Goal: Task Accomplishment & Management: Use online tool/utility

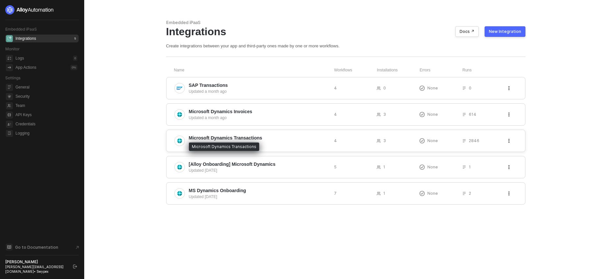
click at [261, 137] on span "Microsoft Dynamics Transactions" at bounding box center [225, 138] width 73 height 7
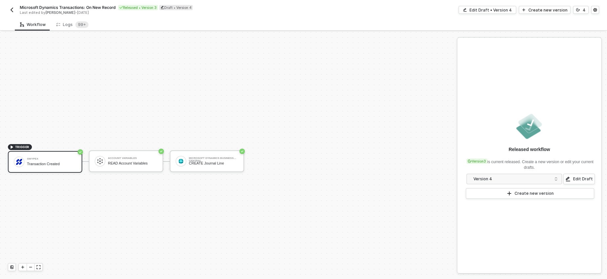
scroll to position [12, 0]
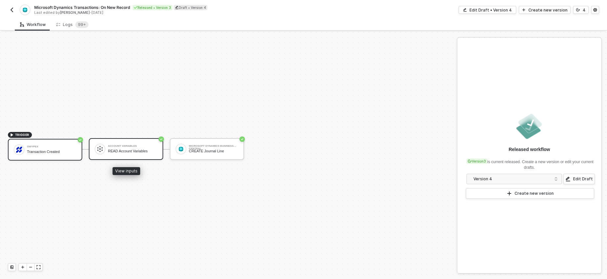
click at [128, 156] on div "Account Variables READ Account Variables" at bounding box center [126, 149] width 74 height 22
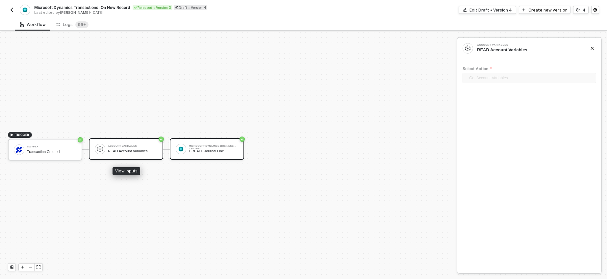
click at [214, 155] on div "Microsoft Dynamics Business Central CREATE Journal Line" at bounding box center [213, 149] width 49 height 12
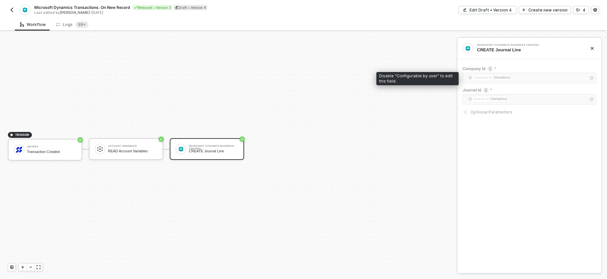
click at [500, 79] on div "﻿ ﻿ Company Id (Variables) ﻿" at bounding box center [529, 79] width 134 height 12
click at [493, 103] on div "﻿ ﻿ Journal Id (Variables) ﻿" at bounding box center [529, 100] width 134 height 12
click at [467, 113] on div at bounding box center [466, 112] width 8 height 7
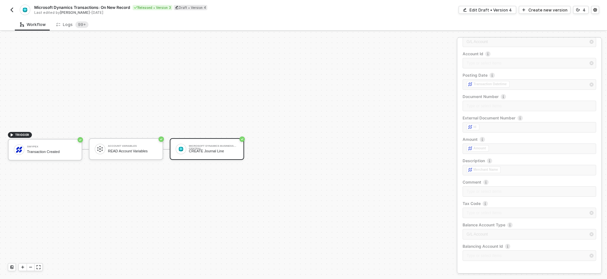
scroll to position [113, 0]
click at [489, 9] on div "Edit Draft • Version 4" at bounding box center [490, 10] width 42 height 6
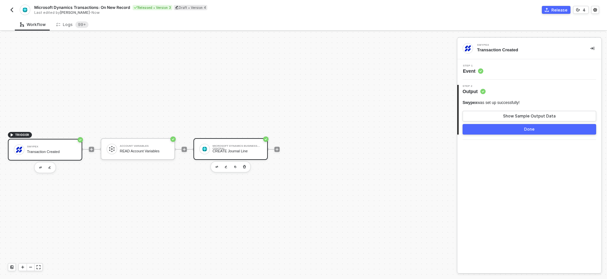
click at [238, 152] on div "CREATE Journal Line" at bounding box center [236, 151] width 49 height 4
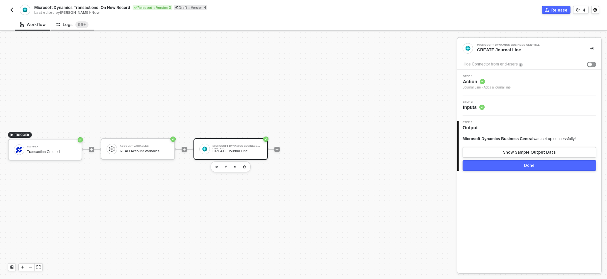
click at [66, 23] on div "Logs 99+" at bounding box center [72, 24] width 32 height 7
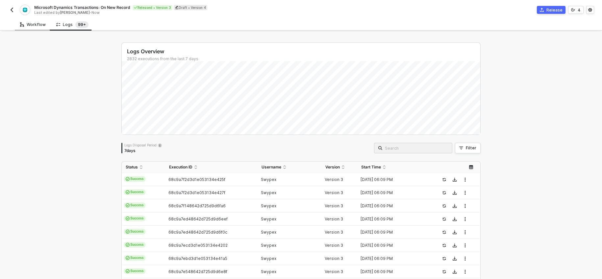
click at [35, 24] on div "Workflow" at bounding box center [33, 24] width 26 height 5
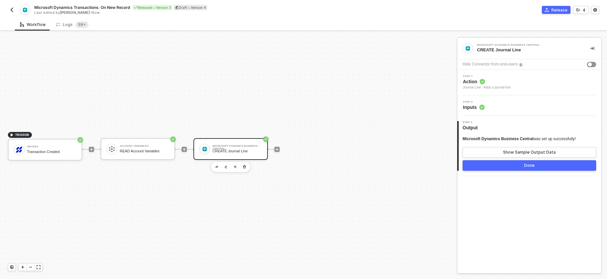
click at [15, 7] on button "button" at bounding box center [12, 10] width 8 height 8
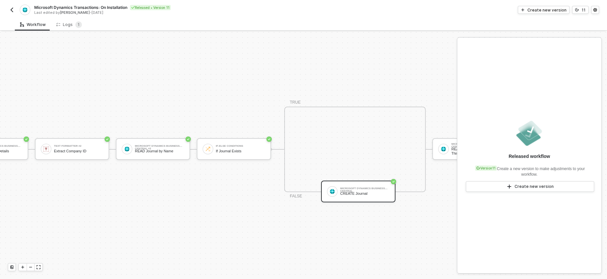
scroll to position [17, 0]
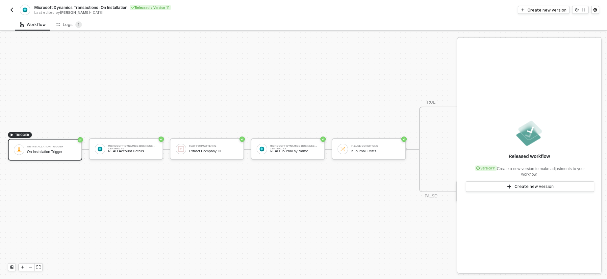
click at [12, 9] on img "button" at bounding box center [11, 9] width 5 height 5
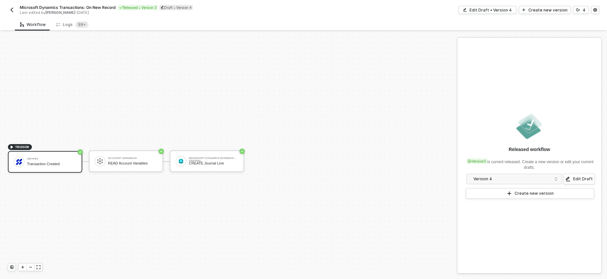
scroll to position [12, 0]
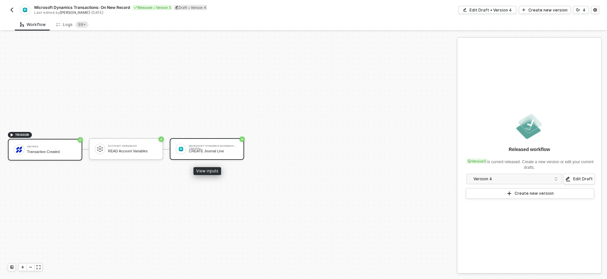
click at [195, 149] on div "CREATE Journal Line" at bounding box center [213, 151] width 49 height 4
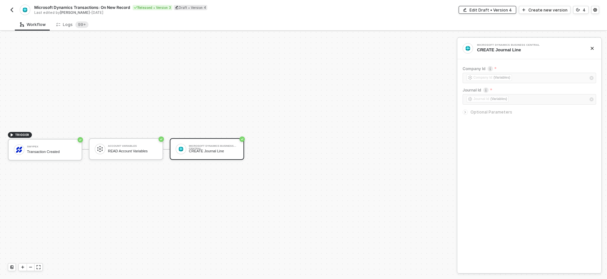
click at [501, 11] on div "Edit Draft • Version 4" at bounding box center [490, 10] width 42 height 6
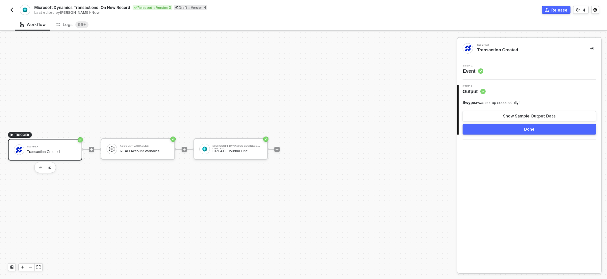
click at [466, 73] on span "Event" at bounding box center [473, 71] width 20 height 7
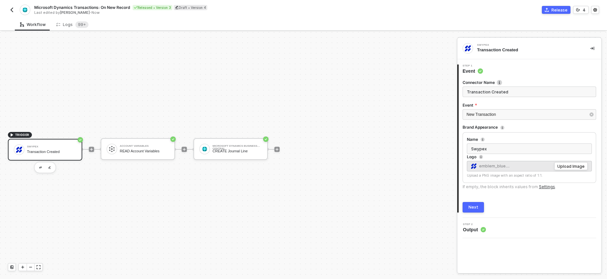
click at [479, 226] on span "Output" at bounding box center [474, 229] width 23 height 7
click at [476, 231] on span "Output" at bounding box center [474, 229] width 23 height 7
click at [471, 207] on div "Next" at bounding box center [473, 207] width 10 height 5
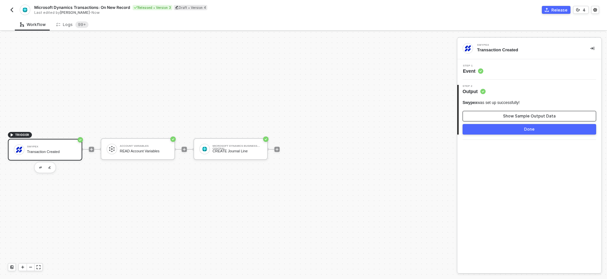
click at [514, 114] on div "Show Sample Output Data" at bounding box center [529, 115] width 53 height 5
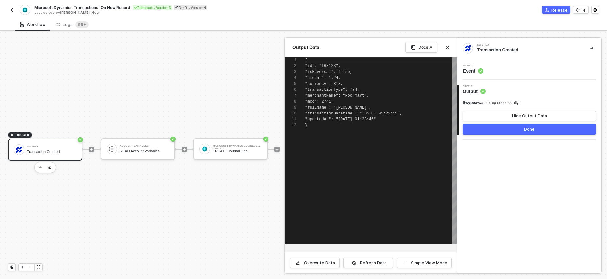
scroll to position [59, 0]
click at [329, 65] on span ""TRX123"" at bounding box center [333, 66] width 19 height 5
click at [541, 170] on div "Swypex Transaction Created Step 1 Event 2 Step 2 Output Swypex was set up succe…" at bounding box center [529, 155] width 144 height 235
click at [446, 48] on icon "icon-close" at bounding box center [448, 47] width 4 height 4
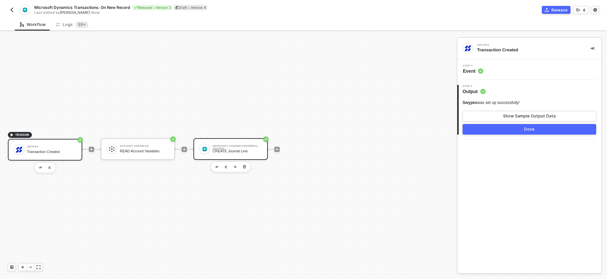
click at [230, 150] on div "CREATE Journal Line" at bounding box center [236, 151] width 49 height 4
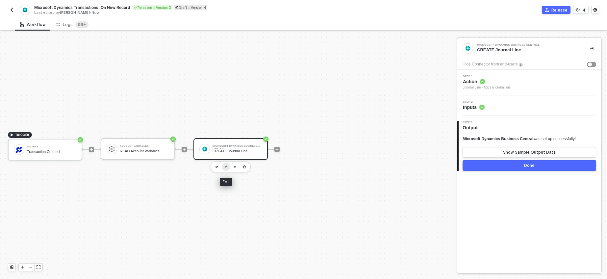
click at [227, 166] on img "button" at bounding box center [226, 166] width 3 height 3
click at [475, 83] on span "Action" at bounding box center [487, 81] width 48 height 7
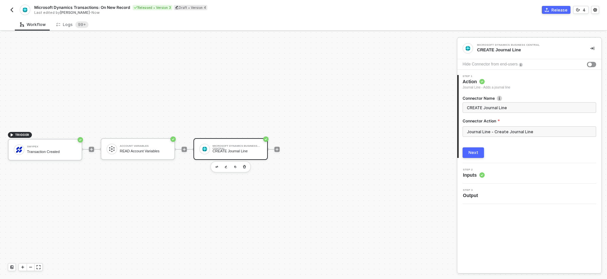
click at [500, 171] on div "Step 2 Inputs" at bounding box center [530, 173] width 142 height 10
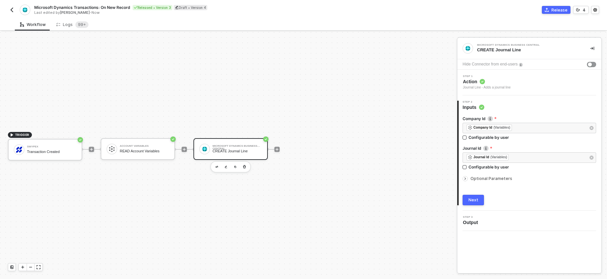
click at [482, 179] on span "Optional Parameters" at bounding box center [491, 178] width 42 height 5
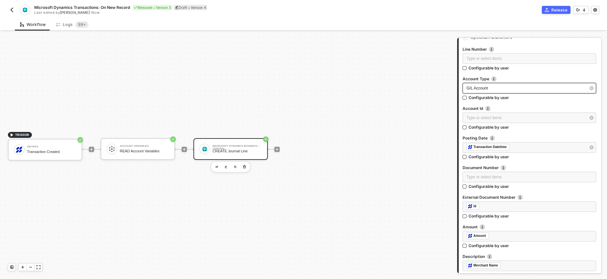
scroll to position [142, 0]
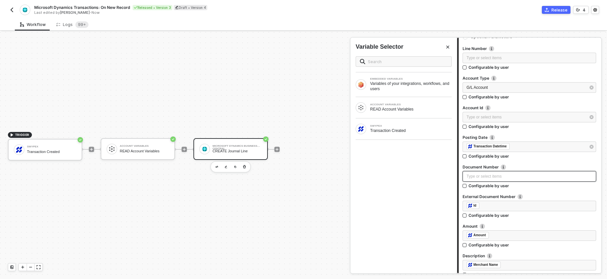
click at [498, 175] on div "Type or select items ﻿" at bounding box center [529, 176] width 126 height 6
click at [401, 131] on div "Transaction Created" at bounding box center [411, 130] width 82 height 5
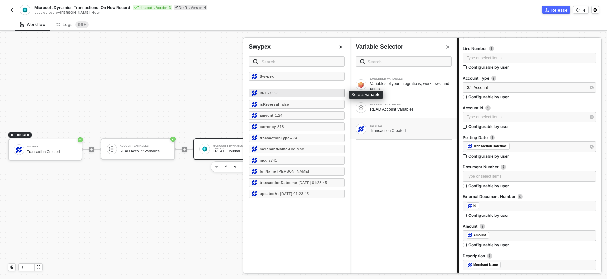
click at [301, 93] on div "id - TRX123" at bounding box center [297, 93] width 96 height 9
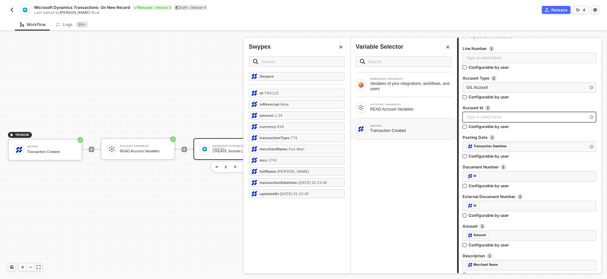
click at [495, 117] on div "Type or select items ﻿" at bounding box center [525, 117] width 119 height 6
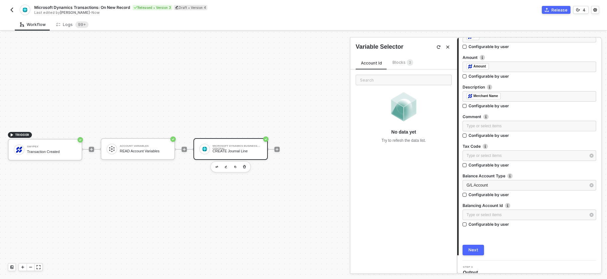
scroll to position [318, 0]
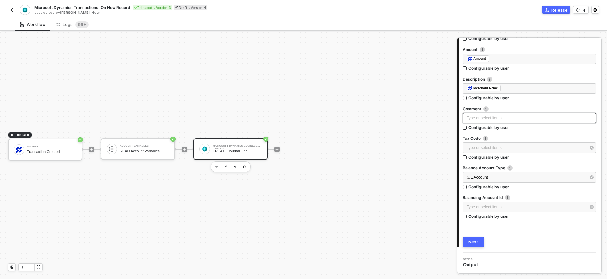
click at [485, 116] on div "Type or select items ﻿" at bounding box center [529, 118] width 126 height 6
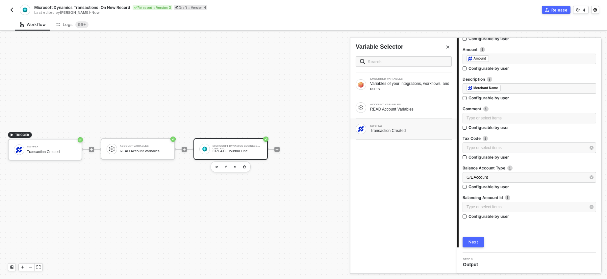
click at [395, 129] on div "Transaction Created" at bounding box center [411, 130] width 82 height 5
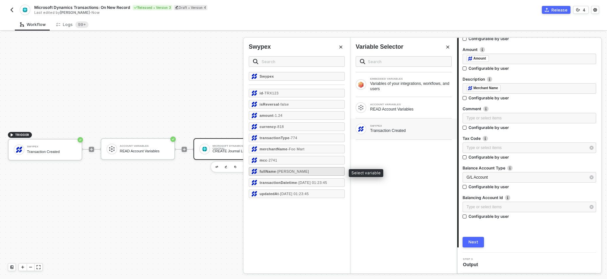
click at [316, 171] on div "fullName - John Smith" at bounding box center [297, 171] width 96 height 9
click at [514, 88] on div "﻿ ﻿ Merchant Name ﻿" at bounding box center [529, 88] width 126 height 7
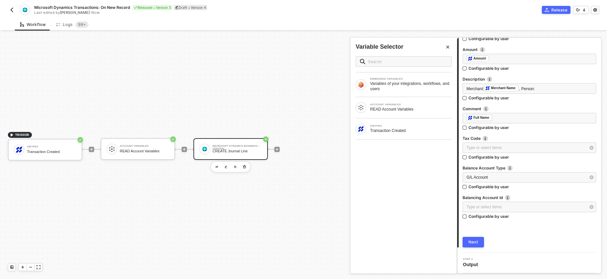
click at [389, 172] on div "EMBEDDED VARIABLES Variables of your integrations, workflows, and users ACCOUNT…" at bounding box center [403, 162] width 107 height 222
click at [501, 116] on div "﻿ ﻿ Full Name ﻿" at bounding box center [529, 117] width 126 height 7
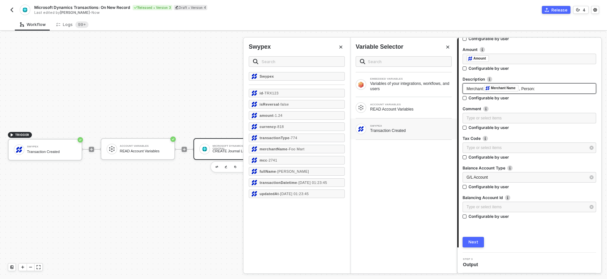
click at [551, 89] on div "Merchant: ﻿ Merchant Name , Person:" at bounding box center [529, 88] width 126 height 7
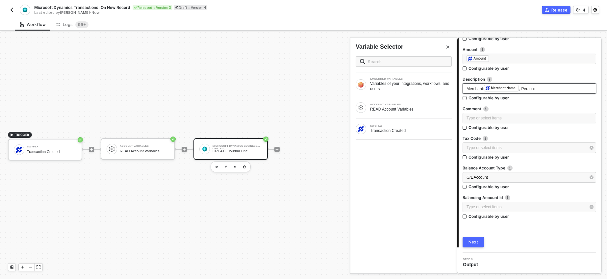
click at [545, 90] on div "Merchant: ﻿ Merchant Name , Person:" at bounding box center [529, 88] width 126 height 7
click at [418, 127] on div "SWYPEX Transaction Created" at bounding box center [411, 129] width 82 height 9
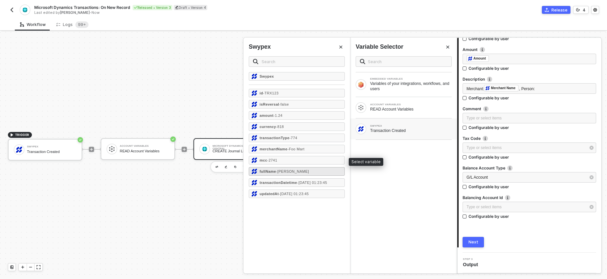
click at [304, 170] on div "fullName - John Smith" at bounding box center [297, 171] width 96 height 9
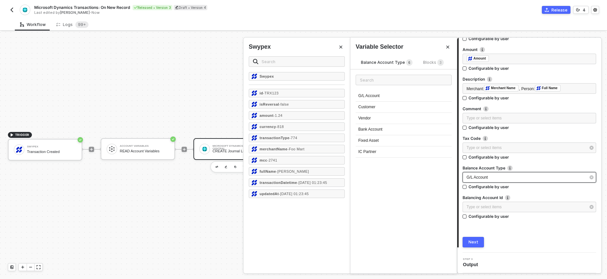
click at [545, 177] on div "G/L Account" at bounding box center [525, 177] width 119 height 6
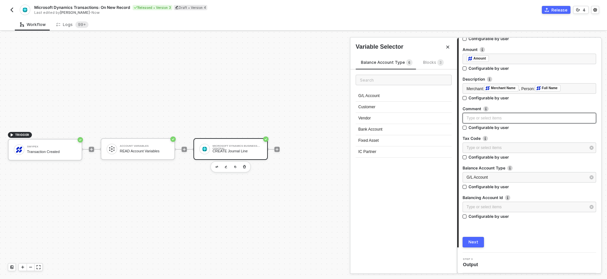
click at [488, 119] on div "Type or select items ﻿" at bounding box center [529, 118] width 126 height 6
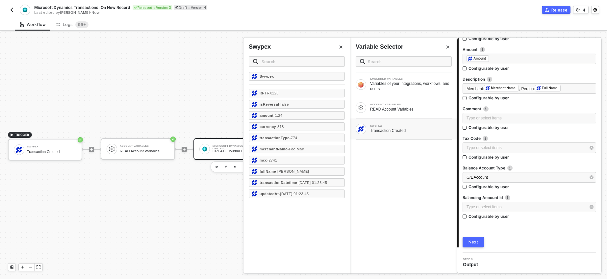
click at [478, 240] on button "Next" at bounding box center [472, 242] width 21 height 11
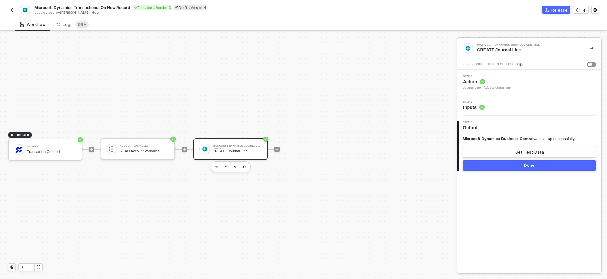
scroll to position [0, 0]
click at [534, 165] on button "Done" at bounding box center [529, 165] width 134 height 11
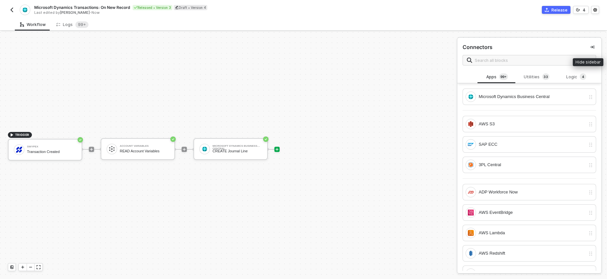
click at [590, 46] on icon "icon-collapse-right" at bounding box center [592, 47] width 4 height 4
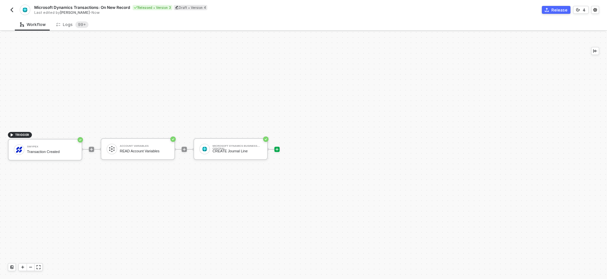
click at [553, 11] on div "Release" at bounding box center [559, 10] width 16 height 6
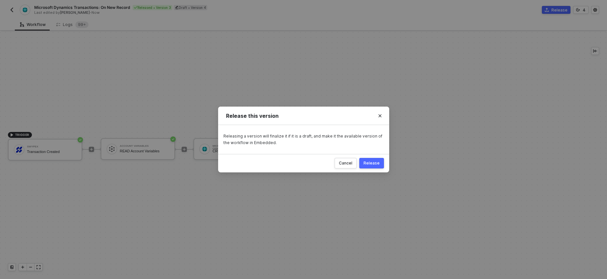
click at [374, 165] on div "Release" at bounding box center [371, 162] width 16 height 5
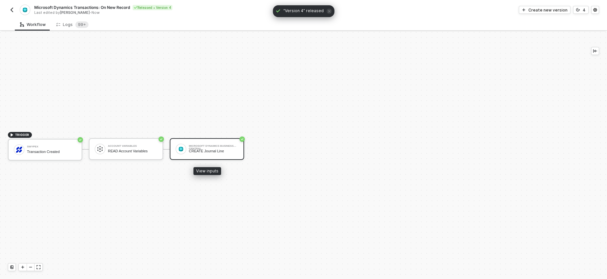
click at [223, 149] on div "CREATE Journal Line" at bounding box center [213, 151] width 49 height 4
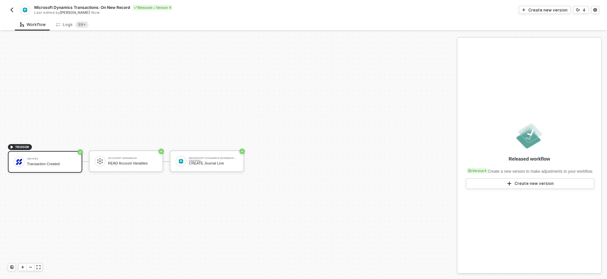
scroll to position [12, 0]
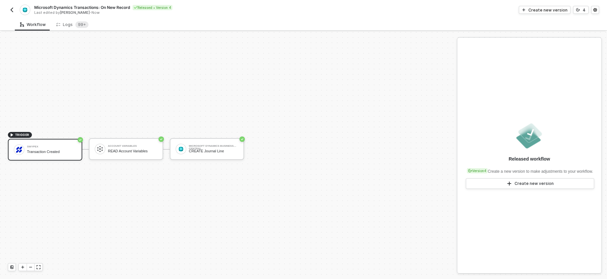
click at [9, 9] on img "button" at bounding box center [11, 9] width 5 height 5
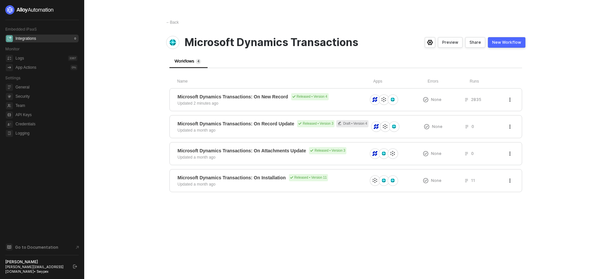
click at [293, 40] on span "Microsoft Dynamics Transactions" at bounding box center [272, 42] width 174 height 12
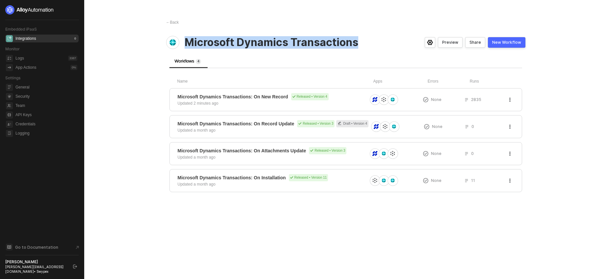
click at [293, 40] on span "Microsoft Dynamics Transactions" at bounding box center [272, 42] width 174 height 12
click at [433, 42] on icon "icon-settings" at bounding box center [430, 42] width 6 height 5
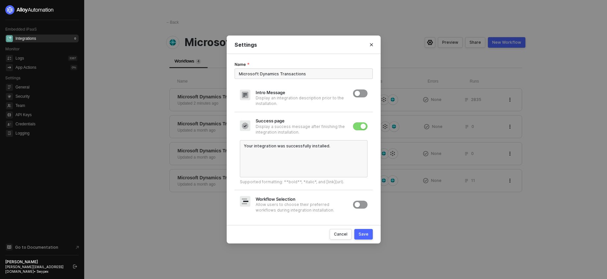
click at [287, 70] on input "Microsoft Dynamics Transactions" at bounding box center [303, 73] width 138 height 11
click at [288, 73] on input "Microsoft Dynamics Transactions" at bounding box center [303, 73] width 138 height 11
click at [280, 74] on input "Microsoft Dynamics Sync Card Transactions & Transfers" at bounding box center [303, 73] width 138 height 11
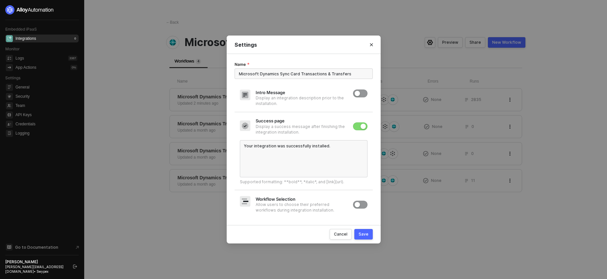
click at [280, 74] on input "Microsoft Dynamics Sync Card Transactions & Transfers" at bounding box center [303, 73] width 138 height 11
type input "Microsoft Dynamics Card Transactions & Transfers"
click at [307, 59] on div "Name Microsoft Dynamics Card Transactions & Transfers Intro Message Display an …" at bounding box center [304, 139] width 154 height 171
click at [366, 233] on div "Save" at bounding box center [363, 234] width 10 height 6
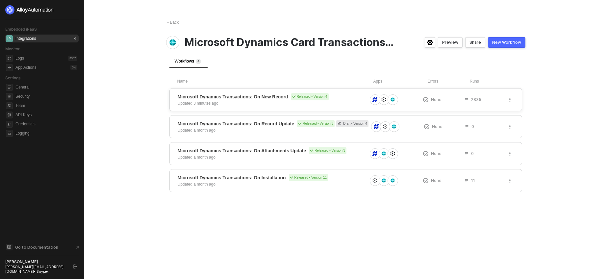
click at [273, 98] on span "Microsoft Dynamics Transactions: On New Record" at bounding box center [233, 96] width 111 height 7
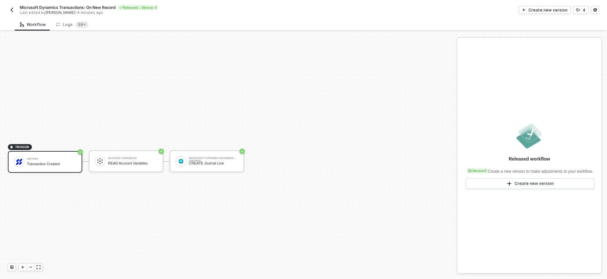
scroll to position [12, 0]
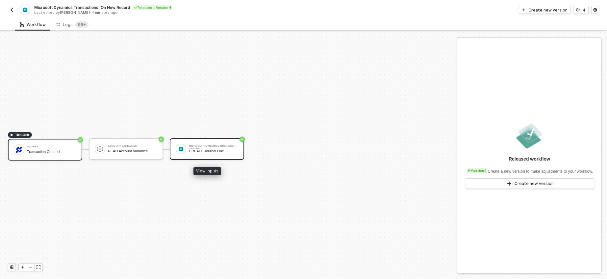
click at [225, 149] on div "CREATE Journal Line" at bounding box center [213, 151] width 49 height 4
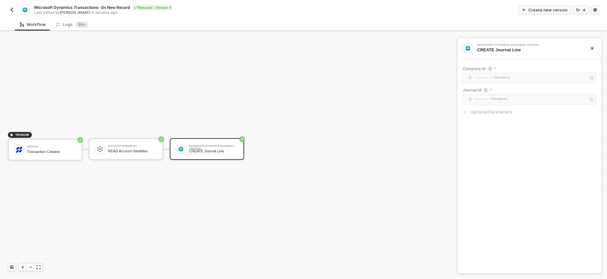
click at [463, 111] on icon "icon-arrow-right-small" at bounding box center [465, 112] width 4 height 4
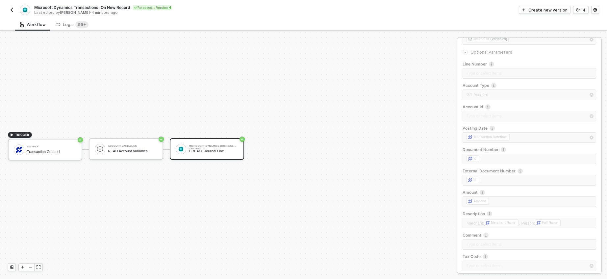
scroll to position [0, 0]
click at [559, 10] on div "Create new version" at bounding box center [547, 10] width 39 height 6
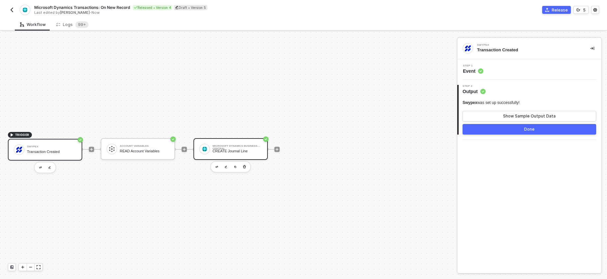
click at [248, 145] on div "Microsoft Dynamics Business Central" at bounding box center [236, 146] width 49 height 3
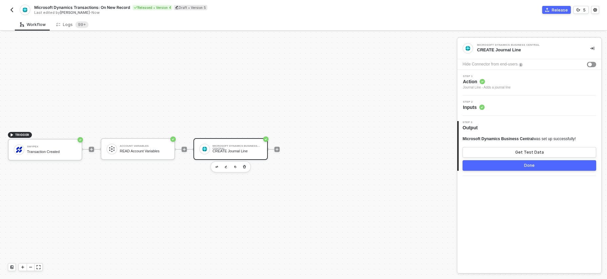
click at [477, 107] on span "Inputs" at bounding box center [474, 107] width 22 height 7
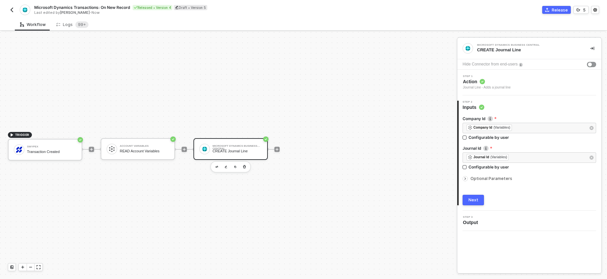
click at [478, 176] on span "Optional Parameters" at bounding box center [491, 178] width 42 height 5
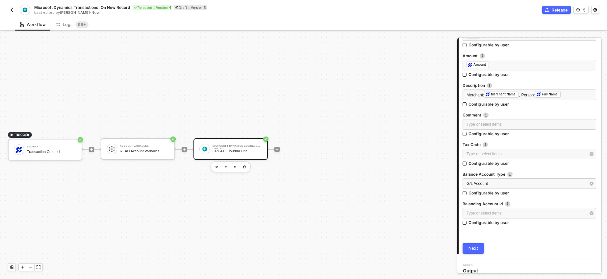
scroll to position [318, 0]
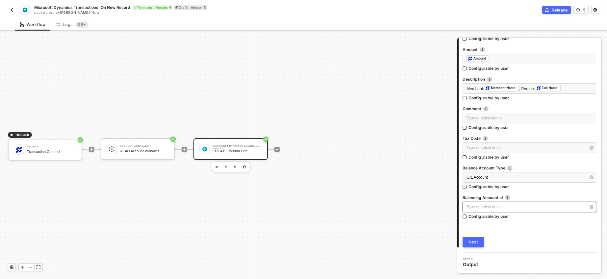
click at [492, 203] on div "Type or select items ﻿" at bounding box center [529, 207] width 134 height 11
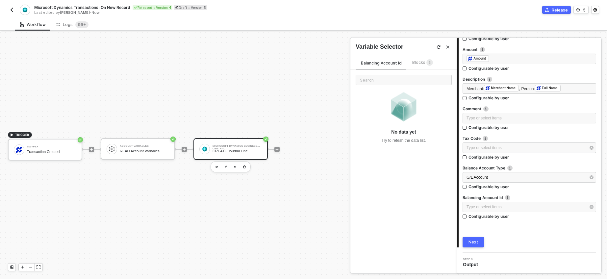
click at [415, 63] on span "Blocks 3" at bounding box center [422, 62] width 21 height 5
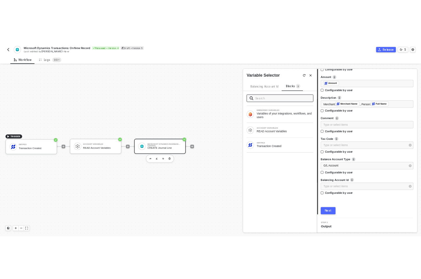
scroll to position [0, 0]
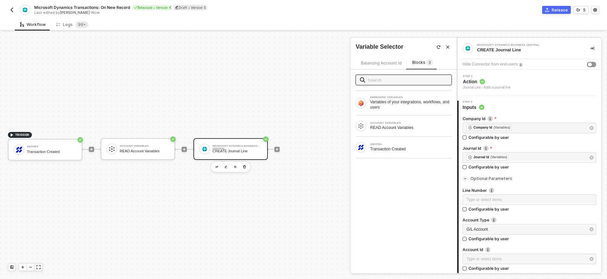
click at [373, 59] on div "Balancing Account Id" at bounding box center [381, 63] width 51 height 8
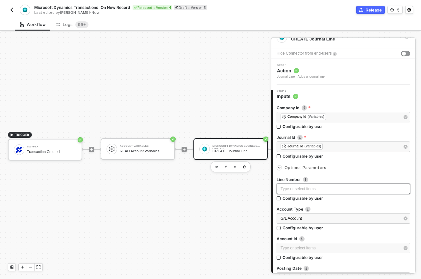
scroll to position [19, 0]
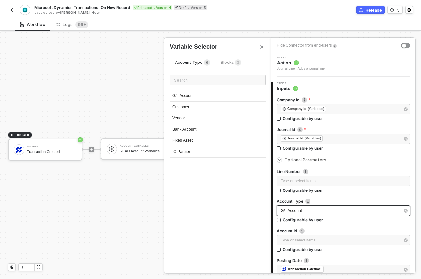
click at [372, 214] on div "G/L Account" at bounding box center [344, 210] width 134 height 11
click at [262, 47] on icon "Close" at bounding box center [262, 47] width 4 height 4
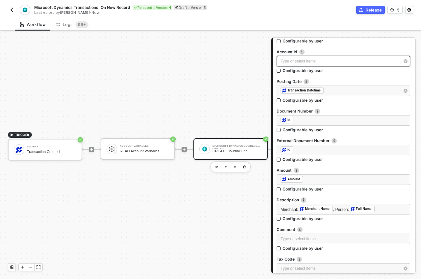
scroll to position [211, 0]
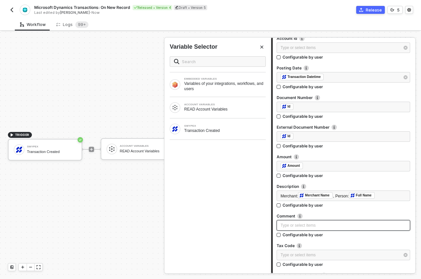
click at [306, 225] on div "Type or select items ﻿" at bounding box center [344, 225] width 126 height 6
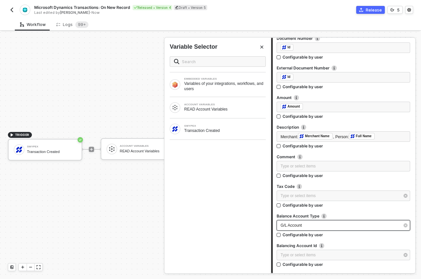
click at [310, 228] on div "G/L Account" at bounding box center [340, 225] width 119 height 6
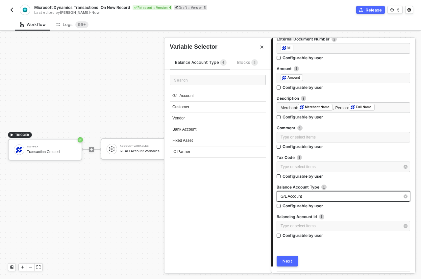
scroll to position [318, 0]
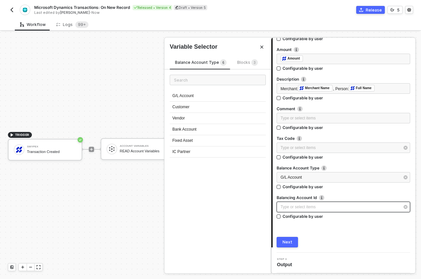
click at [312, 208] on div "Type or select items ﻿" at bounding box center [340, 207] width 119 height 6
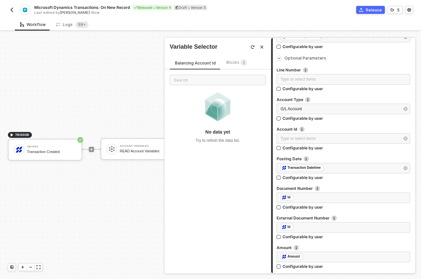
scroll to position [119, 0]
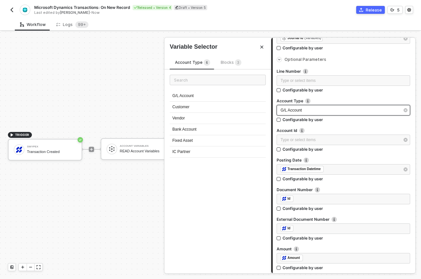
click at [292, 108] on span "G/L Account" at bounding box center [291, 110] width 21 height 5
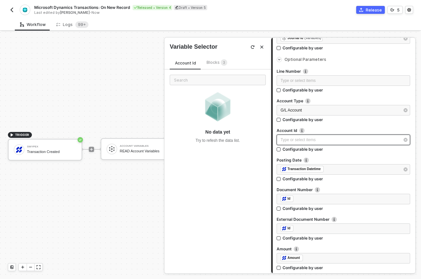
click at [299, 137] on div "Type or select items ﻿" at bounding box center [340, 140] width 119 height 6
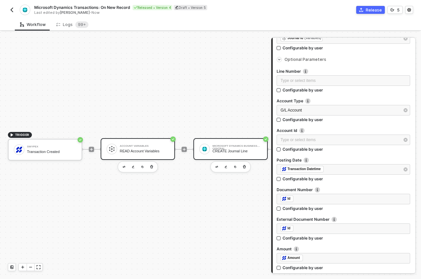
click at [131, 147] on div "Account Variables" at bounding box center [144, 146] width 49 height 3
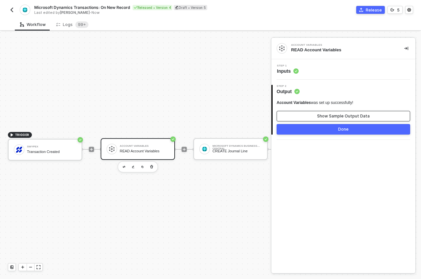
click at [332, 112] on button "Show Sample Output Data" at bounding box center [344, 116] width 134 height 11
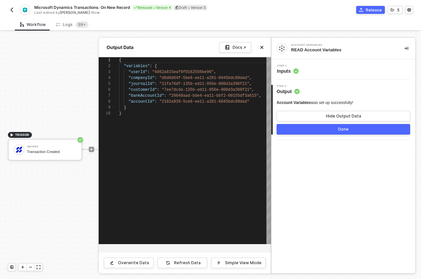
scroll to position [53, 0]
drag, startPoint x: 130, startPoint y: 102, endPoint x: 244, endPoint y: 101, distance: 114.8
click at [213, 93] on div ""bankAccountId" : "26049aad-bde4-ea11-bbf2-00155df3a615" ," at bounding box center [195, 96] width 152 height 6
click at [199, 87] on div ""customerId" : "7ee7dcda-135b-ed11-956e-000d3a398f21" ," at bounding box center [195, 90] width 152 height 6
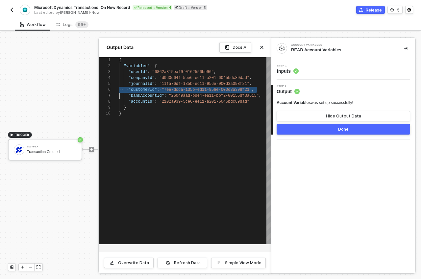
scroll to position [30, 0]
click at [201, 73] on span ""6862a815eaf9f0162556be96"" at bounding box center [183, 72] width 62 height 5
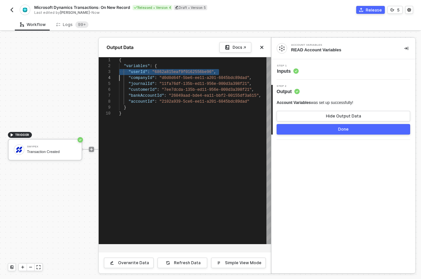
scroll to position [12, 0]
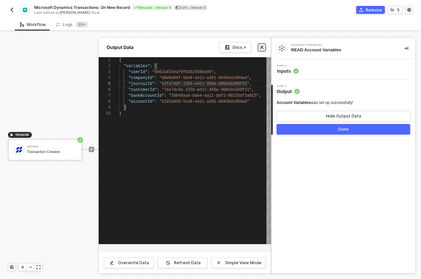
click at [262, 47] on icon "icon-close" at bounding box center [261, 47] width 3 height 3
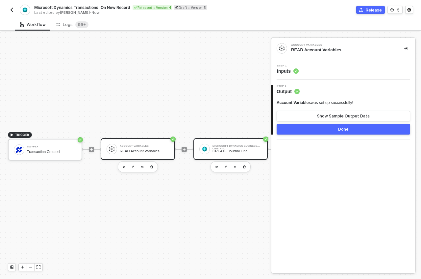
click at [241, 154] on div "Microsoft Dynamics Business Central CREATE Journal Line" at bounding box center [236, 149] width 49 height 12
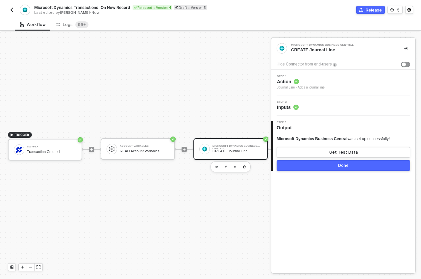
click at [85, 78] on div "TRIGGER Swypex Transaction Created Account Variables READ Account Variables Mic…" at bounding box center [140, 149] width 280 height 259
click at [10, 9] on img "button" at bounding box center [11, 9] width 5 height 5
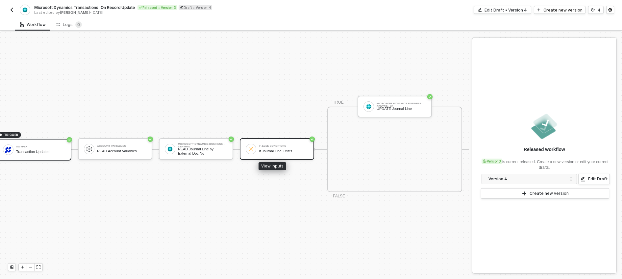
scroll to position [17, 16]
click at [273, 149] on div "If Journal Line Exists" at bounding box center [283, 151] width 49 height 4
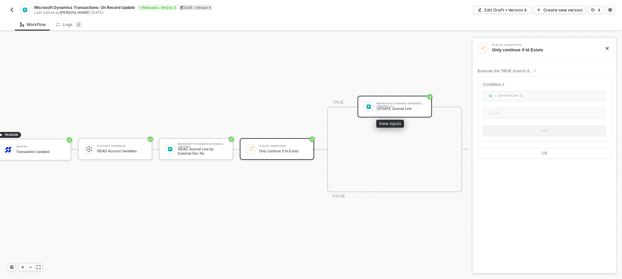
click at [409, 107] on div "UPDATE Journal Line" at bounding box center [401, 109] width 49 height 4
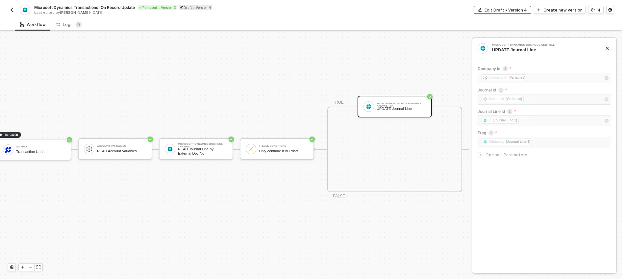
click at [508, 12] on div "Edit Draft • Version 4" at bounding box center [505, 10] width 42 height 6
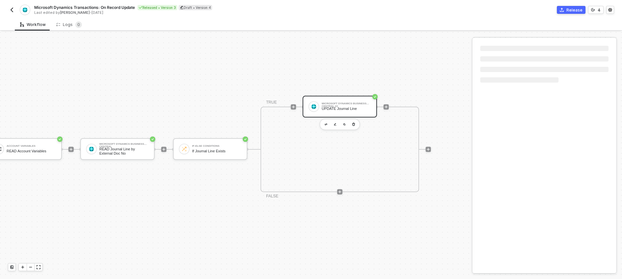
scroll to position [17, 118]
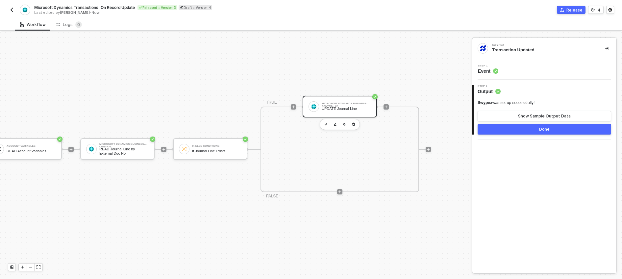
click at [348, 106] on div "Microsoft Dynamics Business Central #2 UPDATE Journal Line" at bounding box center [346, 106] width 49 height 12
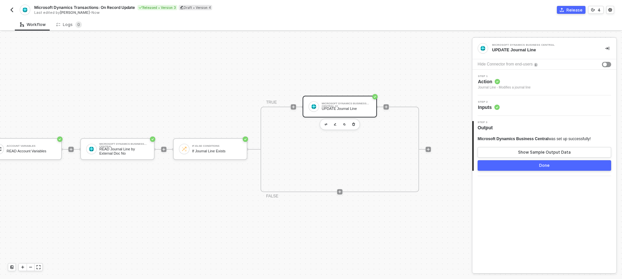
click at [494, 109] on icon at bounding box center [496, 107] width 5 height 5
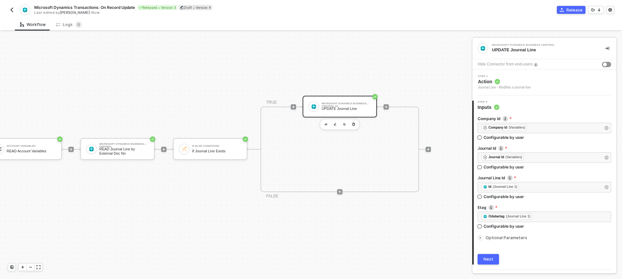
click at [488, 85] on div "Journal Line - Modifies a journal line" at bounding box center [504, 87] width 53 height 5
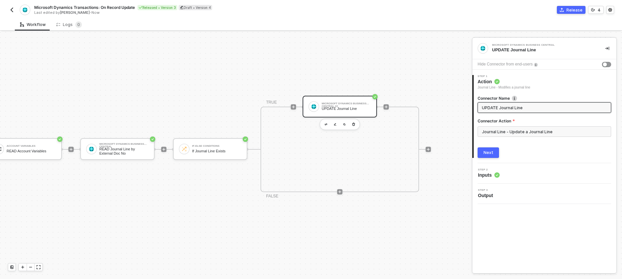
click at [337, 107] on div "UPDATE Journal Line" at bounding box center [346, 109] width 49 height 4
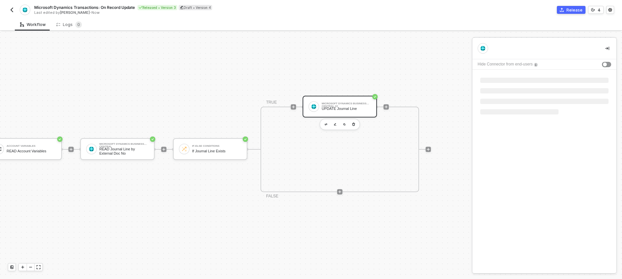
click at [337, 107] on div "UPDATE Journal Line" at bounding box center [346, 109] width 49 height 4
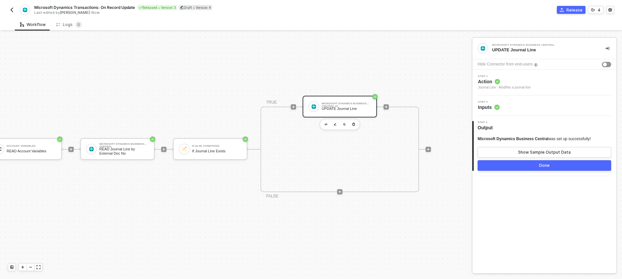
click at [484, 107] on span "Inputs" at bounding box center [489, 107] width 22 height 7
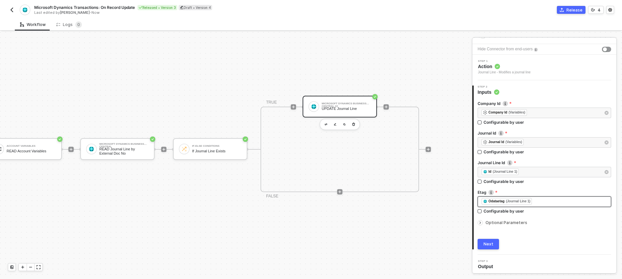
scroll to position [17, 0]
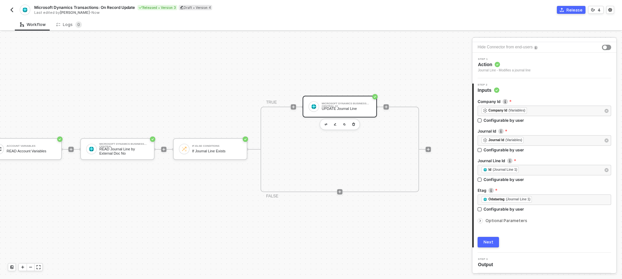
click at [504, 221] on span "Optional Parameters" at bounding box center [506, 220] width 42 height 5
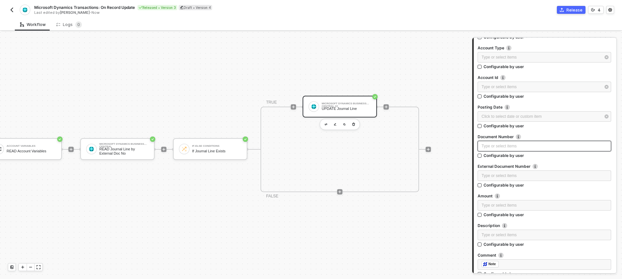
scroll to position [372, 0]
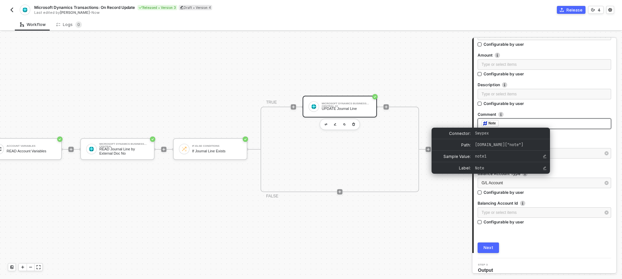
click at [490, 123] on div "Note" at bounding box center [491, 123] width 7 height 6
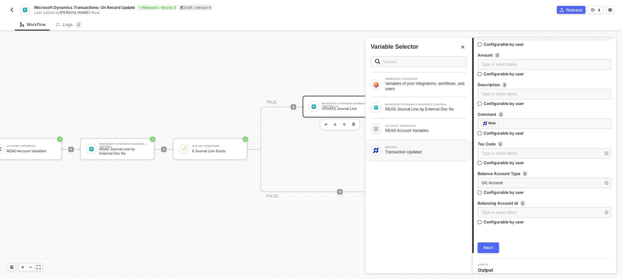
click at [409, 148] on div "SWYPEX" at bounding box center [426, 147] width 82 height 3
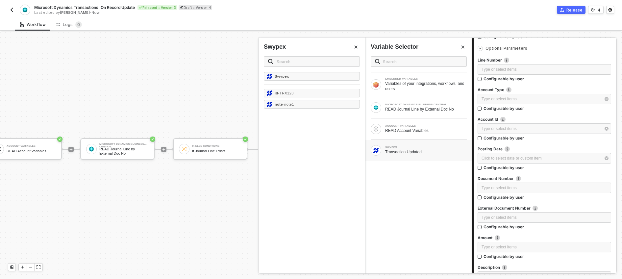
scroll to position [188, 0]
click at [508, 101] on div "Type or select items ﻿" at bounding box center [540, 100] width 119 height 6
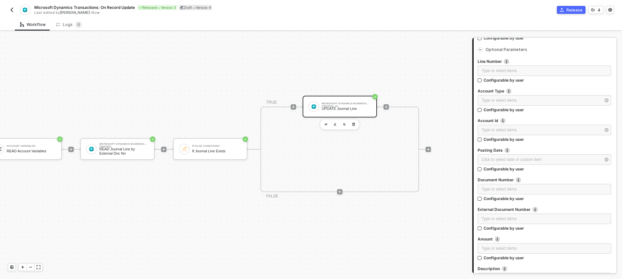
click at [13, 11] on img "button" at bounding box center [11, 9] width 5 height 5
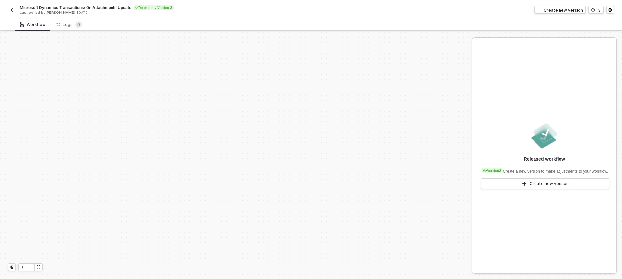
scroll to position [152, 0]
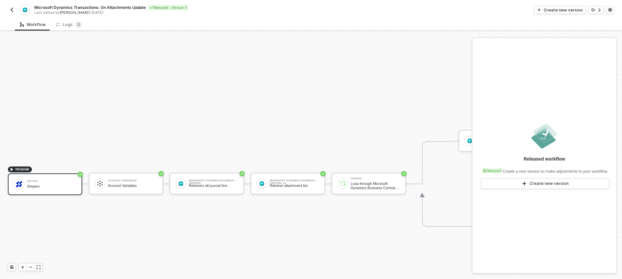
click at [198, 138] on div "TRIGGER Swypex Swypex Account Variables Account Variables Microsoft Dynamics Bu…" at bounding box center [487, 184] width 975 height 608
click at [232, 188] on div "Microsoft Dynamics Business Central Retrieves all journal line" at bounding box center [213, 183] width 49 height 12
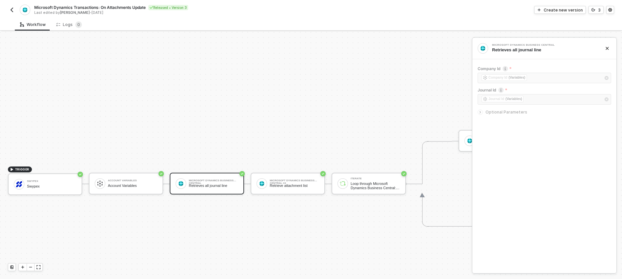
click at [478, 112] on div at bounding box center [480, 112] width 5 height 5
click at [45, 182] on div "Swypex" at bounding box center [51, 181] width 49 height 3
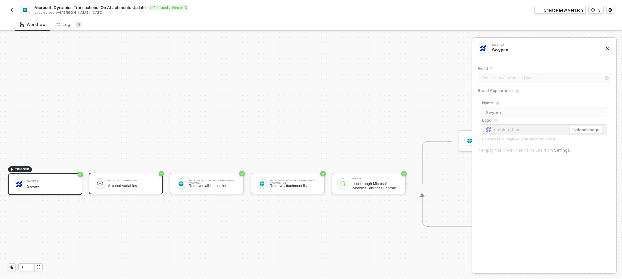
click at [136, 181] on div "Account Variables" at bounding box center [132, 180] width 49 height 3
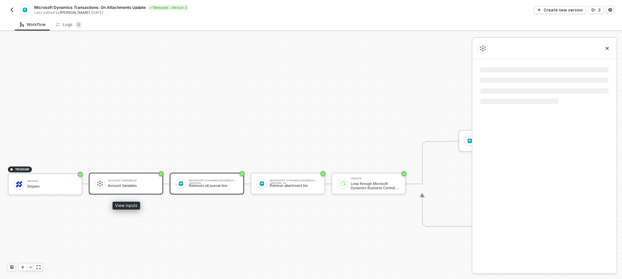
click at [230, 186] on div "Retrieves all journal line" at bounding box center [213, 186] width 49 height 4
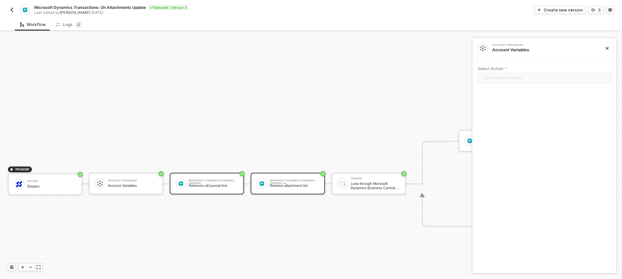
click at [304, 185] on div "Retrieve attachment list" at bounding box center [294, 186] width 49 height 4
click at [480, 113] on icon "icon-arrow-right-small" at bounding box center [480, 112] width 1 height 2
click at [312, 187] on div "Retrieve attachment list" at bounding box center [294, 186] width 49 height 4
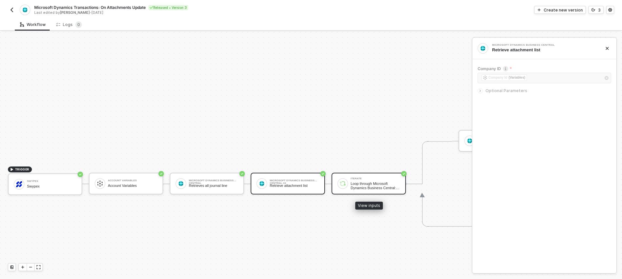
click at [359, 185] on div "Loop through Microsoft Dynamics Business Central: Journal Line" at bounding box center [375, 186] width 49 height 8
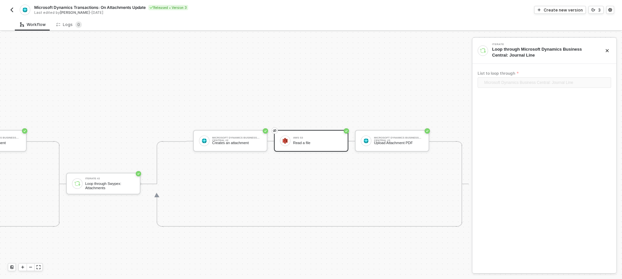
scroll to position [152, 508]
click at [300, 141] on div "Read a file" at bounding box center [317, 143] width 49 height 4
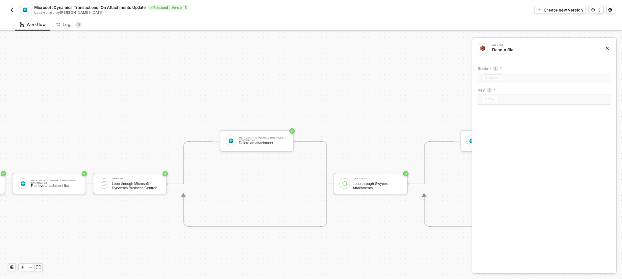
scroll to position [152, 0]
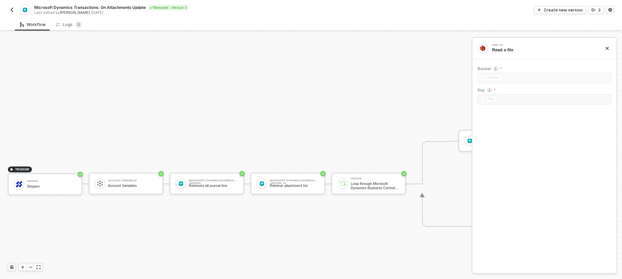
click at [12, 9] on img "button" at bounding box center [11, 9] width 5 height 5
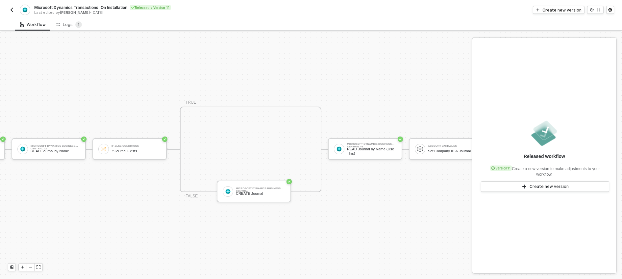
scroll to position [17, 224]
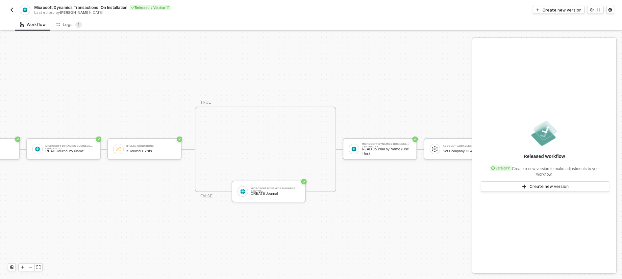
click at [269, 65] on div "TRIGGER On Installation Trigger On Installation Trigger Microsoft Dynamics Busi…" at bounding box center [137, 149] width 722 height 259
click at [11, 10] on img "button" at bounding box center [11, 9] width 5 height 5
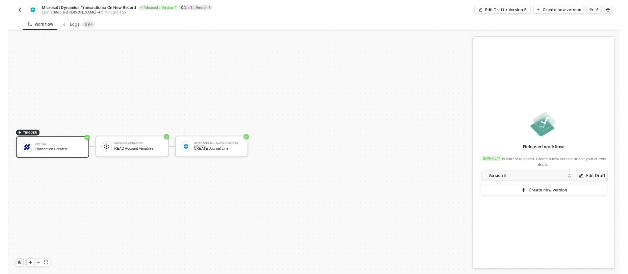
scroll to position [12, 0]
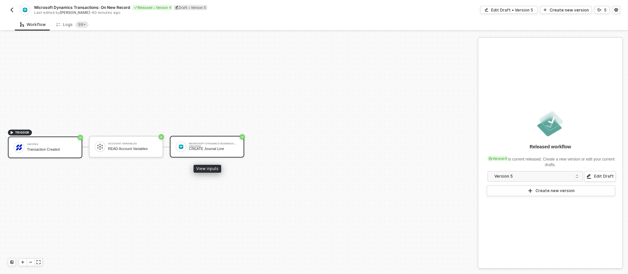
click at [213, 147] on div "CREATE Journal Line" at bounding box center [213, 149] width 49 height 4
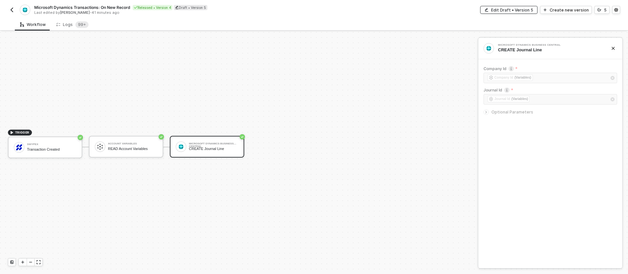
click at [521, 11] on div "Edit Draft • Version 5" at bounding box center [512, 10] width 42 height 6
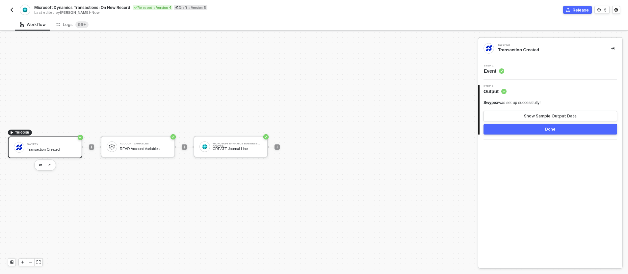
click at [61, 147] on div "Transaction Created" at bounding box center [51, 149] width 49 height 4
click at [533, 113] on div "Show Sample Output Data" at bounding box center [550, 115] width 53 height 5
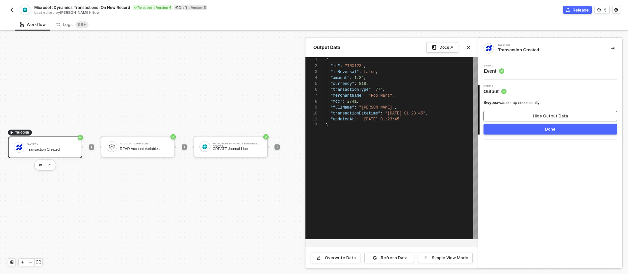
scroll to position [59, 0]
click at [499, 70] on circle at bounding box center [501, 70] width 5 height 5
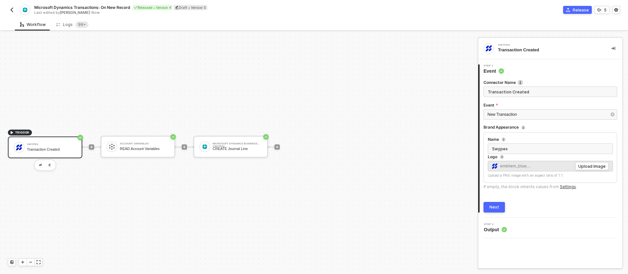
click at [496, 208] on div "Next" at bounding box center [494, 207] width 10 height 5
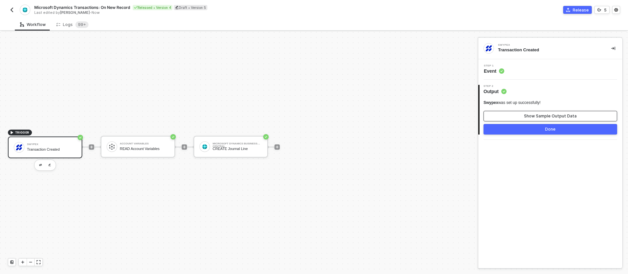
click at [510, 115] on button "Show Sample Output Data" at bounding box center [550, 116] width 134 height 11
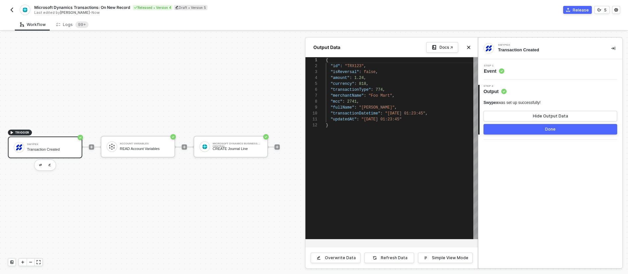
drag, startPoint x: 422, startPoint y: 124, endPoint x: 316, endPoint y: 47, distance: 131.6
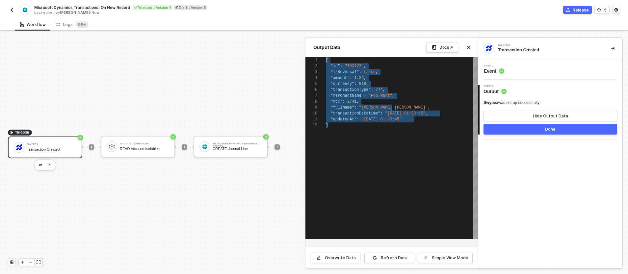
click at [368, 135] on div "{ ·· "id" : · "TRX123" , ·· "isReversal" : · false , ·· "amount" : · 1.24 , ·· …" at bounding box center [402, 148] width 152 height 182
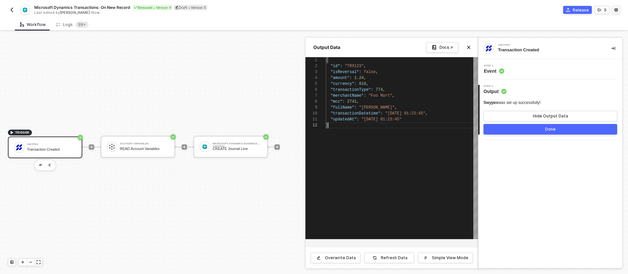
click at [342, 79] on div "1 2 3 4 5 6 7 8 9 10 11 12 { "id" : "TRX123" , "isReversal" : false , "amount" …" at bounding box center [391, 148] width 172 height 182
click at [371, 122] on div "}" at bounding box center [402, 125] width 152 height 6
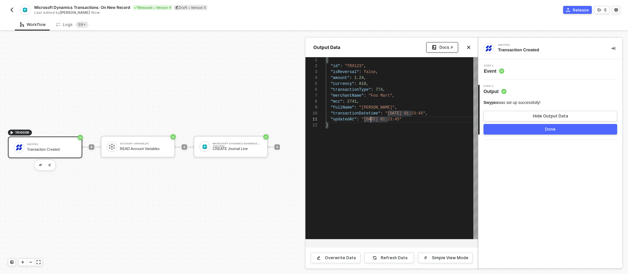
click at [443, 49] on div "Docs ↗" at bounding box center [445, 47] width 13 height 5
type textarea ""updatedAt": "2025-07-01 01:23:45" }"
click at [391, 135] on div "{ "id" : "TRX123" , "isReversal" : false , "amount" : 1.24 , "currency" : 818 ,…" at bounding box center [402, 148] width 152 height 182
click at [390, 257] on div "Refresh Data" at bounding box center [394, 257] width 27 height 5
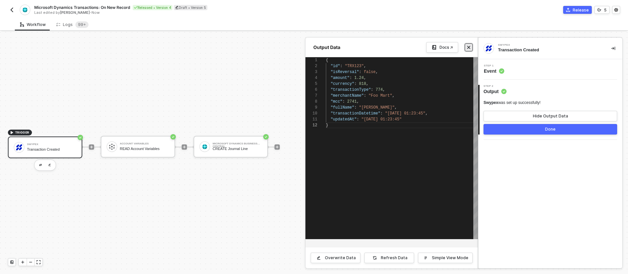
click at [467, 47] on icon "icon-close" at bounding box center [468, 47] width 3 height 3
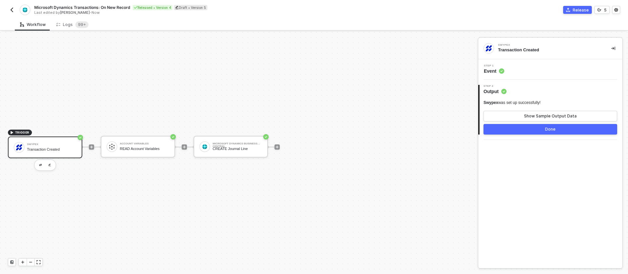
click at [189, 30] on div "Workflow Logs 99+" at bounding box center [321, 24] width 613 height 12
click at [12, 9] on img "button" at bounding box center [11, 9] width 5 height 5
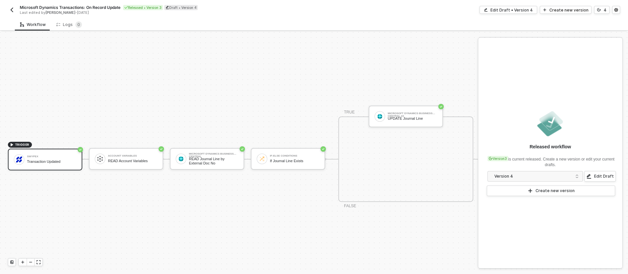
scroll to position [17, 0]
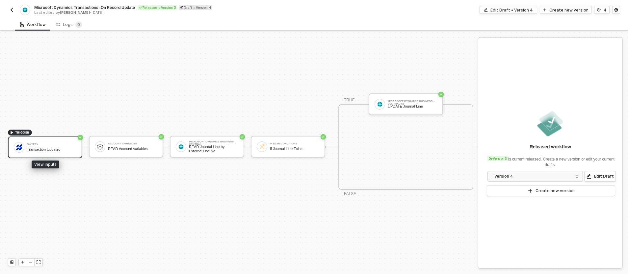
click at [62, 148] on div "Swypex Transaction Updated" at bounding box center [51, 147] width 49 height 12
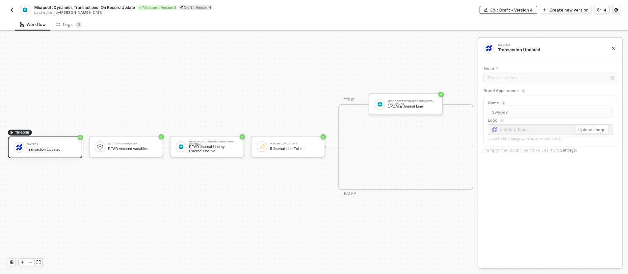
click at [500, 12] on div "Edit Draft • Version 4" at bounding box center [511, 10] width 42 height 6
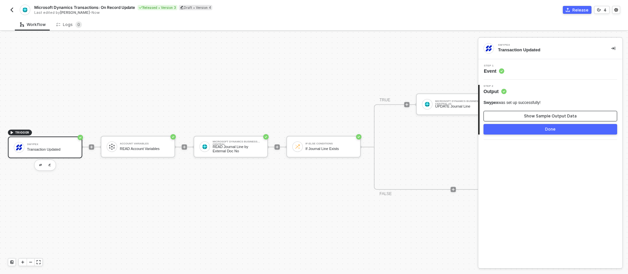
click at [518, 113] on button "Show Sample Output Data" at bounding box center [550, 116] width 134 height 11
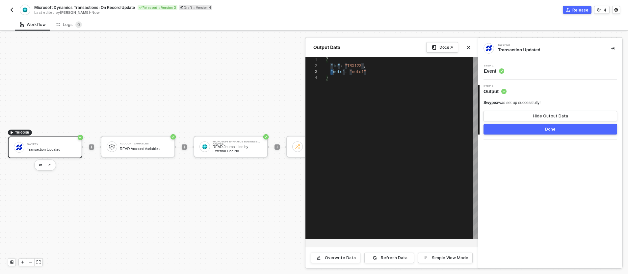
scroll to position [12, 40]
drag, startPoint x: 330, startPoint y: 72, endPoint x: 334, endPoint y: 72, distance: 4.9
click at [338, 259] on div "Overwrite Data" at bounding box center [340, 257] width 31 height 5
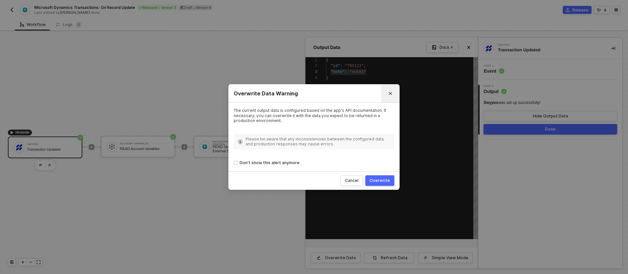
click at [390, 91] on icon "Close" at bounding box center [390, 93] width 4 height 4
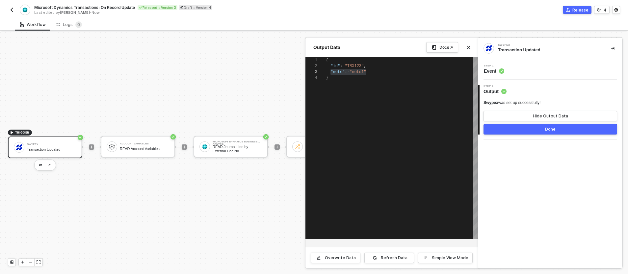
click at [10, 8] on img "button" at bounding box center [11, 9] width 5 height 5
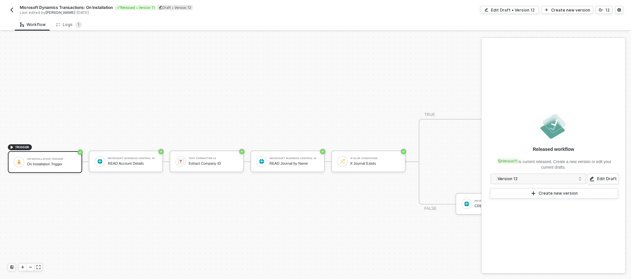
scroll to position [17, 0]
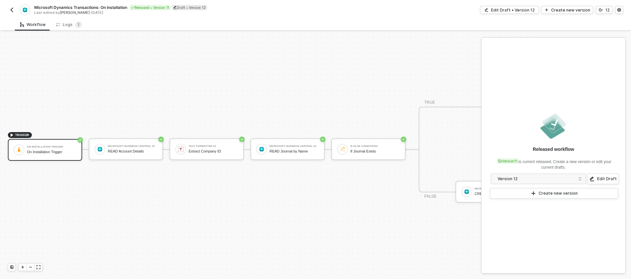
click at [22, 132] on span "TRIGGER" at bounding box center [22, 134] width 14 height 5
click at [10, 133] on icon "icon-play" at bounding box center [12, 135] width 4 height 4
click at [516, 10] on div "Edit Draft • Version 12" at bounding box center [513, 10] width 44 height 6
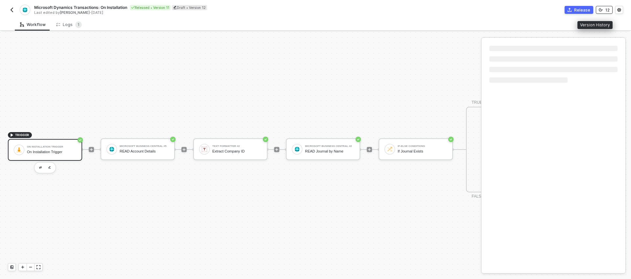
click at [602, 10] on icon "icon-versioning" at bounding box center [601, 9] width 4 height 3
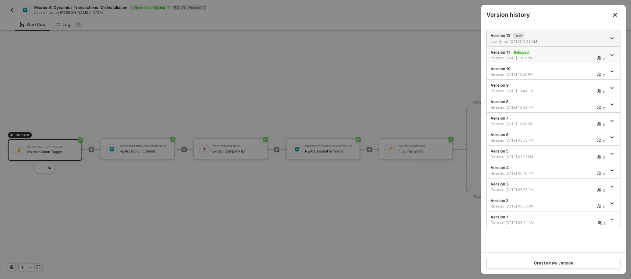
click at [553, 51] on div "Version 11 Released Released 08/13/2025 10:55 PM 2" at bounding box center [549, 54] width 116 height 11
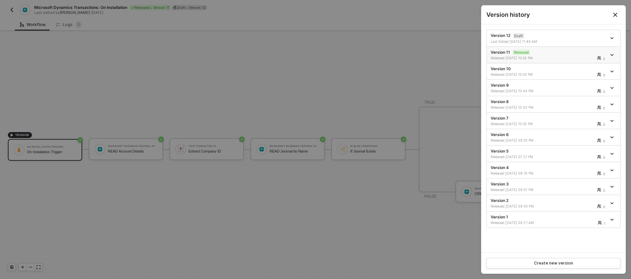
click at [525, 56] on div "Released 08/13/2025 10:55 PM" at bounding box center [520, 58] width 59 height 5
click at [390, 63] on div at bounding box center [315, 139] width 631 height 279
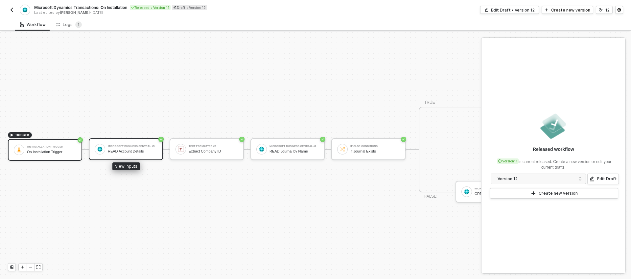
click at [135, 149] on div "READ Account Details" at bounding box center [132, 151] width 49 height 4
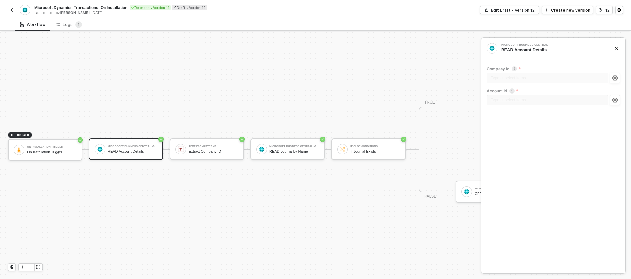
click at [13, 8] on img "button" at bounding box center [11, 9] width 5 height 5
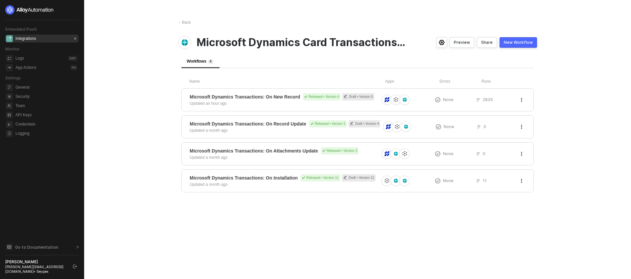
click at [471, 45] on button "Preview" at bounding box center [462, 42] width 25 height 11
click at [523, 182] on icon "button" at bounding box center [522, 181] width 4 height 4
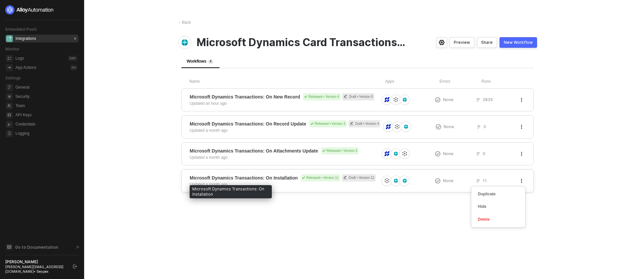
click at [270, 180] on span "Microsoft Dynamics Transactions: On Installation" at bounding box center [244, 177] width 108 height 7
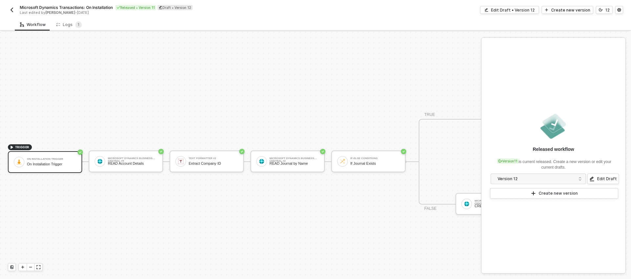
scroll to position [17, 0]
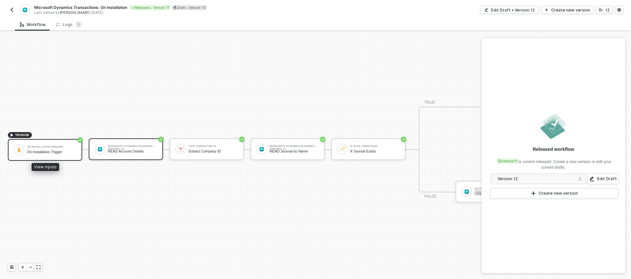
click at [117, 149] on div "READ Account Details" at bounding box center [132, 151] width 49 height 4
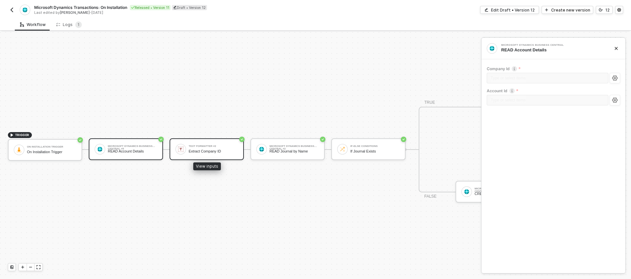
click at [200, 150] on div "Text Formatter #2 Extract Company ID" at bounding box center [213, 149] width 49 height 12
click at [127, 145] on div "Microsoft Dynamics Business Central #5" at bounding box center [132, 146] width 49 height 3
click at [523, 12] on div "Edit Draft • Version 12" at bounding box center [513, 10] width 44 height 6
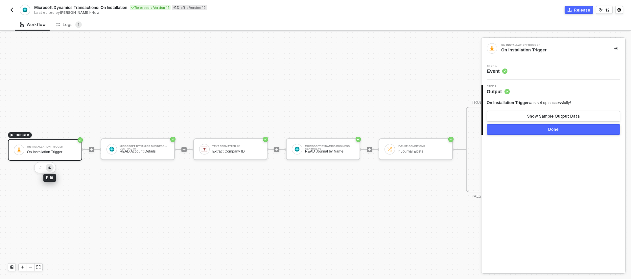
click at [48, 166] on img "button" at bounding box center [49, 167] width 3 height 3
click at [501, 69] on span "Event" at bounding box center [497, 71] width 20 height 7
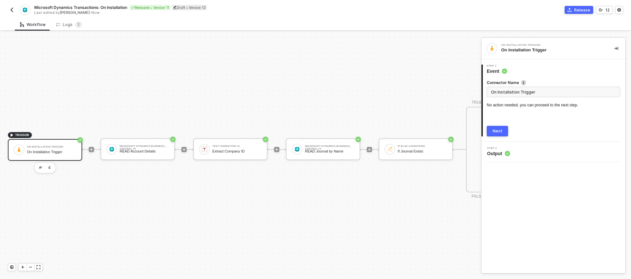
click at [513, 153] on div "Step 2 Output" at bounding box center [554, 152] width 142 height 10
click at [497, 130] on div "Next" at bounding box center [498, 130] width 10 height 5
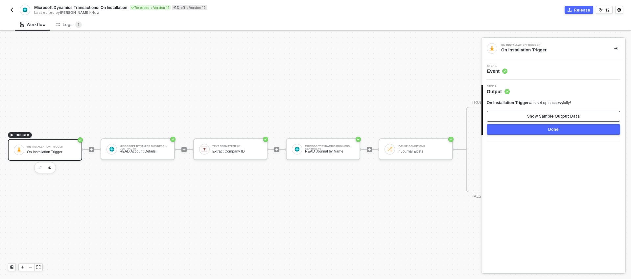
click at [525, 114] on button "Show Sample Output Data" at bounding box center [554, 116] width 134 height 11
click at [525, 114] on button "Hide Output Data" at bounding box center [554, 116] width 134 height 11
click at [143, 148] on div "Microsoft Dynamics Business Central #5 READ Account Details" at bounding box center [144, 149] width 49 height 12
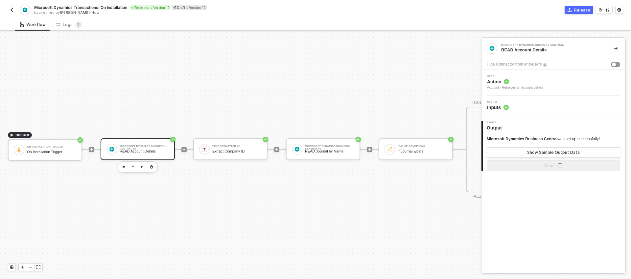
click at [497, 110] on span "Inputs" at bounding box center [498, 107] width 22 height 7
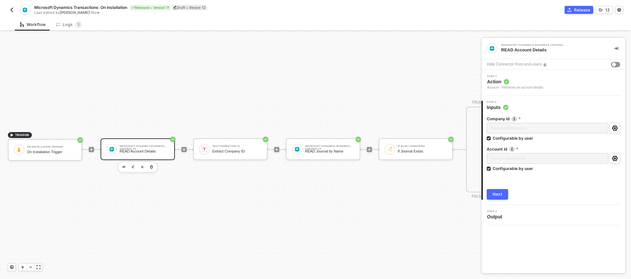
click at [511, 84] on span "Action" at bounding box center [515, 81] width 56 height 7
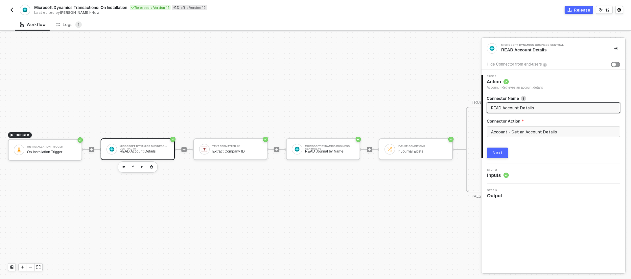
click at [504, 150] on button "Next" at bounding box center [497, 152] width 21 height 11
click at [505, 175] on icon at bounding box center [506, 175] width 2 height 1
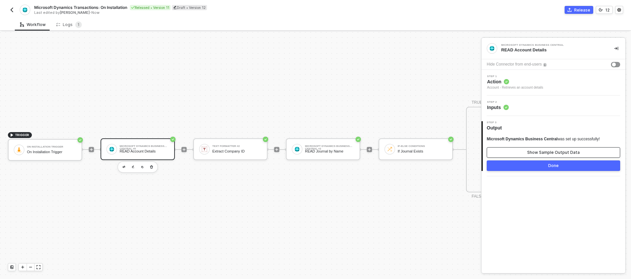
click at [533, 151] on div "Show Sample Output Data" at bounding box center [554, 152] width 53 height 5
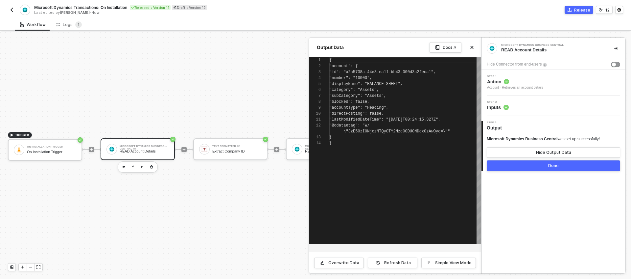
scroll to position [59, 0]
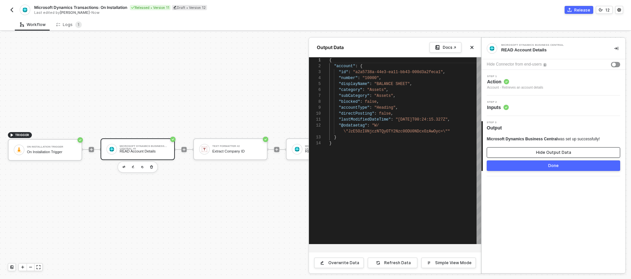
click at [533, 151] on button "Hide Output Data" at bounding box center [554, 152] width 134 height 11
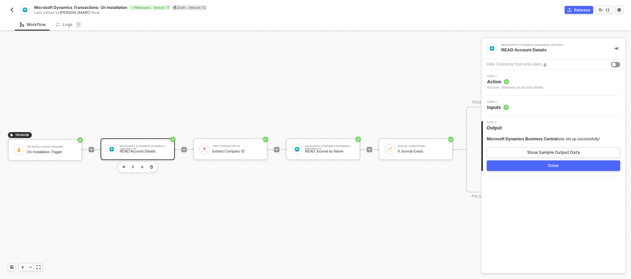
click at [499, 109] on span "Inputs" at bounding box center [498, 107] width 22 height 7
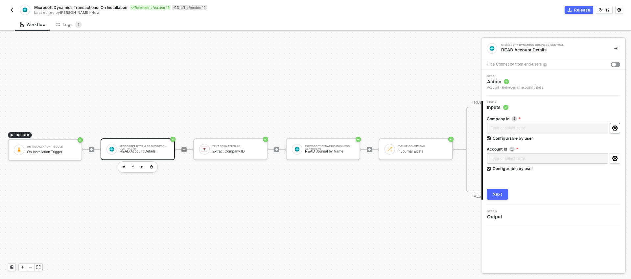
click at [615, 127] on circle "icon-settings" at bounding box center [615, 127] width 1 height 1
click at [57, 150] on div "On Installation Trigger" at bounding box center [51, 152] width 49 height 4
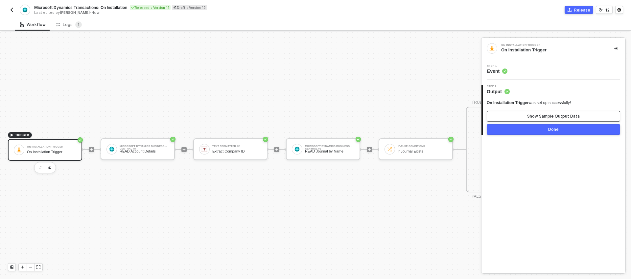
click at [516, 116] on button "Show Sample Output Data" at bounding box center [554, 116] width 134 height 11
click at [516, 116] on button "Hide Output Data" at bounding box center [554, 116] width 134 height 11
click at [489, 73] on span "Event" at bounding box center [497, 71] width 20 height 7
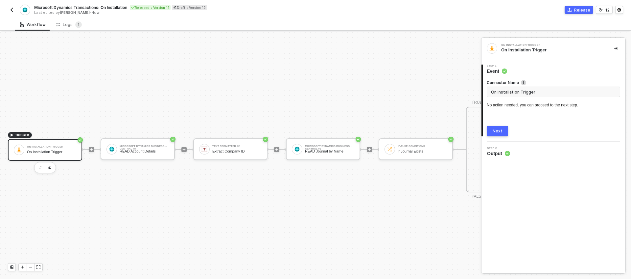
click at [556, 211] on div "On Installation Trigger On Installation Trigger 1 Step 1 Event Connector Name O…" at bounding box center [554, 155] width 144 height 235
click at [277, 111] on div "TRIGGER On Installation Trigger On Installation Trigger Microsoft Dynamics Busi…" at bounding box center [411, 149] width 822 height 259
click at [206, 78] on div "TRIGGER On Installation Trigger On Installation Trigger Microsoft Dynamics Busi…" at bounding box center [411, 149] width 822 height 259
click at [10, 10] on img "button" at bounding box center [11, 9] width 5 height 5
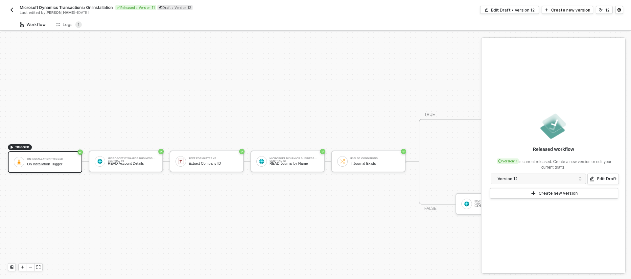
scroll to position [17, 0]
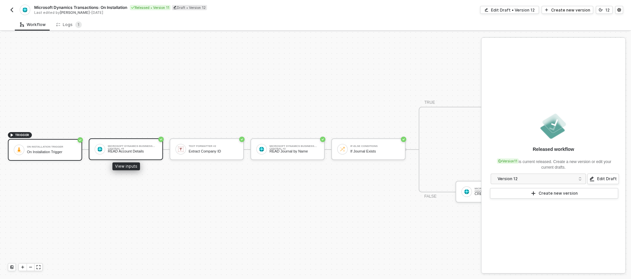
click at [150, 149] on div "READ Account Details" at bounding box center [132, 151] width 49 height 4
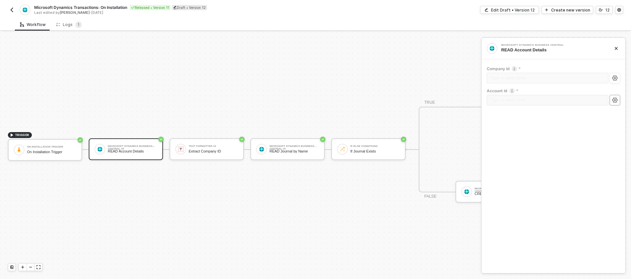
click at [616, 97] on icon "icon-settings" at bounding box center [615, 99] width 6 height 5
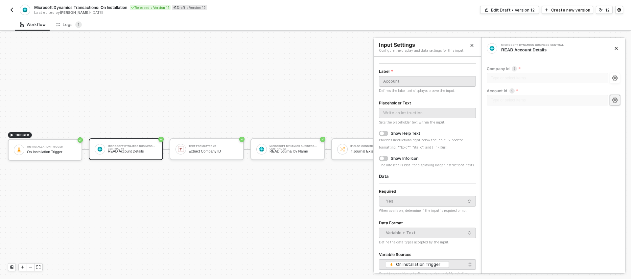
scroll to position [0, 0]
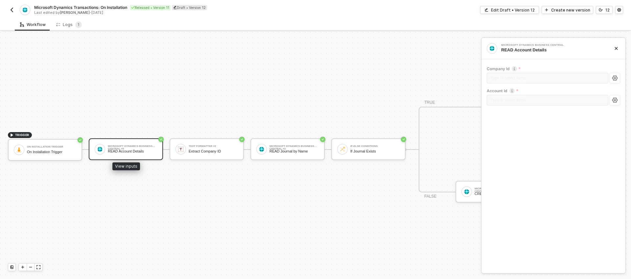
click at [146, 149] on div "READ Account Details" at bounding box center [132, 151] width 49 height 4
click at [617, 100] on icon "icon-settings" at bounding box center [615, 99] width 6 height 5
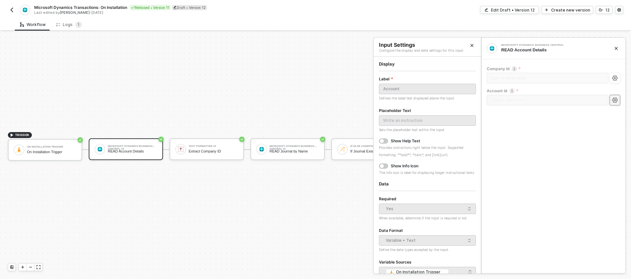
click at [615, 48] on icon "icon-close" at bounding box center [617, 48] width 4 height 4
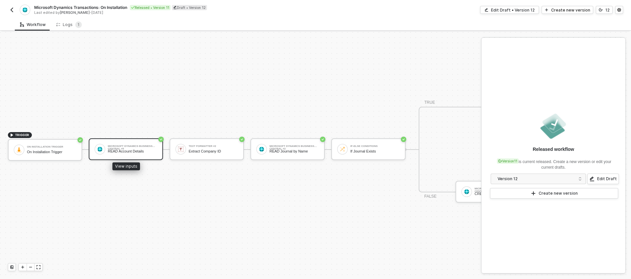
click at [131, 149] on div "READ Account Details" at bounding box center [132, 151] width 49 height 4
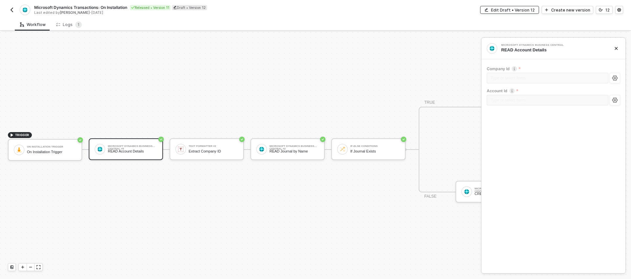
click at [526, 10] on div "Edit Draft • Version 12" at bounding box center [513, 10] width 44 height 6
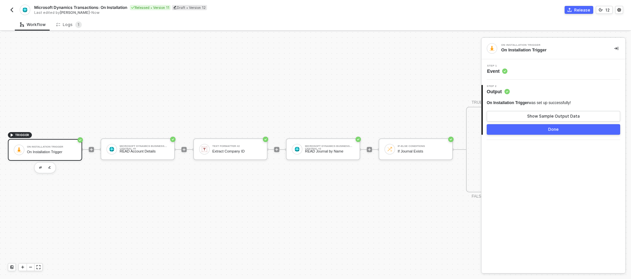
click at [503, 90] on span "Output" at bounding box center [498, 91] width 23 height 7
click at [489, 72] on span "Event" at bounding box center [497, 71] width 20 height 7
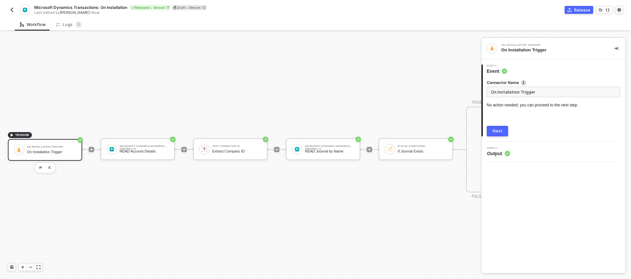
click at [499, 153] on span "Output" at bounding box center [498, 153] width 23 height 7
click at [129, 149] on div "Microsoft Dynamics Business Central #5 READ Account Details" at bounding box center [144, 149] width 49 height 12
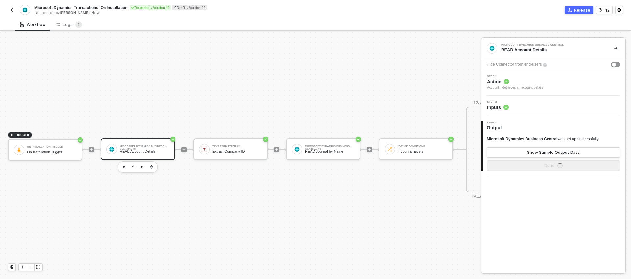
click at [502, 104] on span "Inputs" at bounding box center [498, 107] width 22 height 7
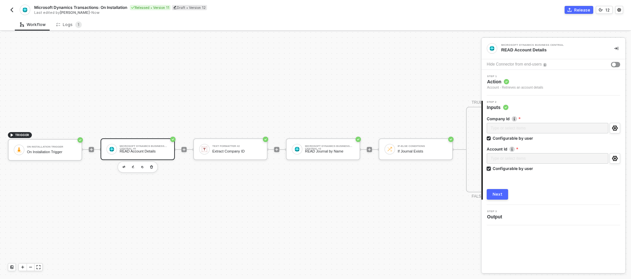
click at [489, 168] on input "Configurable by user" at bounding box center [489, 168] width 5 height 5
click at [502, 159] on div "Type or select items ﻿" at bounding box center [550, 158] width 119 height 6
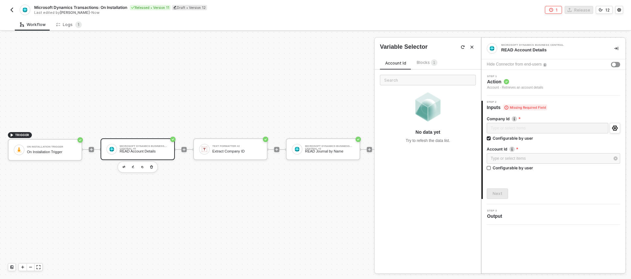
click at [424, 64] on span "Blocks 1" at bounding box center [427, 62] width 21 height 5
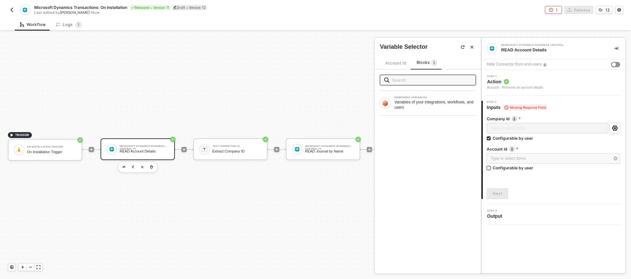
click at [489, 169] on input "Configurable by user" at bounding box center [489, 168] width 5 height 5
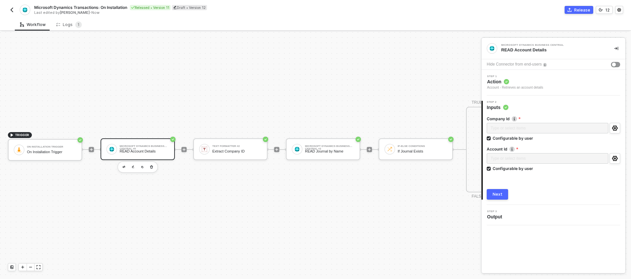
click at [399, 84] on div "TRIGGER On Installation Trigger On Installation Trigger Microsoft Dynamics Busi…" at bounding box center [411, 149] width 822 height 259
click at [490, 168] on input "Configurable by user" at bounding box center [489, 168] width 5 height 5
checkbox input "true"
click at [223, 149] on div "Extract Company ID" at bounding box center [236, 151] width 49 height 4
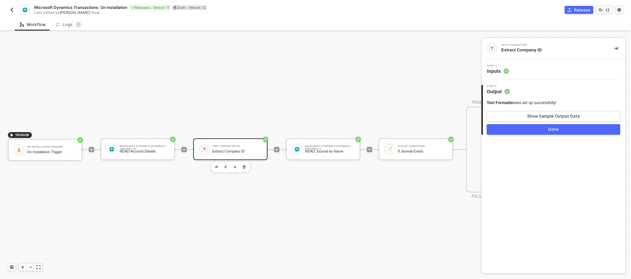
click at [498, 92] on span "Output" at bounding box center [498, 91] width 23 height 7
click at [526, 115] on button "Show Sample Output Data" at bounding box center [554, 116] width 134 height 11
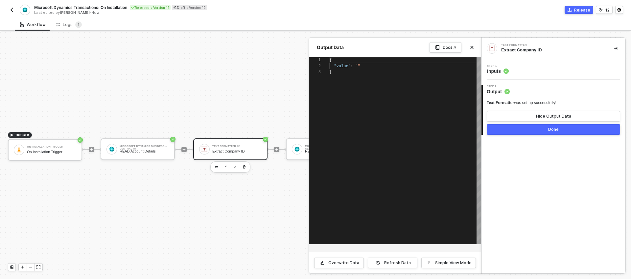
scroll to position [12, 0]
click at [473, 47] on icon "icon-close" at bounding box center [472, 47] width 4 height 4
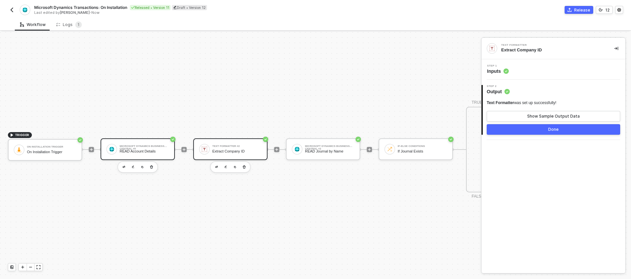
click at [149, 143] on div "Microsoft Dynamics Business Central #5 READ Account Details" at bounding box center [144, 149] width 49 height 12
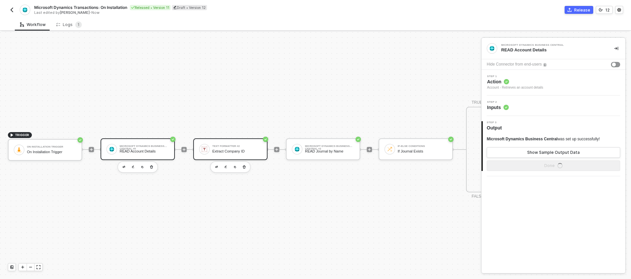
click at [244, 149] on div "Extract Company ID" at bounding box center [236, 151] width 49 height 4
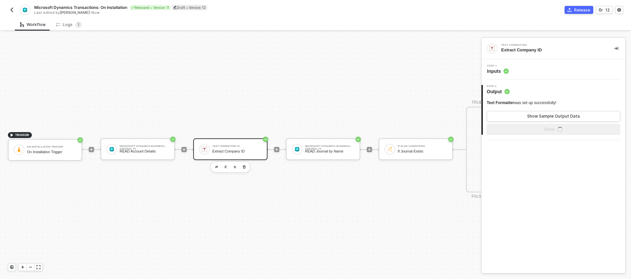
click at [496, 70] on span "Inputs" at bounding box center [498, 71] width 22 height 7
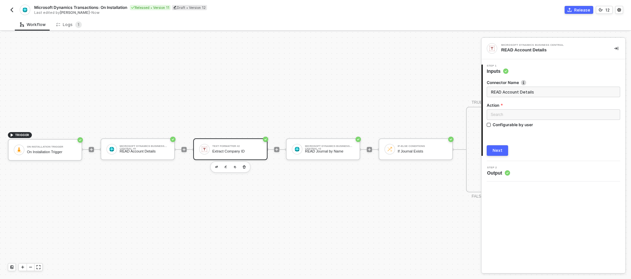
type input "Extract Company ID"
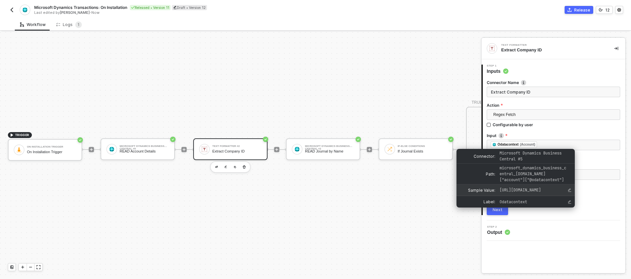
scroll to position [20, 0]
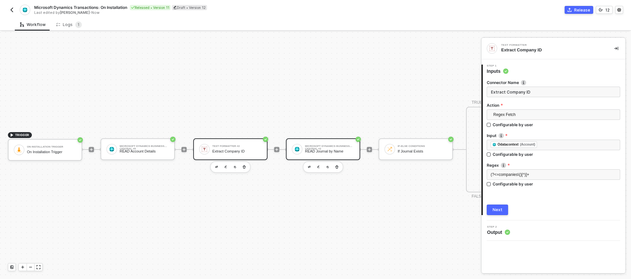
click at [331, 145] on div "Microsoft Dynamics Business Central #2" at bounding box center [329, 146] width 49 height 3
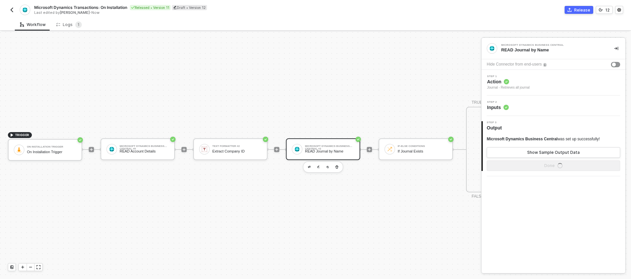
click at [499, 104] on span "Inputs" at bounding box center [498, 107] width 22 height 7
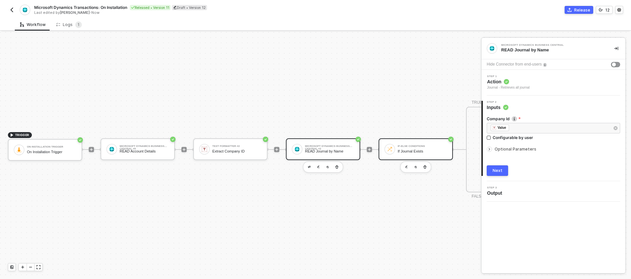
click at [402, 143] on div "If-Else Conditions If Journal Exists" at bounding box center [422, 149] width 49 height 12
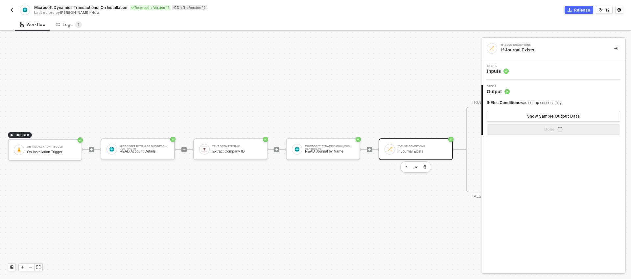
click at [12, 10] on img "button" at bounding box center [11, 9] width 5 height 5
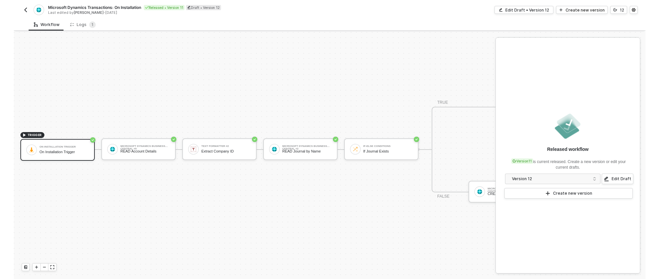
scroll to position [17, 0]
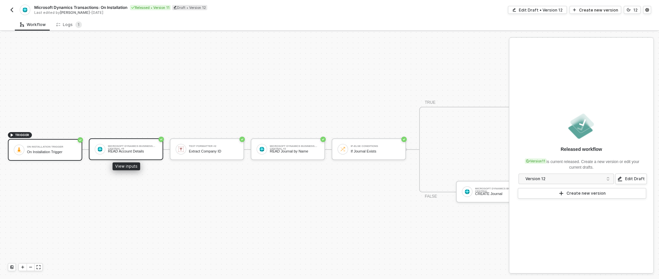
click at [137, 149] on div "READ Account Details" at bounding box center [132, 151] width 49 height 4
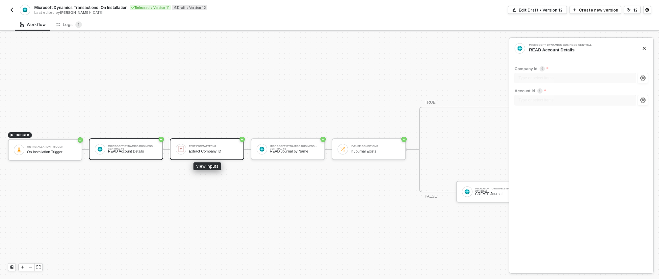
click at [217, 149] on div "Extract Company ID" at bounding box center [213, 151] width 49 height 4
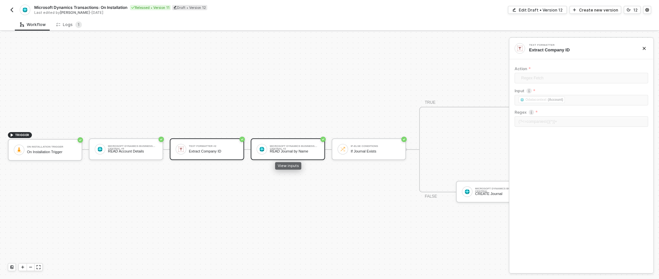
click at [287, 149] on div "READ Journal by Name" at bounding box center [294, 151] width 49 height 4
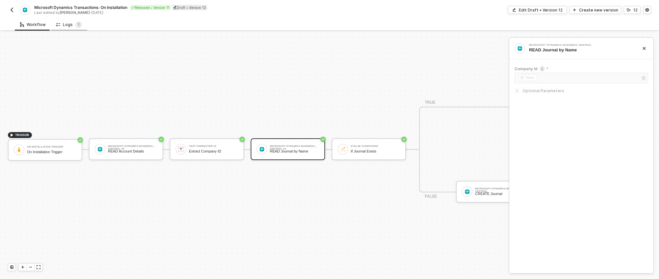
click at [66, 28] on div "Logs 1" at bounding box center [69, 24] width 36 height 12
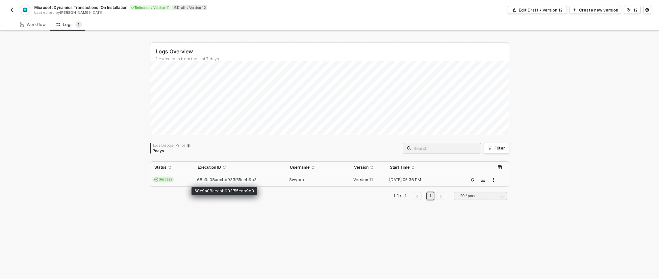
click at [236, 179] on span "68c9a08aecbb933f55ceb9b3" at bounding box center [227, 179] width 60 height 5
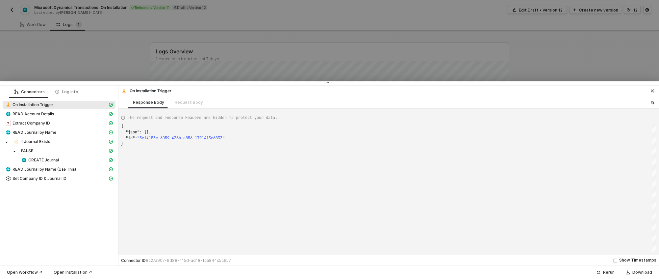
scroll to position [18, 0]
click at [73, 112] on div "READ Account Details" at bounding box center [56, 114] width 102 height 6
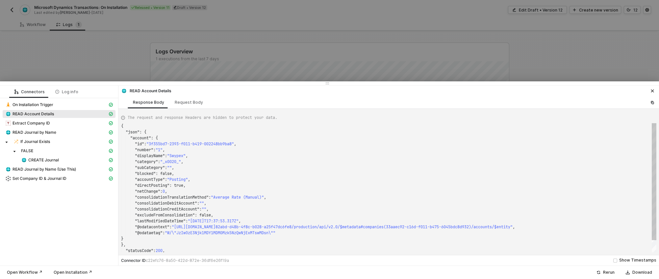
scroll to position [59, 0]
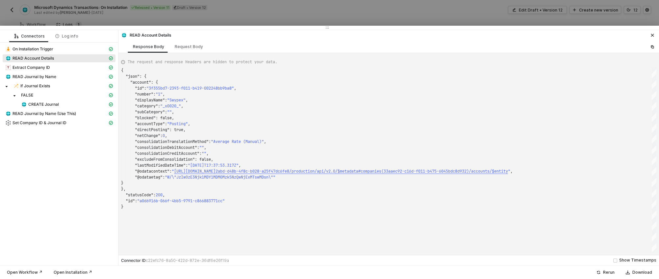
drag, startPoint x: 324, startPoint y: 82, endPoint x: 326, endPoint y: 26, distance: 56.6
click at [326, 26] on div at bounding box center [329, 28] width 659 height 4
click at [38, 65] on span "Extract Company ID" at bounding box center [30, 67] width 37 height 5
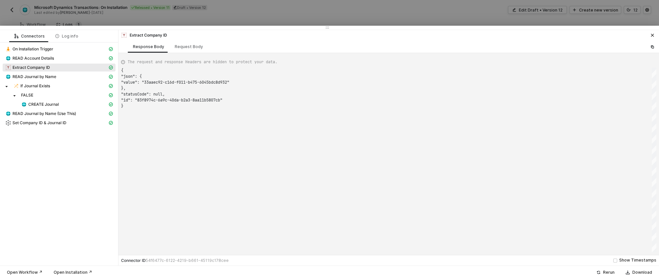
scroll to position [36, 0]
click at [36, 57] on span "READ Account Details" at bounding box center [32, 58] width 41 height 5
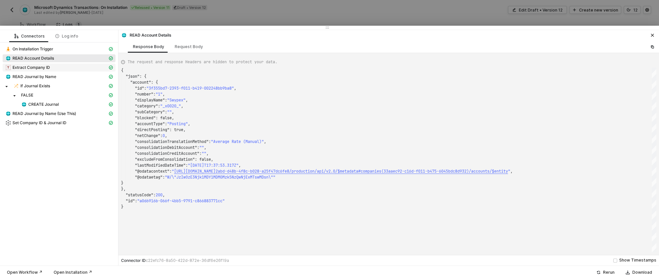
click at [41, 67] on span "Extract Company ID" at bounding box center [30, 67] width 37 height 5
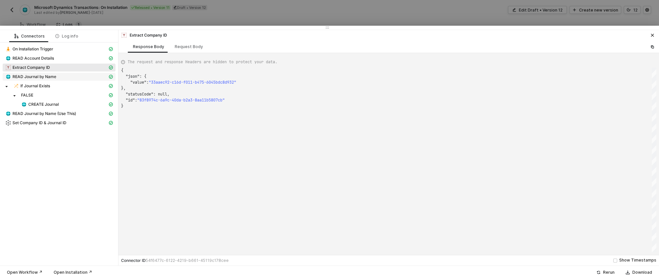
click at [41, 76] on span "READ Journal by Name" at bounding box center [34, 76] width 44 height 5
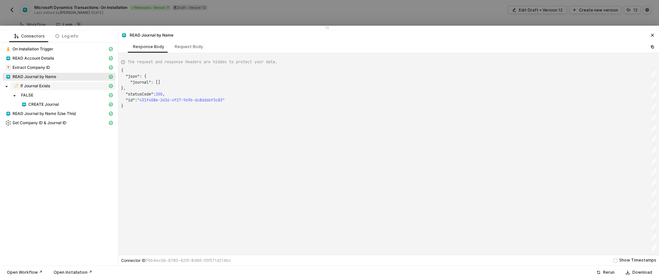
click at [43, 86] on span "If Journal Exists" at bounding box center [35, 85] width 30 height 5
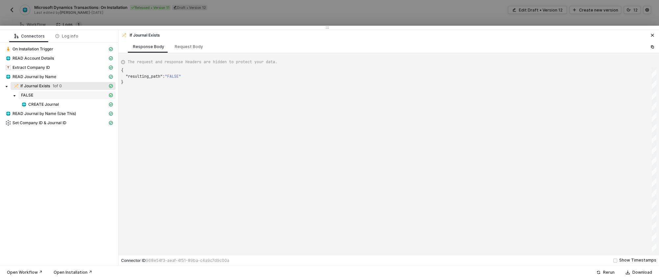
click at [40, 93] on div "FALSE" at bounding box center [64, 94] width 86 height 5
click at [46, 103] on span "CREATE Journal" at bounding box center [43, 104] width 31 height 5
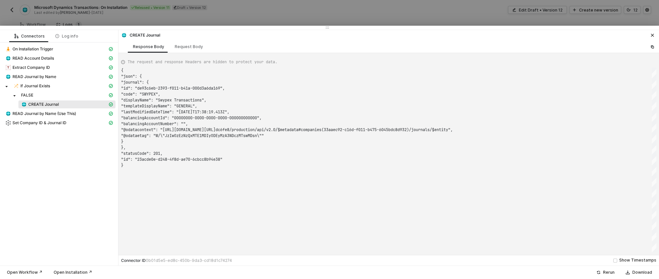
scroll to position [59, 0]
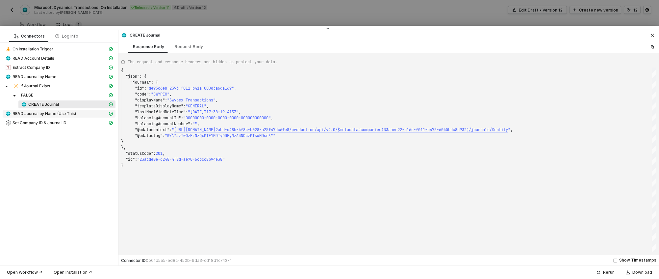
click at [71, 115] on span "READ Journal by Name (Use This)" at bounding box center [43, 113] width 63 height 5
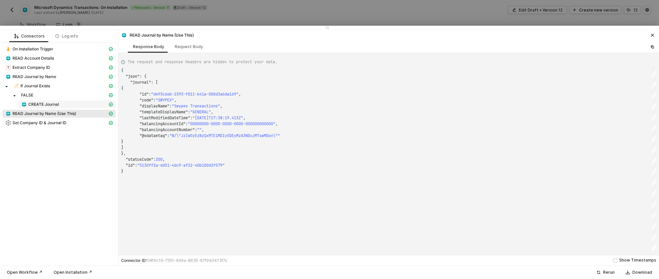
click at [70, 105] on div "CREATE Journal" at bounding box center [64, 104] width 86 height 6
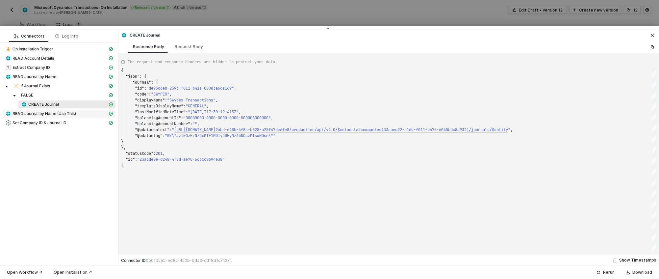
click at [67, 113] on span "READ Journal by Name (Use This)" at bounding box center [43, 113] width 63 height 5
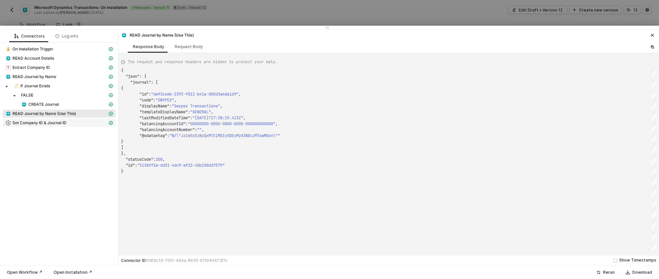
click at [69, 122] on div "Set Company ID & Journal ID" at bounding box center [56, 123] width 102 height 6
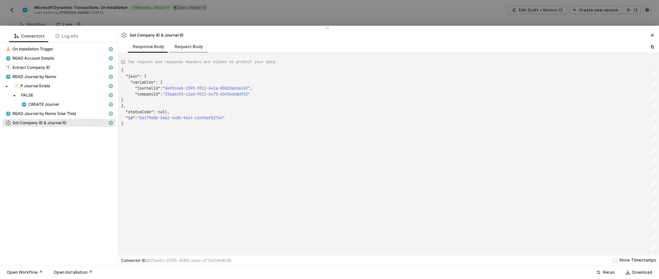
click at [189, 46] on div "Request Body" at bounding box center [189, 46] width 28 height 5
type textarea "{ "action": "set", "variables": [ { "uuid": "23f07d71-ccc2-4980-de7c-afc952d00a…"
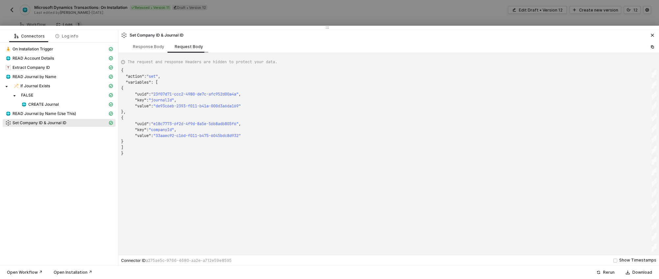
scroll to position [59, 0]
click at [631, 35] on icon "icon-close" at bounding box center [652, 35] width 3 height 3
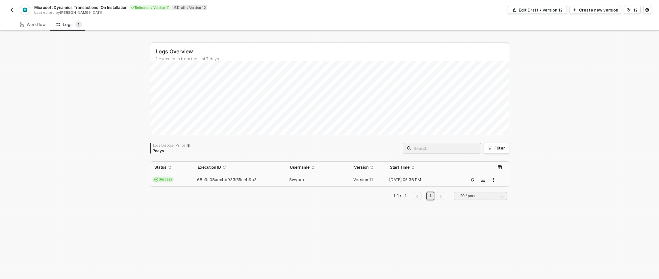
click at [16, 8] on div "Microsoft Dynamics Transactions: On Installation Released • Version 11 Draft • …" at bounding box center [169, 10] width 322 height 11
click at [14, 10] on button "button" at bounding box center [12, 10] width 8 height 8
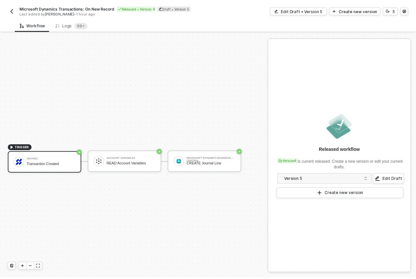
scroll to position [12, 0]
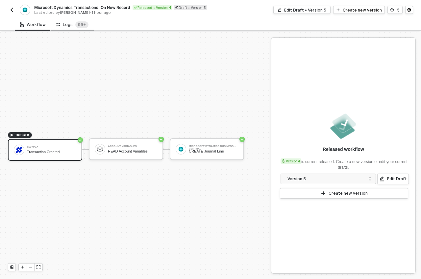
click at [66, 26] on div "Logs 99+" at bounding box center [72, 24] width 32 height 7
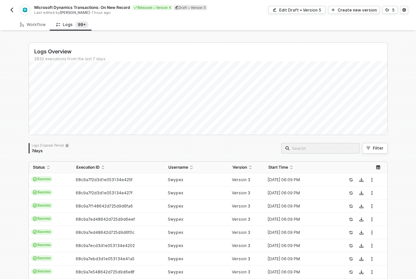
click at [12, 11] on img "button" at bounding box center [11, 9] width 5 height 5
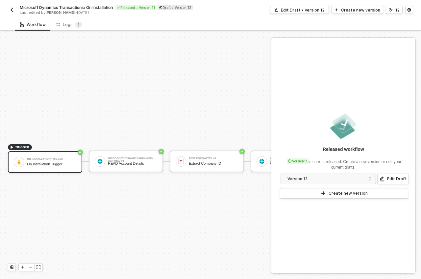
scroll to position [17, 0]
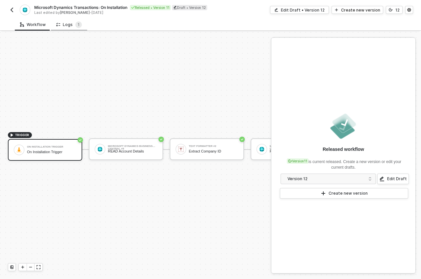
click at [71, 27] on div "Logs 1" at bounding box center [69, 24] width 26 height 7
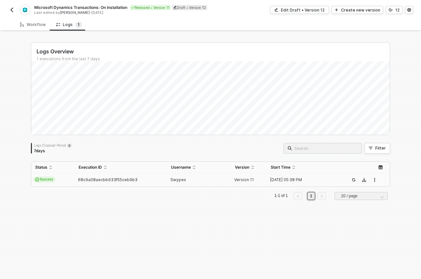
click at [130, 175] on td "68c9a08aecbb933f55ceb9b3" at bounding box center [121, 179] width 92 height 13
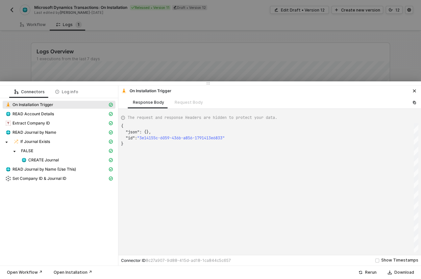
scroll to position [18, 0]
click at [71, 116] on div "READ Account Details" at bounding box center [56, 114] width 102 height 6
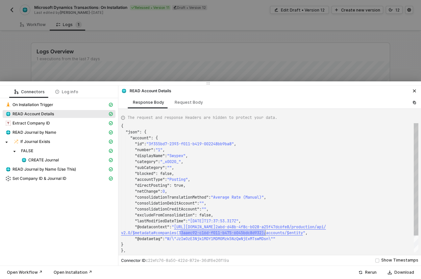
scroll to position [41, 144]
drag, startPoint x: 181, startPoint y: 232, endPoint x: 265, endPoint y: 233, distance: 84.9
click at [59, 125] on div "Extract Company ID" at bounding box center [56, 123] width 102 height 6
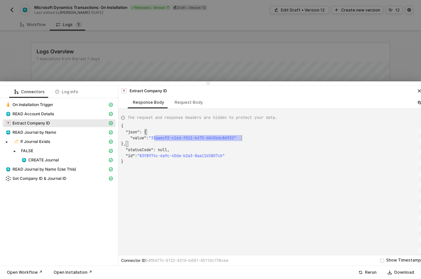
scroll to position [12, 120]
drag, startPoint x: 155, startPoint y: 138, endPoint x: 252, endPoint y: 137, distance: 96.4
click at [64, 131] on div "READ Journal by Name" at bounding box center [56, 132] width 102 height 6
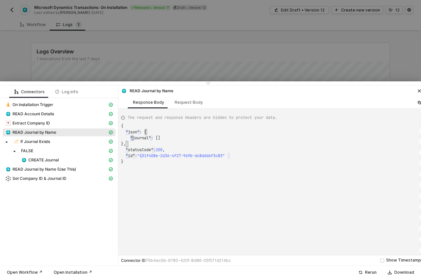
scroll to position [12, 40]
drag, startPoint x: 131, startPoint y: 136, endPoint x: 137, endPoint y: 137, distance: 7.0
click at [41, 141] on span "If Journal Exists" at bounding box center [35, 141] width 30 height 5
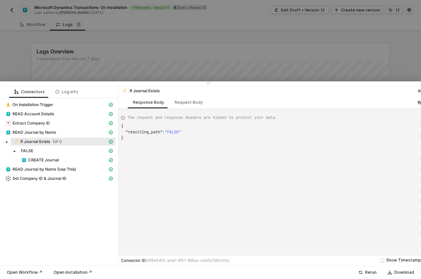
scroll to position [6, 63]
click at [30, 150] on span "FALSE" at bounding box center [27, 150] width 12 height 5
click at [42, 159] on span "CREATE Journal" at bounding box center [43, 159] width 31 height 5
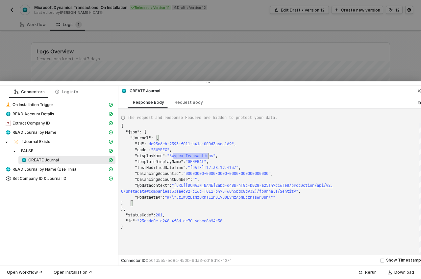
scroll to position [30, 95]
drag, startPoint x: 172, startPoint y: 155, endPoint x: 217, endPoint y: 154, distance: 44.7
click at [183, 172] on span ":" at bounding box center [182, 173] width 2 height 5
click at [56, 131] on div "READ Journal by Name" at bounding box center [56, 132] width 102 height 6
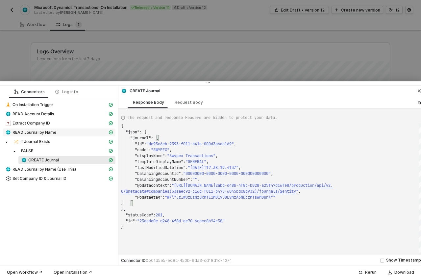
scroll to position [0, 0]
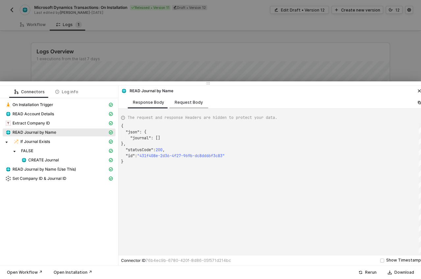
click at [191, 103] on div "Request Body" at bounding box center [189, 102] width 28 height 5
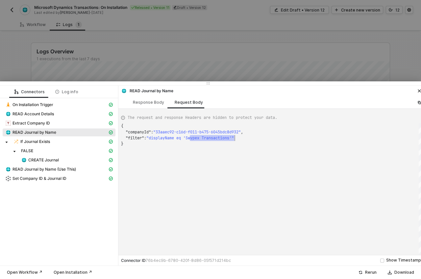
drag, startPoint x: 189, startPoint y: 137, endPoint x: 193, endPoint y: 137, distance: 3.9
click at [209, 172] on div "{ "companyId" : "33aaec92-c16d-f011-b475-6045bdc8d932" , "filter" : "displayNam…" at bounding box center [272, 190] width 302 height 134
click at [145, 98] on div "Response Body" at bounding box center [149, 102] width 42 height 12
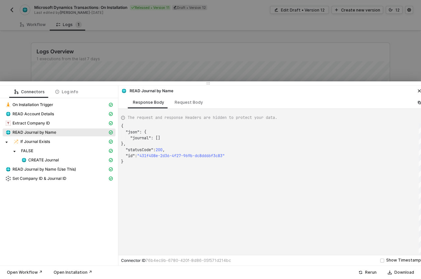
scroll to position [36, 0]
click at [57, 138] on div "If Journal Exists" at bounding box center [60, 141] width 94 height 6
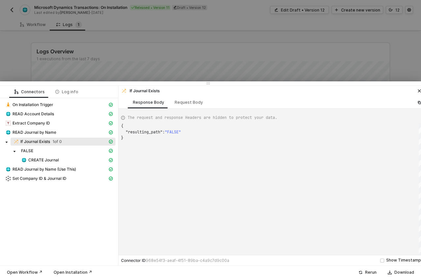
scroll to position [6, 2]
drag, startPoint x: 130, startPoint y: 132, endPoint x: 224, endPoint y: 136, distance: 94.5
click at [35, 151] on div "FALSE" at bounding box center [64, 150] width 86 height 5
click at [51, 160] on span "CREATE Journal" at bounding box center [43, 159] width 31 height 5
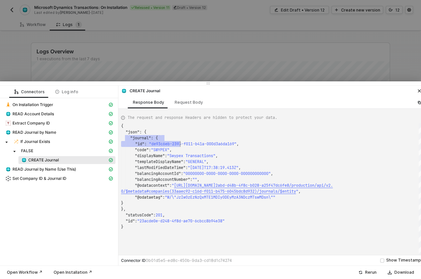
scroll to position [12, 59]
click at [182, 105] on div "Request Body" at bounding box center [188, 102] width 39 height 12
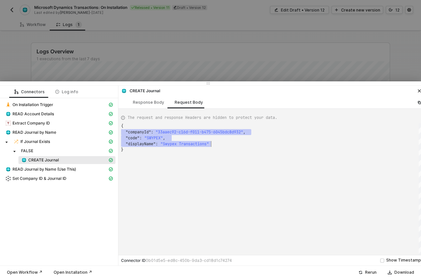
drag, startPoint x: 124, startPoint y: 132, endPoint x: 214, endPoint y: 141, distance: 90.6
click at [200, 170] on div "{ · "companyId" : · "33aaec92-c16d-f011-b475-6045bdc8d932" , ·· "code" : · "SWY…" at bounding box center [272, 190] width 302 height 134
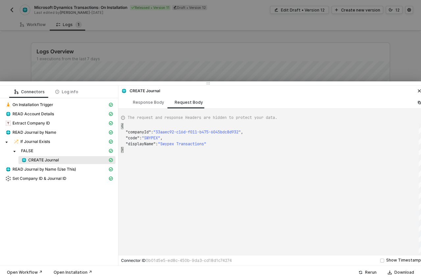
scroll to position [24, 2]
click at [73, 168] on span "READ Journal by Name (Use This)" at bounding box center [43, 168] width 63 height 5
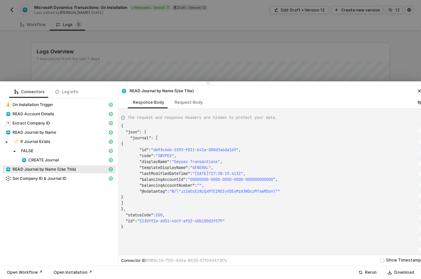
scroll to position [0, 0]
click at [180, 161] on div "{ "json" : { "journal" : [ { "id" : "de93c6eb-2393-f011-b41a-000d3a6da169" , "c…" at bounding box center [272, 190] width 302 height 134
click at [53, 180] on span "Set Company ID & Journal ID" at bounding box center [39, 178] width 54 height 5
type textarea "{ "json": { "variables": { "journalId": "de93c6eb-2393-f011-b41a-000d3a6da169",…"
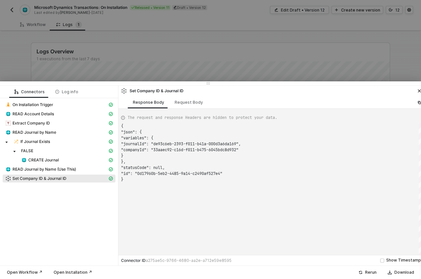
scroll to position [0, 0]
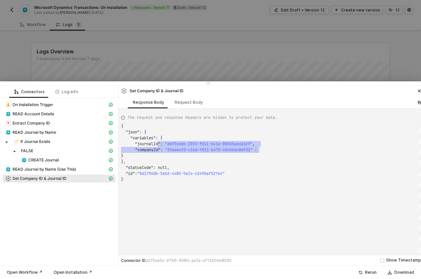
drag, startPoint x: 162, startPoint y: 143, endPoint x: 287, endPoint y: 152, distance: 125.3
click at [307, 158] on div "}" at bounding box center [272, 156] width 302 height 6
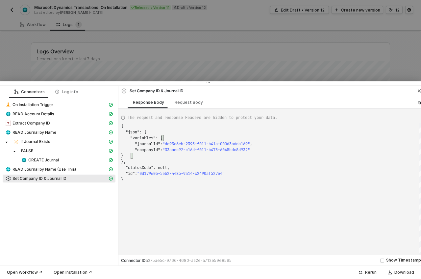
scroll to position [30, 12]
click at [227, 37] on div at bounding box center [210, 139] width 421 height 279
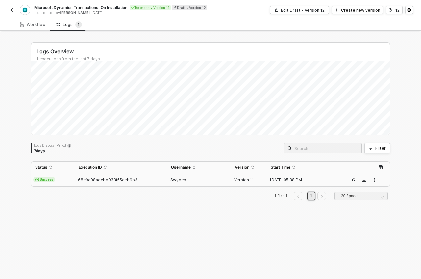
click at [87, 178] on span "68c9a08aecbb933f55ceb9b3" at bounding box center [108, 179] width 60 height 5
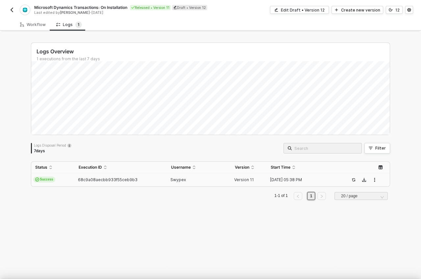
scroll to position [18, 0]
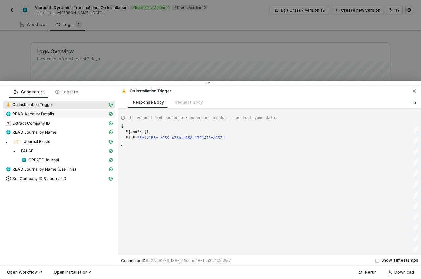
click at [78, 115] on div "READ Account Details" at bounding box center [56, 114] width 102 height 6
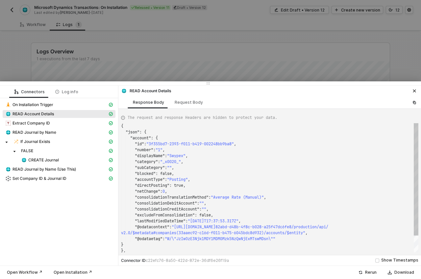
scroll to position [59, 0]
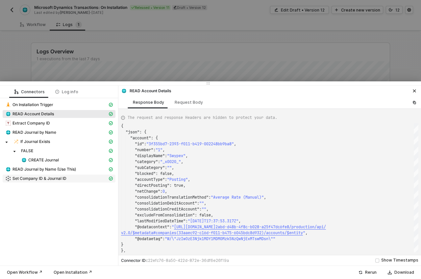
click at [60, 178] on span "Set Company ID & Journal ID" at bounding box center [39, 178] width 54 height 5
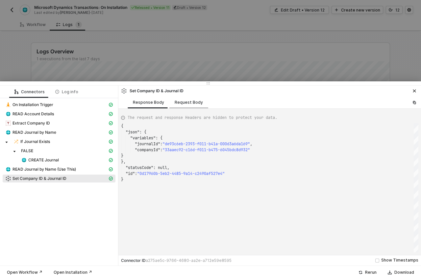
click at [188, 100] on div "Request Body" at bounding box center [189, 102] width 28 height 5
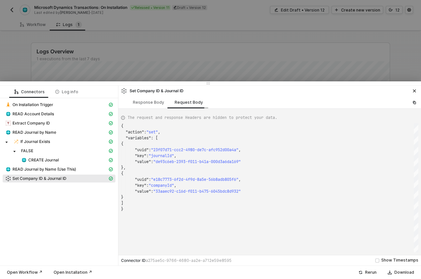
scroll to position [59, 0]
click at [130, 101] on div "Response Body" at bounding box center [149, 102] width 42 height 12
type textarea "{ "json": { "variables": { "journalId": "de93c6eb-2393-f011-b41a-000d3a6da169",…"
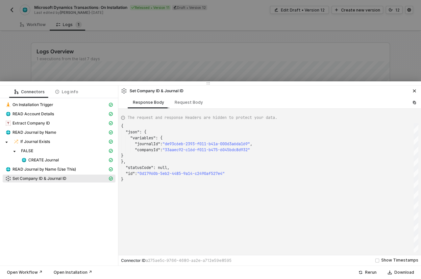
scroll to position [53, 0]
click at [413, 92] on icon "icon-close" at bounding box center [414, 91] width 4 height 4
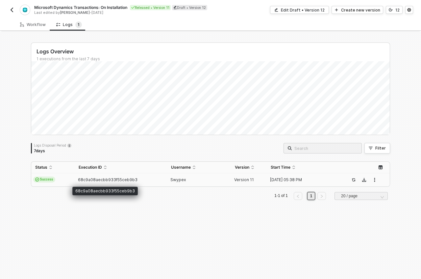
click at [109, 180] on span "68c9a08aecbb933f55ceb9b3" at bounding box center [108, 179] width 60 height 5
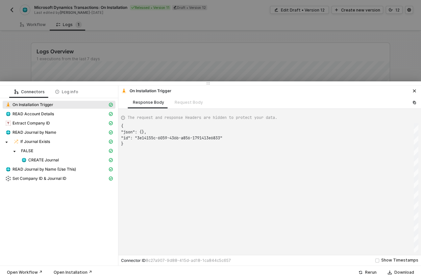
scroll to position [18, 0]
click at [54, 117] on span "READ Account Details" at bounding box center [59, 114] width 113 height 8
type textarea "{ "json": { "account": { "id": "3f355bd7-2393-f011-b419-002248bb9ba8", "number"…"
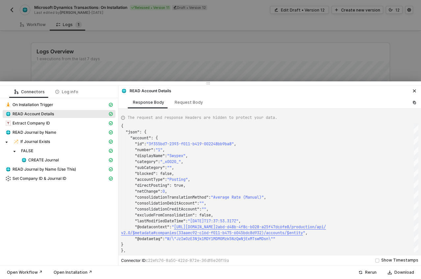
click at [272, 62] on div at bounding box center [210, 139] width 421 height 279
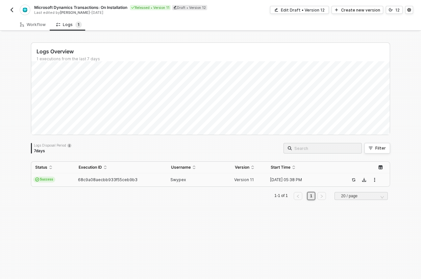
click at [10, 8] on img "button" at bounding box center [11, 9] width 5 height 5
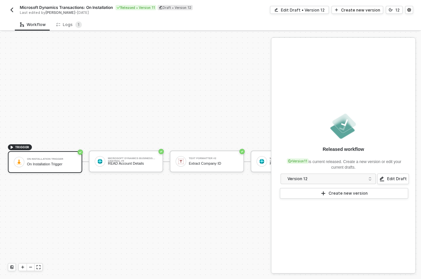
scroll to position [17, 0]
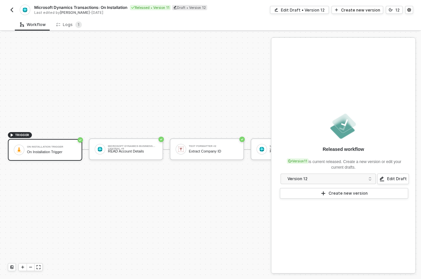
click at [11, 9] on img "button" at bounding box center [11, 9] width 5 height 5
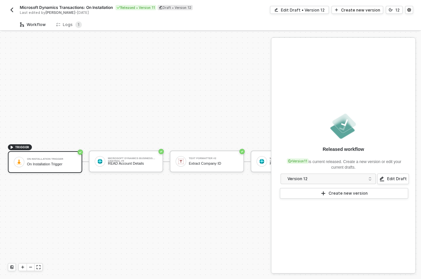
scroll to position [17, 0]
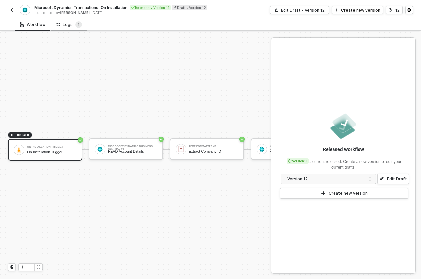
click at [62, 27] on div "Logs 1" at bounding box center [69, 24] width 26 height 7
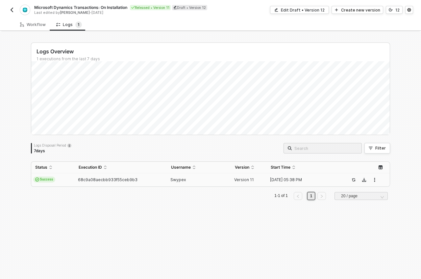
click at [106, 179] on span "68c9a08aecbb933f55ceb9b3" at bounding box center [108, 179] width 60 height 5
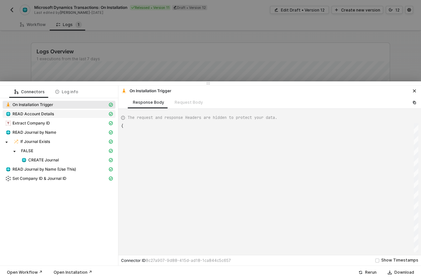
scroll to position [18, 0]
click at [47, 115] on span "READ Account Details" at bounding box center [32, 113] width 41 height 5
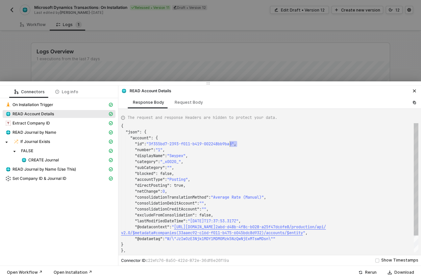
scroll to position [18, 109]
drag, startPoint x: 238, startPoint y: 143, endPoint x: 230, endPoint y: 143, distance: 7.9
click at [83, 121] on div "Extract Company ID" at bounding box center [56, 123] width 102 height 6
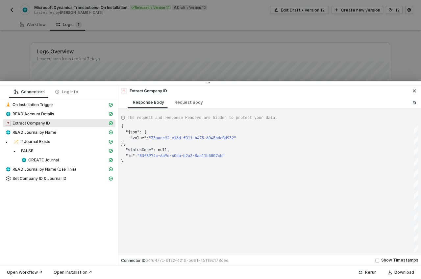
scroll to position [0, 0]
click at [86, 130] on div "READ Journal by Name" at bounding box center [56, 132] width 102 height 6
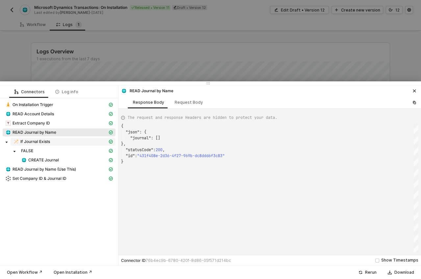
click at [81, 139] on div "If Journal Exists" at bounding box center [60, 141] width 94 height 6
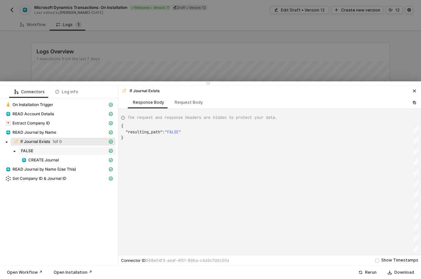
click at [81, 148] on div "FALSE" at bounding box center [64, 150] width 86 height 5
click at [81, 157] on div "CREATE Journal" at bounding box center [64, 160] width 86 height 6
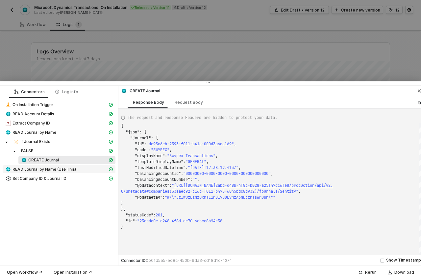
click at [81, 168] on div "READ Journal by Name (Use This)" at bounding box center [56, 169] width 102 height 6
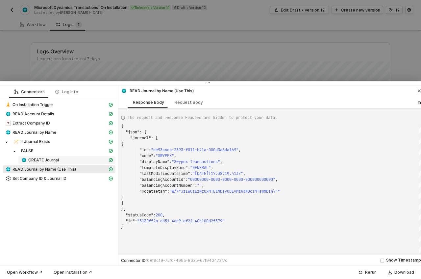
click at [81, 160] on div "CREATE Journal" at bounding box center [64, 160] width 86 height 6
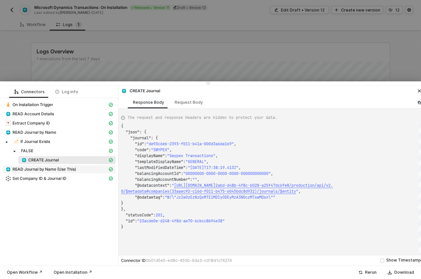
click at [80, 165] on span "READ Journal by Name (Use This)" at bounding box center [59, 169] width 113 height 8
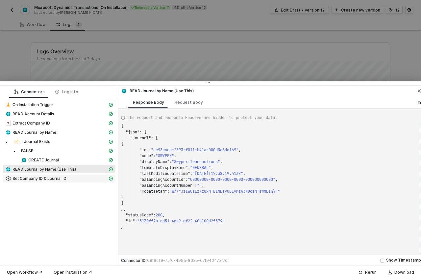
click at [79, 177] on div "Set Company ID & Journal ID" at bounding box center [56, 178] width 102 height 6
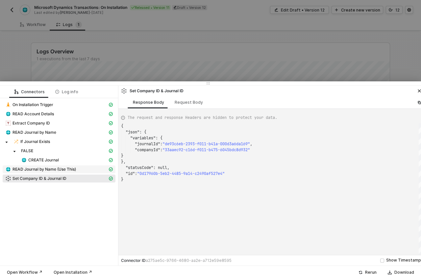
click at [81, 171] on div "READ Journal by Name (Use This)" at bounding box center [56, 169] width 102 height 6
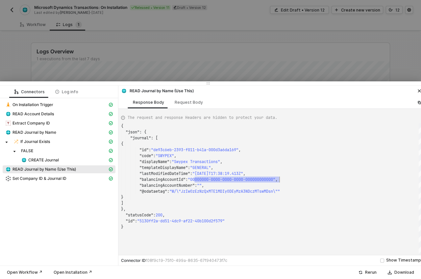
scroll to position [53, 159]
drag, startPoint x: 193, startPoint y: 179, endPoint x: 280, endPoint y: 177, distance: 86.8
click at [63, 114] on div "READ Account Details" at bounding box center [56, 114] width 102 height 6
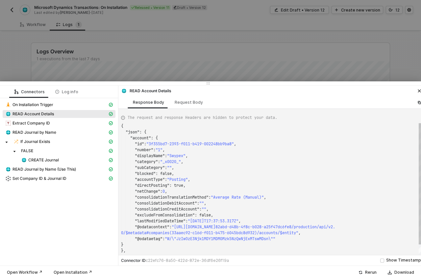
scroll to position [0, 0]
click at [77, 107] on div "On Installation Trigger" at bounding box center [56, 105] width 102 height 6
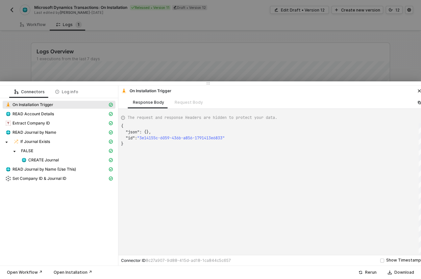
click at [99, 118] on div "READ Account Details" at bounding box center [59, 114] width 113 height 9
click at [96, 115] on div "READ Account Details" at bounding box center [56, 114] width 102 height 6
type textarea "{ "json": { "account": { "id": "3f355bd7-2393-f011-b419-002248bb9ba8", "number"…"
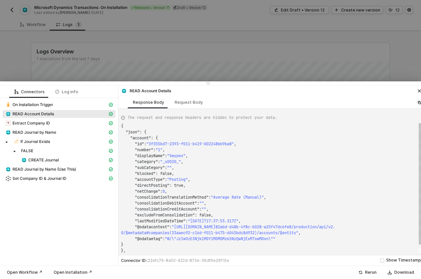
scroll to position [59, 0]
click at [366, 72] on div at bounding box center [210, 139] width 421 height 279
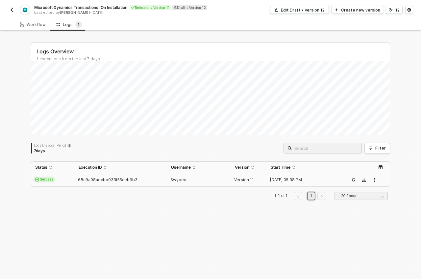
click at [10, 13] on button "button" at bounding box center [12, 10] width 8 height 8
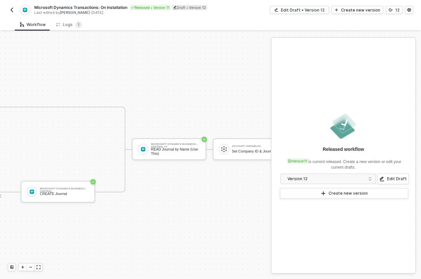
scroll to position [17, 459]
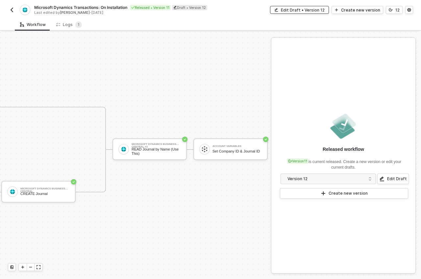
click at [296, 11] on div "Edit Draft • Version 12" at bounding box center [303, 10] width 44 height 6
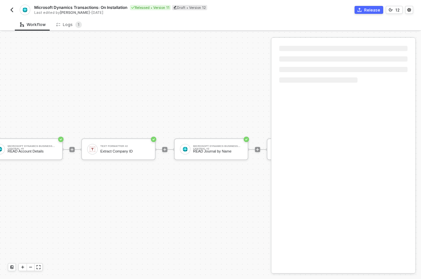
scroll to position [17, 0]
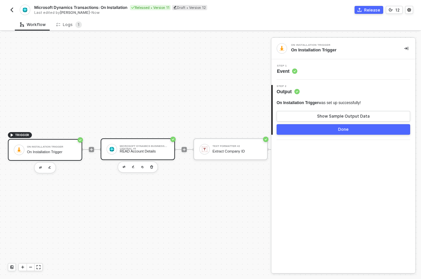
click at [162, 145] on div "Microsoft Dynamics Business Central #5" at bounding box center [144, 146] width 49 height 3
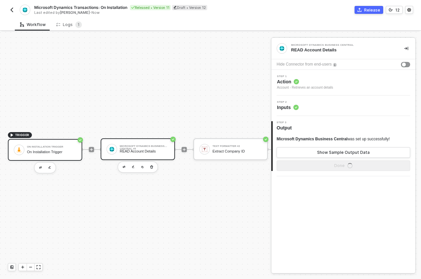
click at [75, 143] on div "On Installation Trigger On Installation Trigger" at bounding box center [51, 149] width 49 height 12
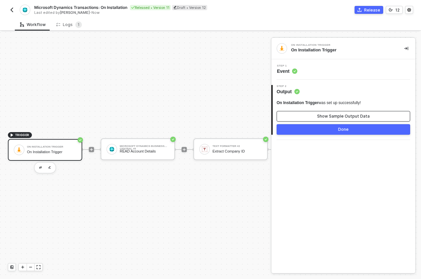
click at [325, 115] on div "Show Sample Output Data" at bounding box center [343, 115] width 53 height 5
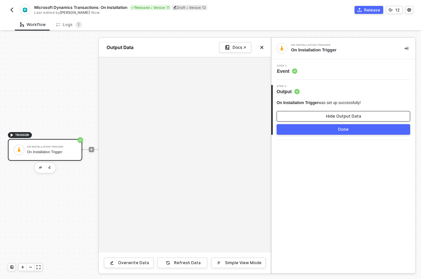
click at [325, 115] on button "Hide Output Data" at bounding box center [344, 116] width 134 height 11
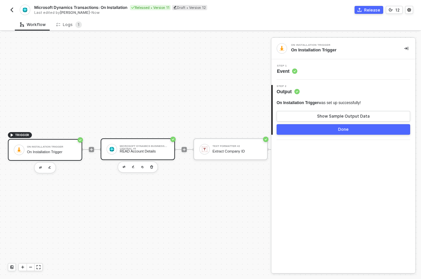
click at [141, 145] on div "Microsoft Dynamics Business Central #5" at bounding box center [144, 146] width 49 height 3
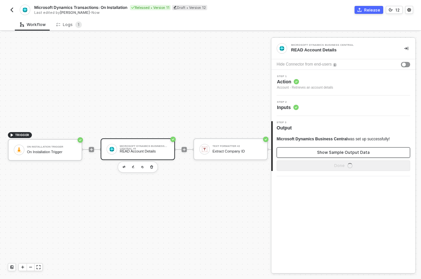
click at [330, 150] on div "Show Sample Output Data" at bounding box center [343, 152] width 53 height 5
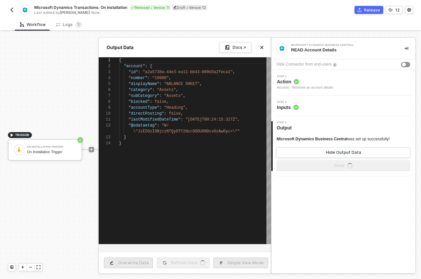
scroll to position [59, 0]
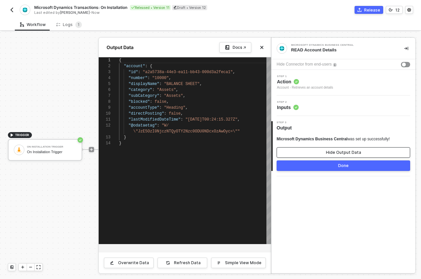
click at [330, 152] on div "Hide Output Data" at bounding box center [343, 152] width 35 height 5
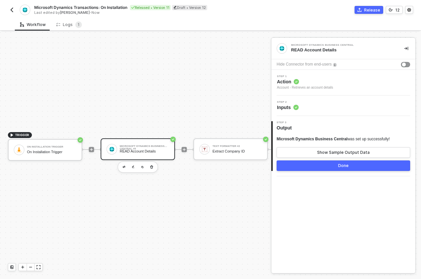
click at [283, 105] on span "Inputs" at bounding box center [288, 107] width 22 height 7
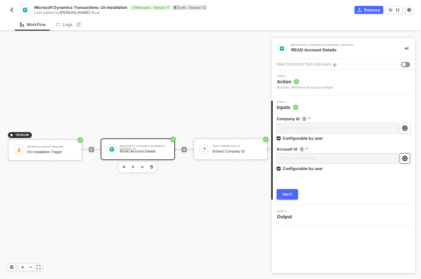
click at [403, 160] on icon "icon-settings" at bounding box center [405, 158] width 6 height 5
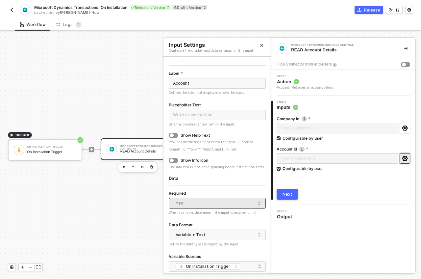
scroll to position [6, 0]
click at [214, 208] on div "Yes" at bounding box center [216, 203] width 80 height 10
click at [255, 208] on span "Yes" at bounding box center [219, 203] width 86 height 10
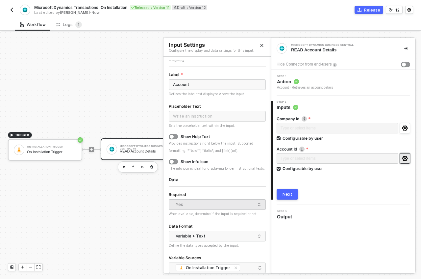
scroll to position [0, 0]
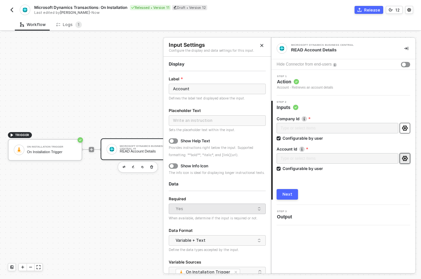
click at [403, 127] on icon "icon-settings" at bounding box center [405, 127] width 6 height 5
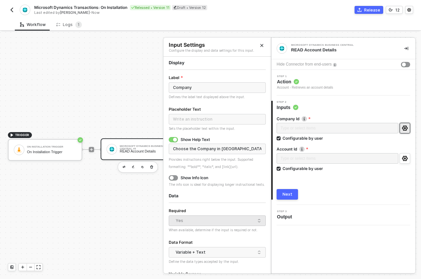
scroll to position [53, 0]
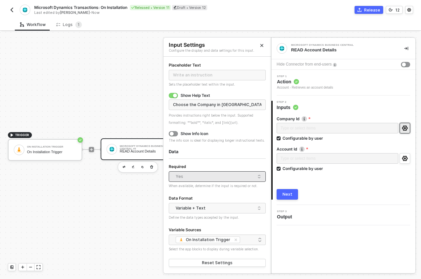
click at [194, 179] on div "Yes" at bounding box center [216, 176] width 80 height 10
click at [256, 176] on span "Yes" at bounding box center [219, 176] width 86 height 10
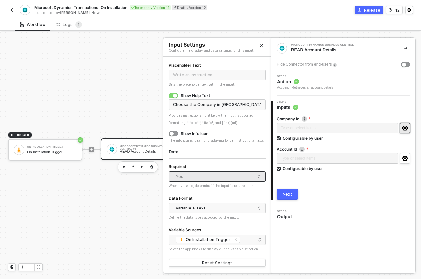
click at [256, 176] on span "Yes" at bounding box center [219, 176] width 86 height 10
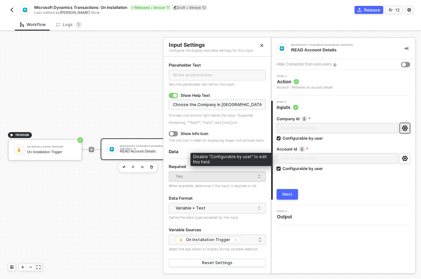
click at [279, 168] on input "Configurable by user" at bounding box center [279, 168] width 5 height 5
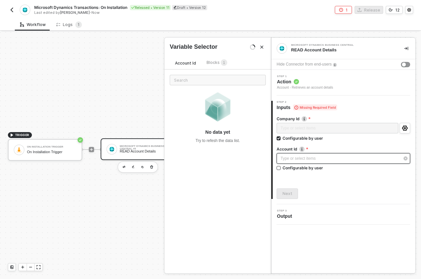
click at [305, 160] on div "Type or select items ﻿" at bounding box center [340, 158] width 119 height 6
click at [209, 64] on span "Blocks 1" at bounding box center [217, 62] width 21 height 5
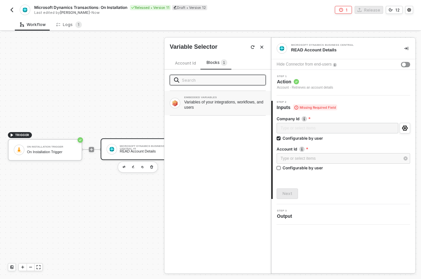
click at [234, 106] on div "Variables of your integrations, workflows, and users" at bounding box center [225, 104] width 82 height 11
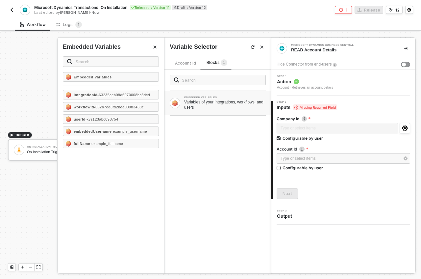
click at [185, 62] on span "Account Id" at bounding box center [185, 63] width 21 height 5
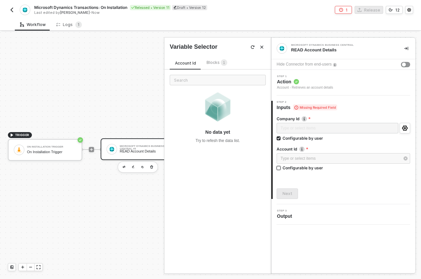
click at [280, 167] on input "Configurable by user" at bounding box center [279, 168] width 5 height 5
checkbox input "true"
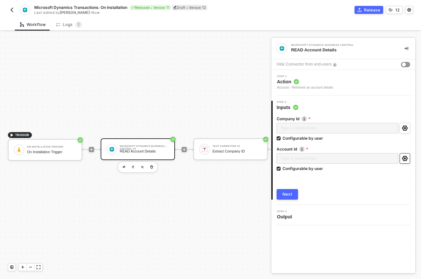
click at [402, 159] on icon "icon-settings" at bounding box center [405, 158] width 6 height 5
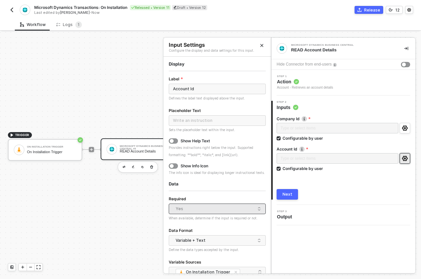
click at [191, 213] on div "Yes" at bounding box center [216, 209] width 80 height 10
click at [190, 213] on div "Yes" at bounding box center [216, 209] width 80 height 10
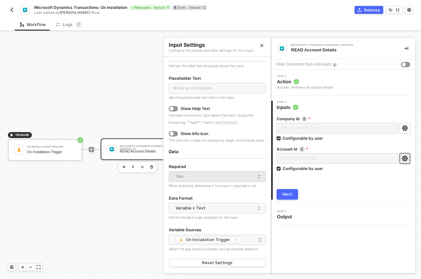
scroll to position [39, 0]
click at [196, 206] on div "Variable + Text" at bounding box center [216, 208] width 80 height 10
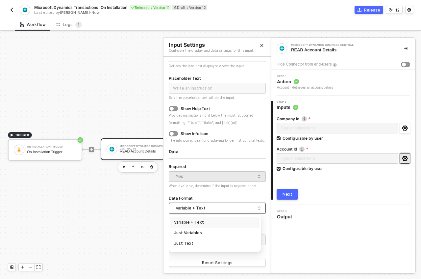
click at [201, 195] on div "Data Format" at bounding box center [217, 198] width 97 height 9
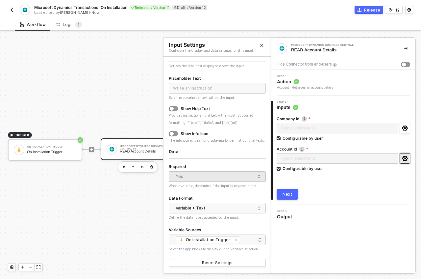
click at [180, 166] on label "Required" at bounding box center [180, 166] width 22 height 7
click at [187, 174] on div "Yes" at bounding box center [216, 176] width 80 height 10
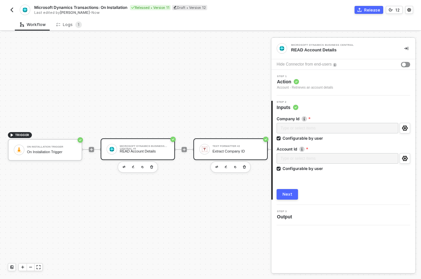
click at [227, 149] on div "Extract Company ID" at bounding box center [236, 151] width 49 height 4
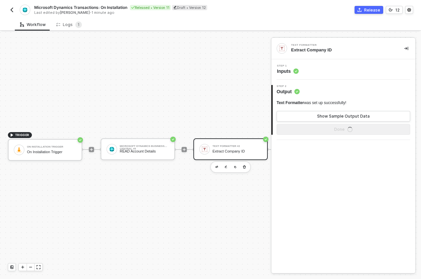
click at [285, 92] on span "Output" at bounding box center [288, 91] width 23 height 7
click at [282, 73] on span "Inputs" at bounding box center [288, 71] width 22 height 7
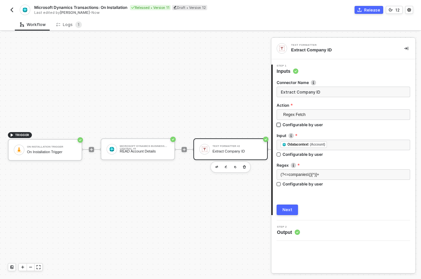
click at [278, 123] on input "Configurable by user" at bounding box center [279, 125] width 5 height 5
click at [402, 115] on icon "icon-settings" at bounding box center [405, 114] width 6 height 5
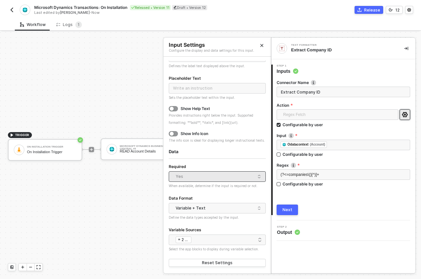
click at [196, 177] on div "Yes" at bounding box center [216, 176] width 80 height 10
click at [281, 124] on input "Configurable by user" at bounding box center [279, 125] width 5 height 5
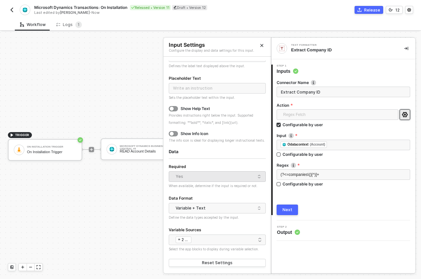
checkbox input "false"
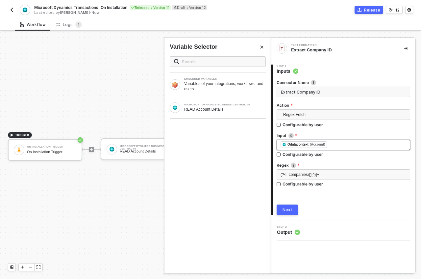
click at [351, 146] on div "﻿ ﻿ Odatacontext (Account) ﻿" at bounding box center [344, 144] width 126 height 7
click at [362, 208] on div "Next" at bounding box center [344, 209] width 134 height 11
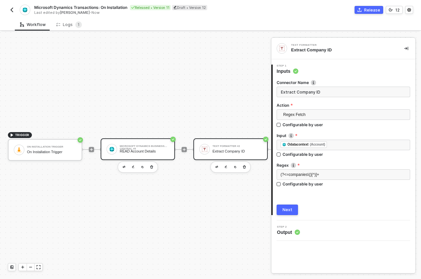
click at [165, 145] on div "Microsoft Dynamics Business Central #5" at bounding box center [144, 146] width 49 height 3
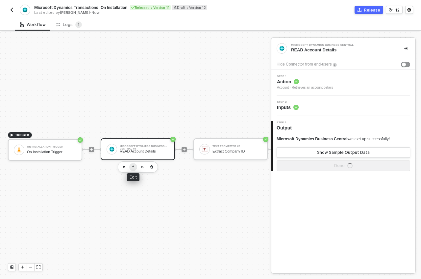
click at [133, 165] on img "button" at bounding box center [133, 166] width 3 height 3
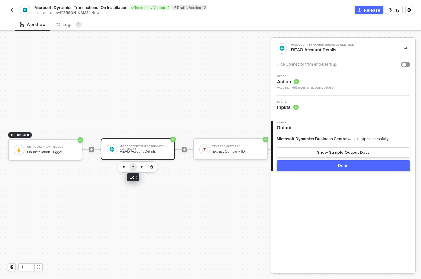
click at [134, 165] on img "button" at bounding box center [133, 166] width 3 height 3
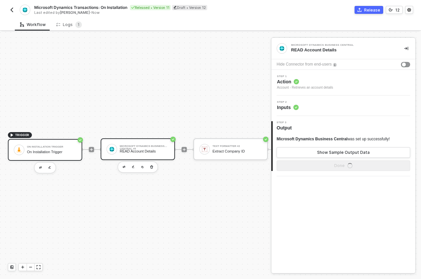
click at [74, 149] on div "On Installation Trigger On Installation Trigger" at bounding box center [51, 149] width 49 height 12
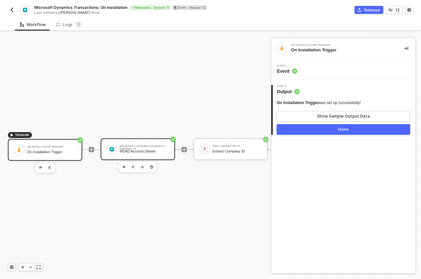
click at [120, 150] on div "Microsoft Dynamics Business Central #5 READ Account Details" at bounding box center [138, 149] width 74 height 22
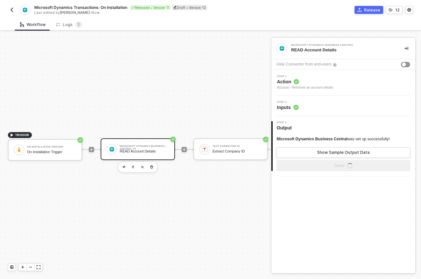
drag, startPoint x: 314, startPoint y: 108, endPoint x: 296, endPoint y: 107, distance: 18.7
click at [314, 108] on div "Step 2 Inputs" at bounding box center [344, 106] width 142 height 10
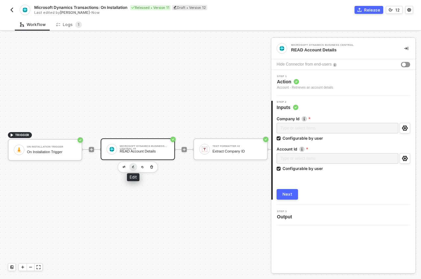
click at [132, 165] on img "button" at bounding box center [133, 166] width 3 height 3
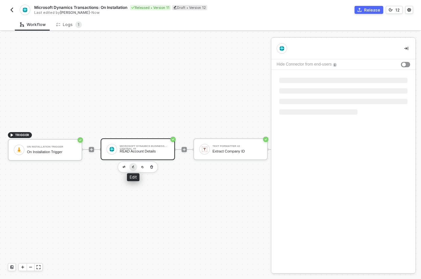
click at [132, 165] on img "button" at bounding box center [133, 166] width 3 height 3
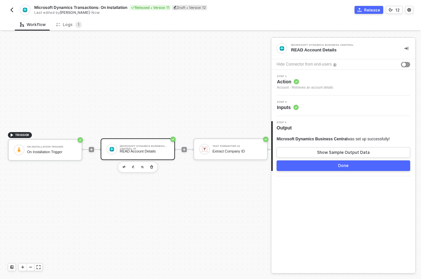
click at [294, 107] on circle at bounding box center [295, 107] width 5 height 5
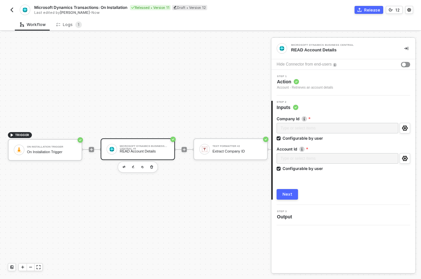
click at [310, 91] on div "Step 1 Action Account - Retrieves an account details" at bounding box center [343, 83] width 144 height 26
click at [312, 84] on span "Action" at bounding box center [305, 81] width 56 height 7
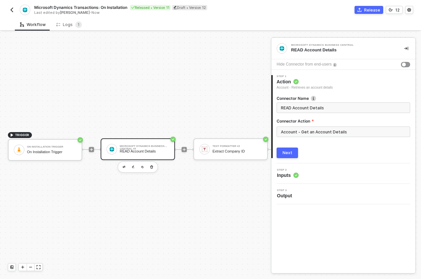
click at [311, 170] on div "Step 2 Inputs" at bounding box center [344, 173] width 142 height 10
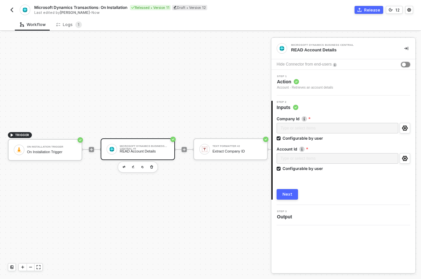
click at [404, 64] on div "button" at bounding box center [404, 64] width 4 height 4
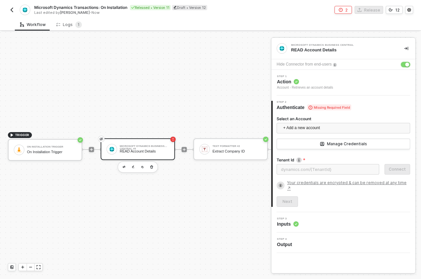
click at [404, 64] on button "button" at bounding box center [405, 64] width 9 height 5
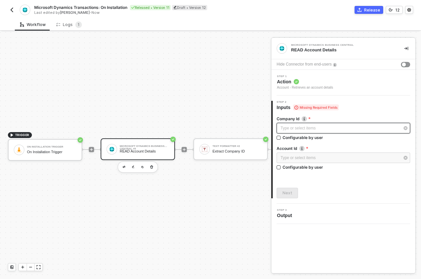
click at [309, 125] on div "Type or select items ﻿" at bounding box center [340, 128] width 119 height 6
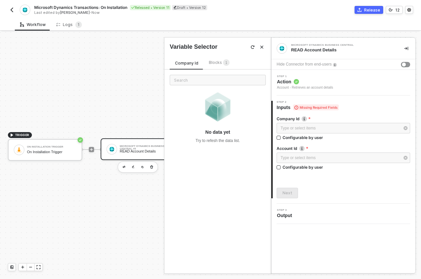
click at [223, 61] on span "1" at bounding box center [226, 62] width 7 height 7
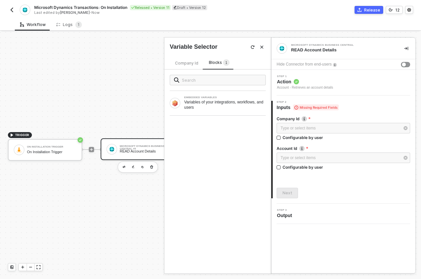
click at [263, 47] on icon "Close" at bounding box center [262, 47] width 4 height 4
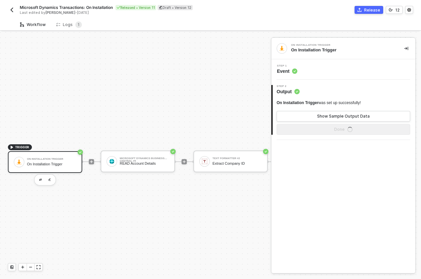
scroll to position [17, 0]
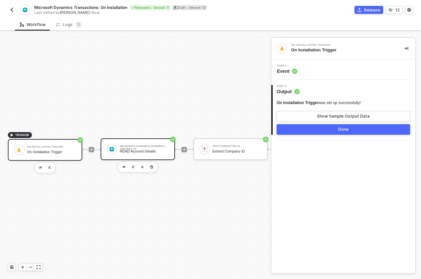
click at [165, 145] on div "Microsoft Dynamics Business Central #5" at bounding box center [144, 146] width 49 height 3
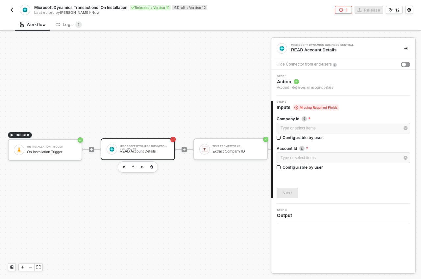
click at [346, 10] on button "1" at bounding box center [343, 10] width 17 height 8
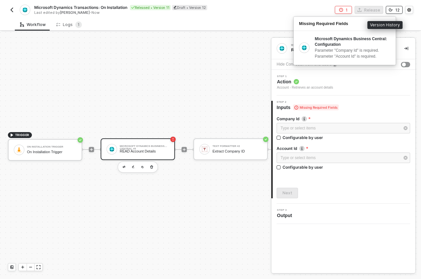
click at [394, 11] on button "12" at bounding box center [394, 10] width 17 height 8
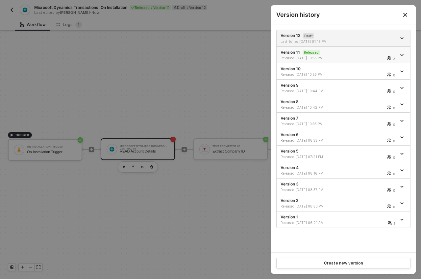
click at [349, 54] on div "Version 11 Released Released 08/13/2025 10:55 PM 2" at bounding box center [339, 54] width 116 height 11
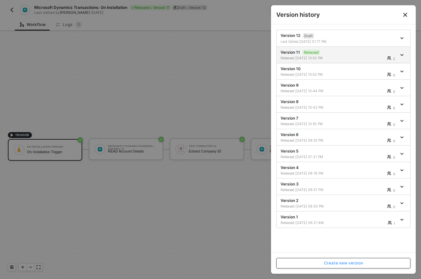
click at [340, 260] on div "Create new version" at bounding box center [343, 262] width 39 height 5
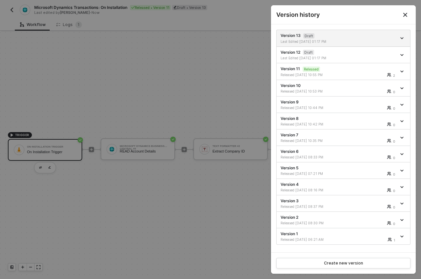
click at [243, 74] on div at bounding box center [210, 139] width 421 height 279
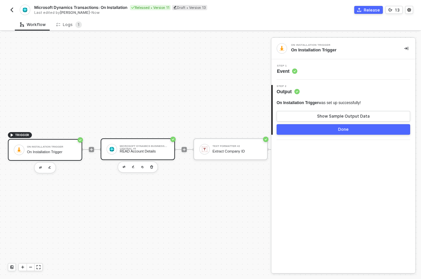
click at [166, 149] on div "READ Account Details" at bounding box center [144, 151] width 49 height 4
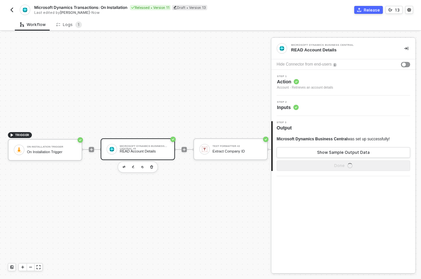
click at [290, 104] on span "Inputs" at bounding box center [288, 107] width 22 height 7
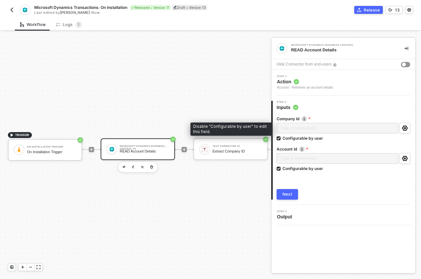
click at [300, 128] on div "Type or select items ﻿" at bounding box center [338, 129] width 122 height 12
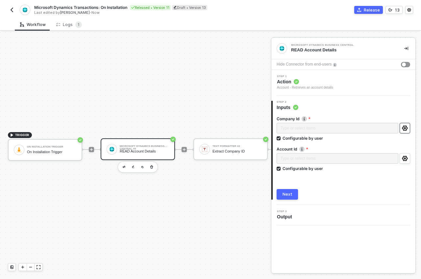
click at [407, 126] on icon "icon-settings" at bounding box center [405, 127] width 6 height 5
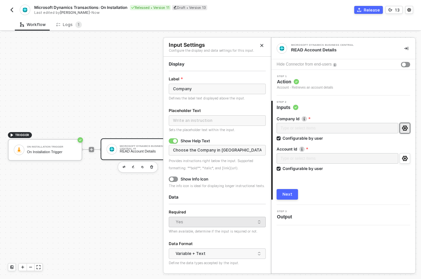
click at [260, 48] on button "Close" at bounding box center [262, 45] width 8 height 8
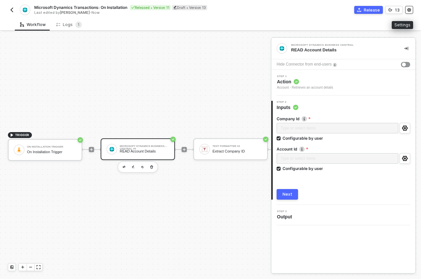
click at [407, 9] on icon "icon-settings" at bounding box center [409, 10] width 4 height 4
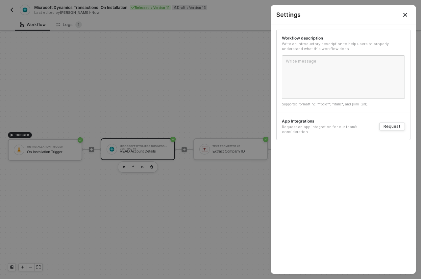
click at [404, 16] on icon "Close" at bounding box center [405, 15] width 4 height 4
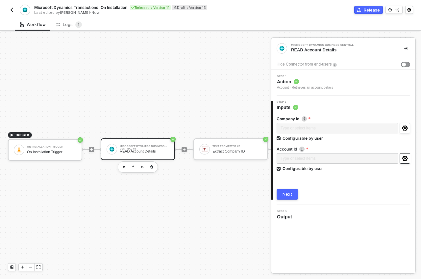
click at [408, 159] on button "button" at bounding box center [405, 158] width 11 height 11
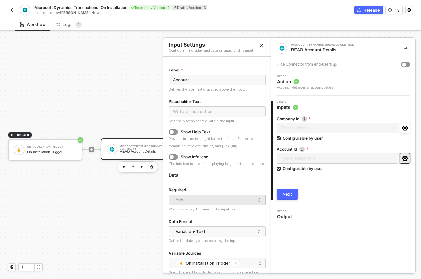
scroll to position [12, 0]
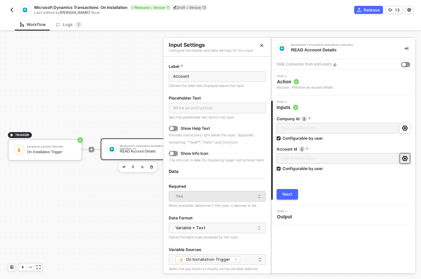
click at [222, 201] on div "Yes" at bounding box center [216, 196] width 80 height 10
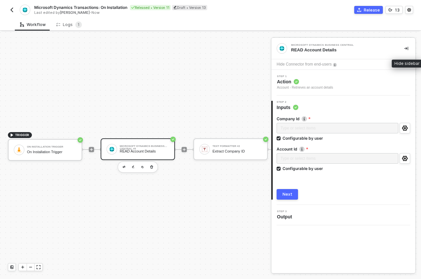
click at [407, 47] on icon "icon-collapse-right" at bounding box center [406, 49] width 4 height 4
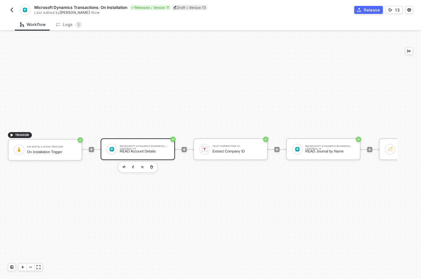
click at [40, 56] on div "TRIGGER On Installation Trigger On Installation Trigger Microsoft Dynamics Busi…" at bounding box center [411, 149] width 822 height 259
click at [10, 10] on img "button" at bounding box center [11, 9] width 5 height 5
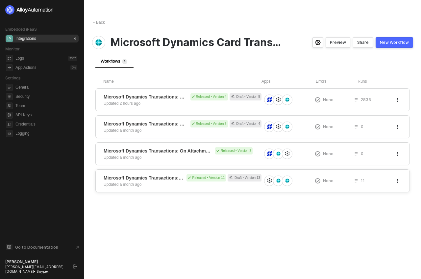
click at [151, 176] on span "Microsoft Dynamics Transactions: On Installation" at bounding box center [144, 177] width 80 height 7
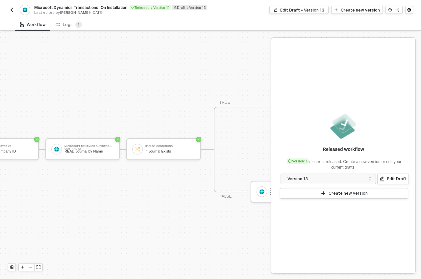
scroll to position [17, 206]
click at [12, 10] on img "button" at bounding box center [11, 9] width 5 height 5
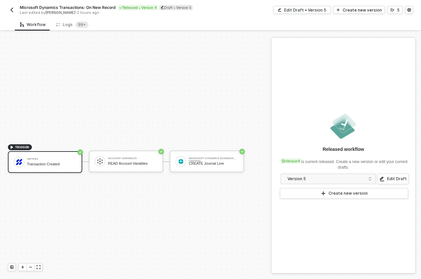
scroll to position [12, 0]
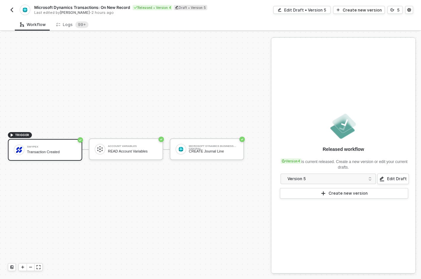
click at [9, 9] on button "button" at bounding box center [12, 10] width 8 height 8
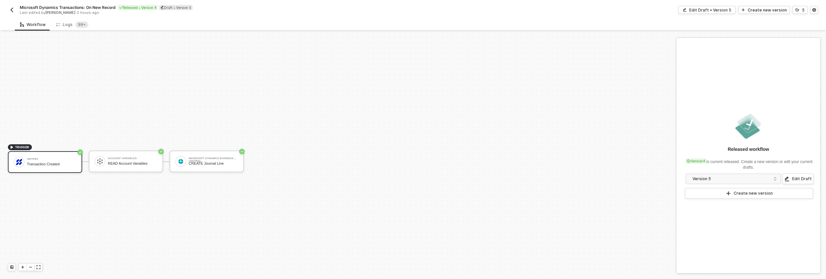
scroll to position [12, 0]
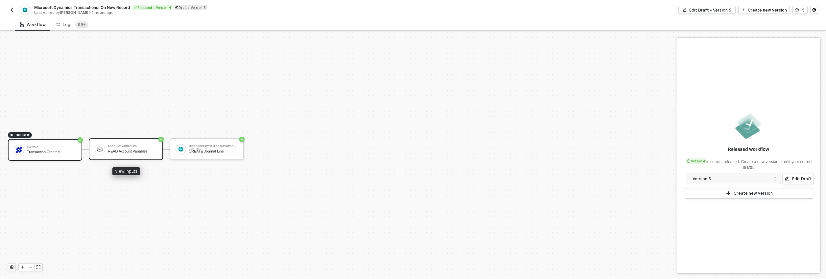
click at [135, 157] on div "Account Variables READ Account Variables" at bounding box center [126, 149] width 74 height 22
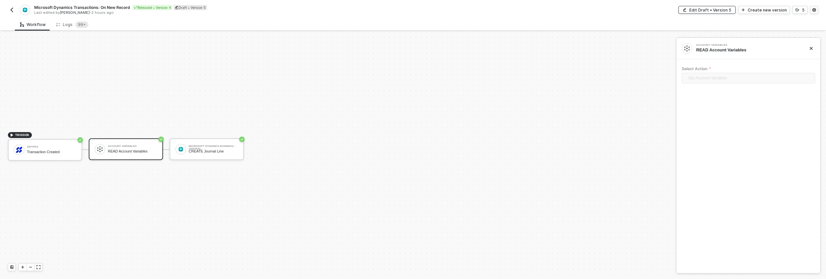
click at [698, 12] on div "Edit Draft • Version 5" at bounding box center [711, 10] width 42 height 6
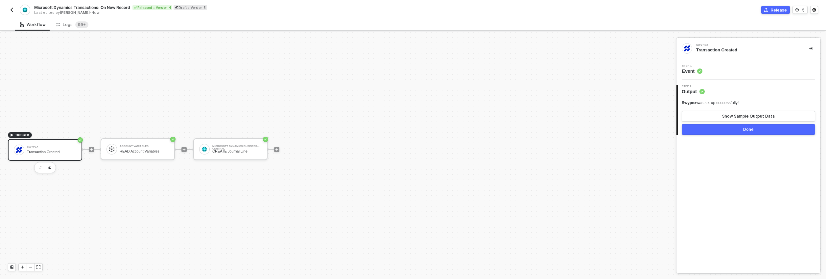
click at [691, 94] on span "Output" at bounding box center [693, 91] width 23 height 7
click at [735, 118] on div "Show Sample Output Data" at bounding box center [749, 115] width 53 height 5
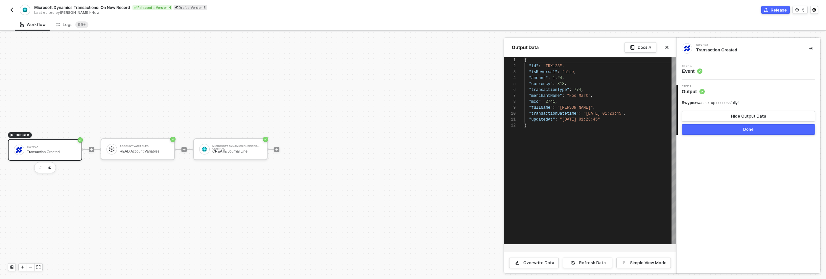
scroll to position [59, 0]
click at [693, 74] on span "Event" at bounding box center [692, 71] width 20 height 7
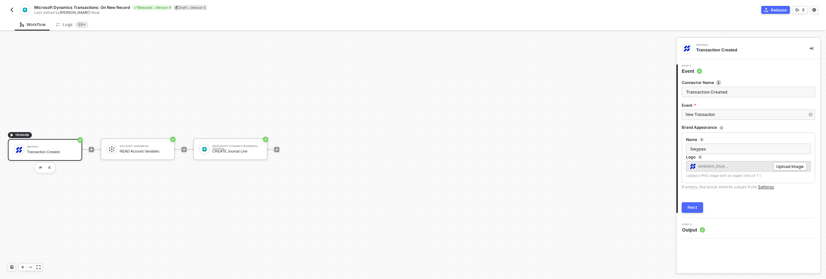
click at [700, 207] on button "Next" at bounding box center [692, 207] width 21 height 11
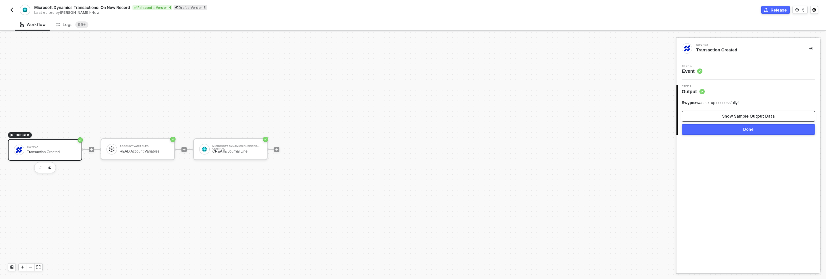
click at [730, 114] on div "Show Sample Output Data" at bounding box center [749, 115] width 53 height 5
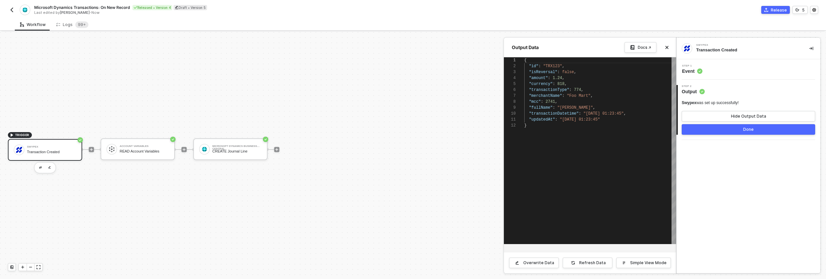
click at [139, 152] on div at bounding box center [413, 155] width 826 height 247
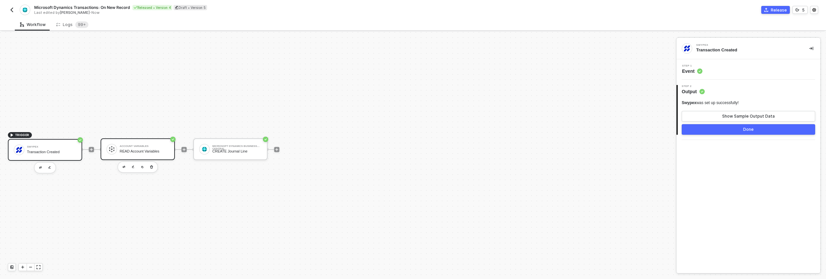
click at [142, 147] on div "Account Variables READ Account Variables" at bounding box center [144, 149] width 49 height 12
click at [699, 115] on button "Show Sample Output Data" at bounding box center [749, 116] width 134 height 11
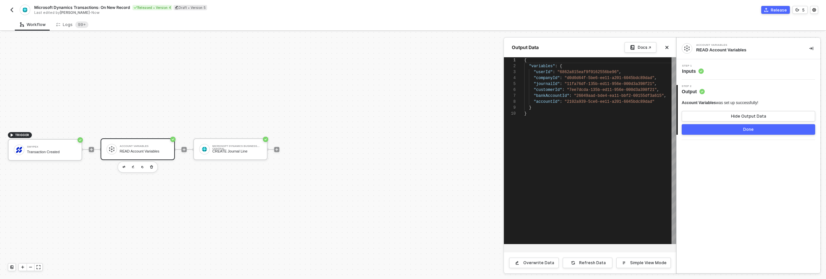
scroll to position [53, 0]
click at [699, 115] on button "Hide Output Data" at bounding box center [749, 116] width 134 height 11
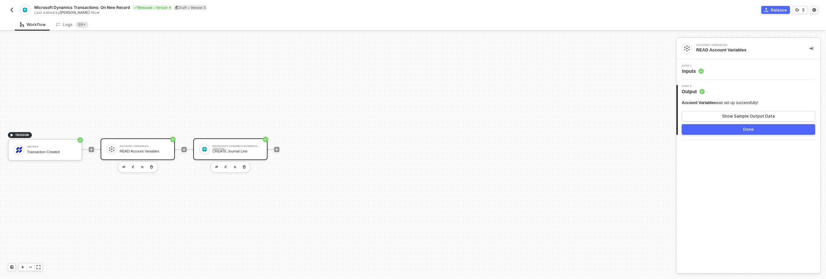
click at [243, 153] on div "Microsoft Dynamics Business Central CREATE Journal Line" at bounding box center [236, 149] width 49 height 12
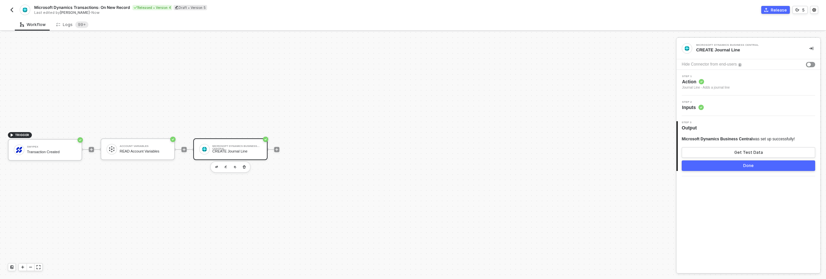
click at [701, 111] on div "Step 2 Inputs" at bounding box center [749, 105] width 144 height 20
click at [693, 107] on span "Inputs" at bounding box center [693, 107] width 22 height 7
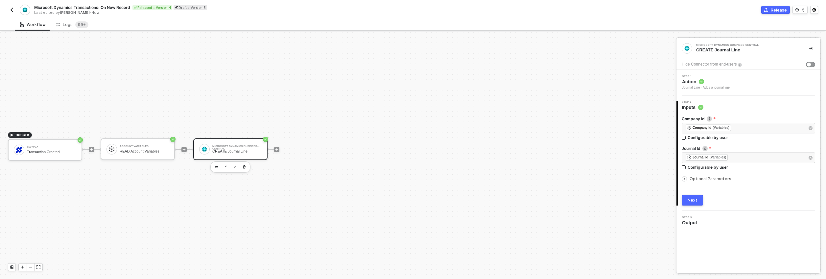
click at [692, 177] on span "Optional Parameters" at bounding box center [711, 178] width 42 height 5
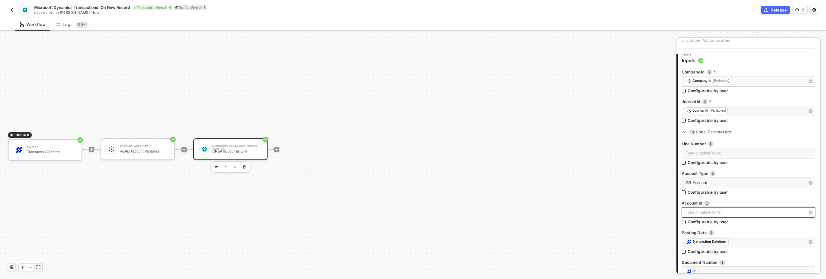
scroll to position [53, 0]
click at [716, 208] on div "Type or select items ﻿" at bounding box center [745, 206] width 119 height 6
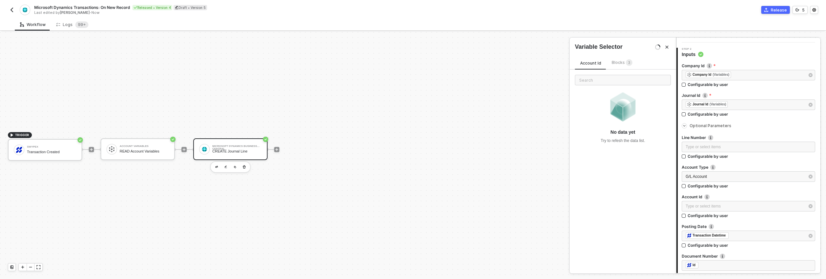
click at [619, 61] on span "Blocks 3" at bounding box center [622, 62] width 21 height 5
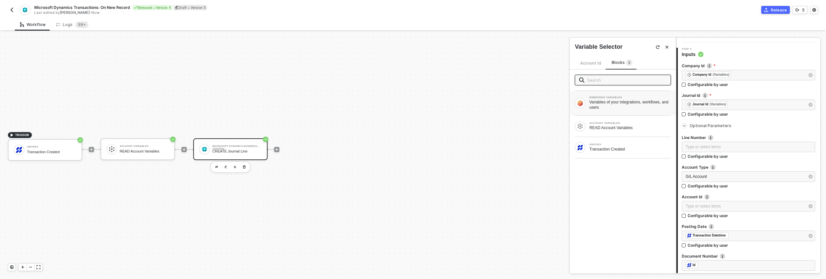
click at [624, 103] on div "Variables of your integrations, workflows, and users" at bounding box center [631, 104] width 82 height 11
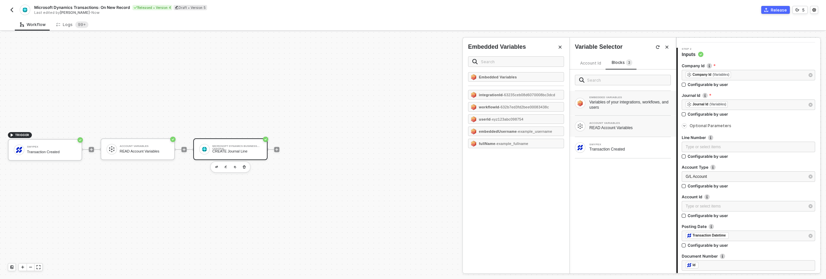
click at [626, 123] on div "ACCOUNT VARIABLES" at bounding box center [631, 123] width 82 height 3
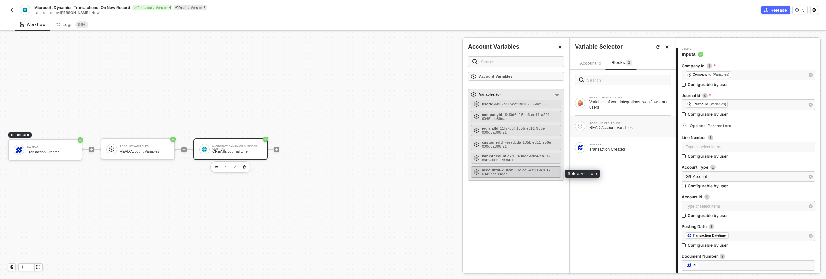
click at [548, 168] on span "- 2102a939-5ce6-ee11-a201-6045bdc89dad" at bounding box center [516, 172] width 68 height 8
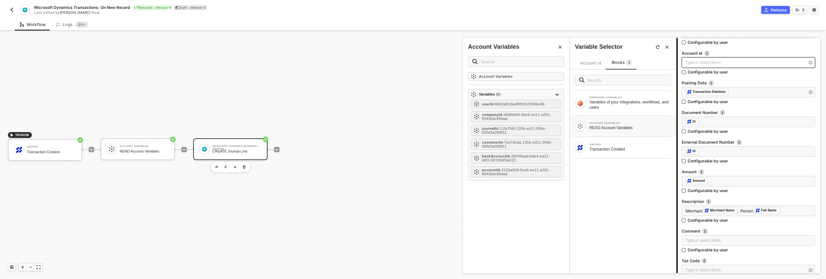
scroll to position [234, 0]
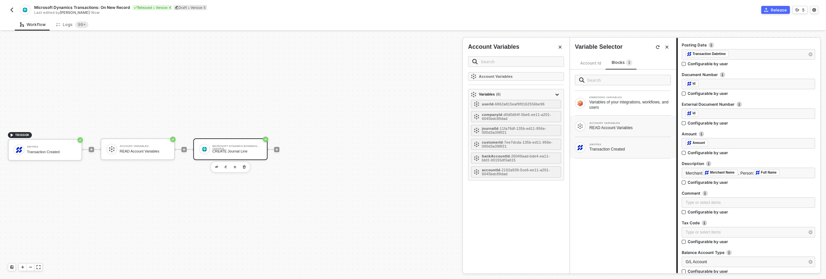
click at [613, 150] on div "Transaction Created" at bounding box center [631, 148] width 82 height 5
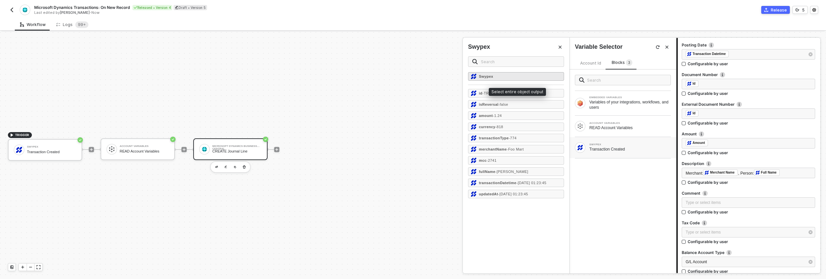
click at [490, 75] on strong "Swypex" at bounding box center [486, 76] width 14 height 4
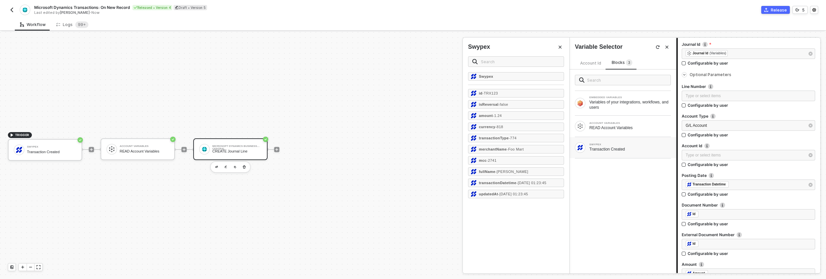
click at [10, 10] on img "button" at bounding box center [11, 9] width 5 height 5
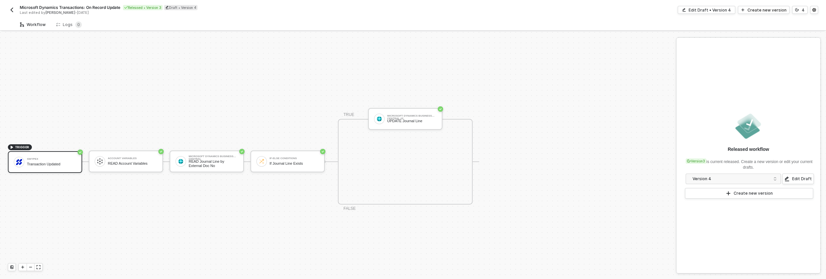
scroll to position [12, 0]
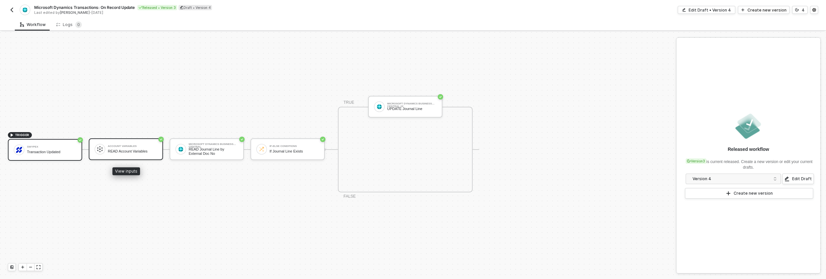
click at [137, 146] on div "Account Variables" at bounding box center [132, 146] width 49 height 3
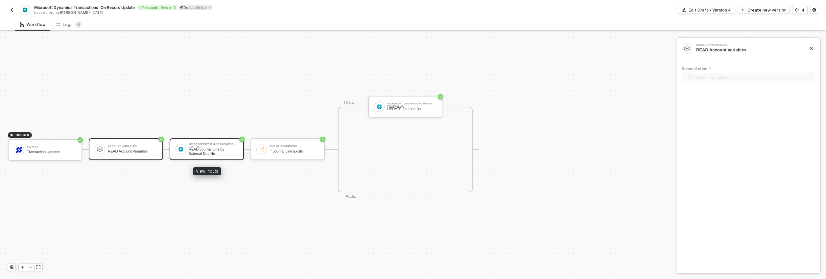
click at [207, 147] on div "READ Journal Line by External Doc No" at bounding box center [213, 151] width 49 height 8
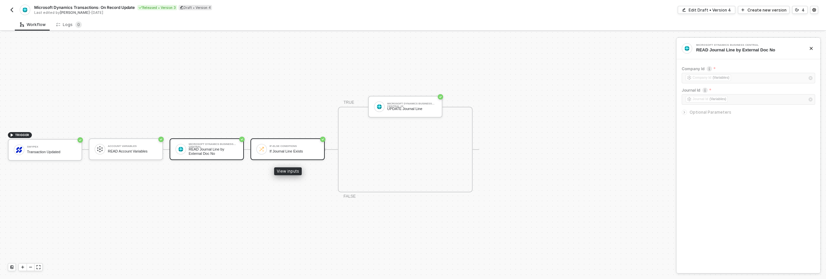
click at [304, 151] on div "If Journal Line Exists" at bounding box center [294, 151] width 49 height 4
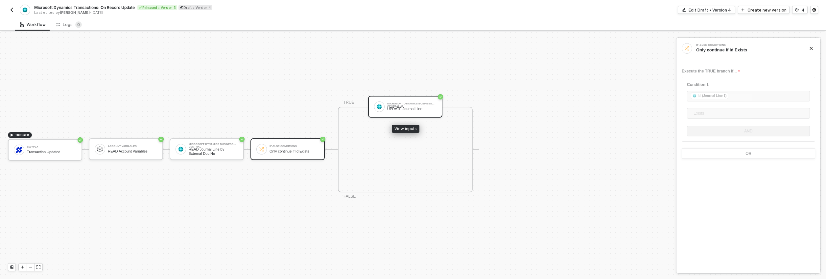
click at [412, 111] on div "Microsoft Dynamics Business Central #2 UPDATE Journal Line" at bounding box center [411, 106] width 49 height 12
click at [718, 10] on div "Edit Draft • Version 4" at bounding box center [710, 10] width 42 height 6
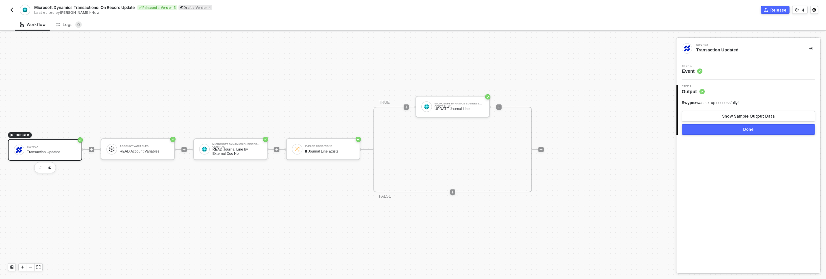
click at [692, 90] on span "Output" at bounding box center [693, 91] width 23 height 7
click at [729, 117] on div "Show Sample Output Data" at bounding box center [749, 115] width 53 height 5
type textarea "{ "id": "TRX123", "note": "note1" }"
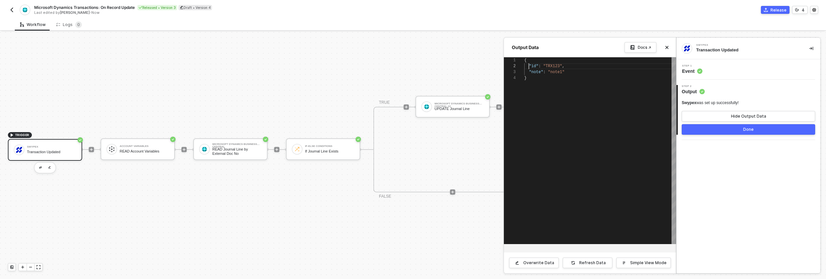
drag, startPoint x: 530, startPoint y: 63, endPoint x: 583, endPoint y: 75, distance: 54.5
click at [686, 73] on span "Event" at bounding box center [692, 71] width 20 height 7
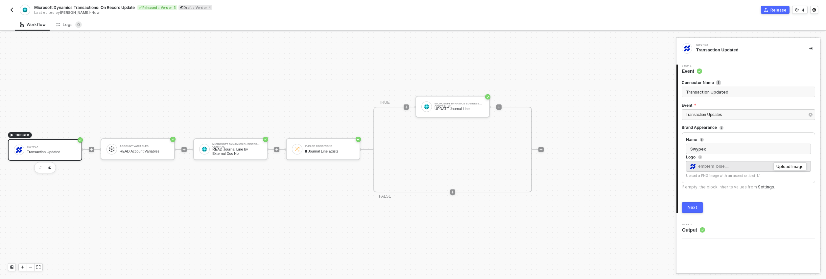
click at [690, 227] on span "Output" at bounding box center [693, 229] width 23 height 7
click at [731, 226] on div "Step 2 Output" at bounding box center [749, 228] width 142 height 10
click at [693, 228] on span "Output" at bounding box center [693, 229] width 23 height 7
click at [689, 206] on div "Next" at bounding box center [693, 207] width 10 height 5
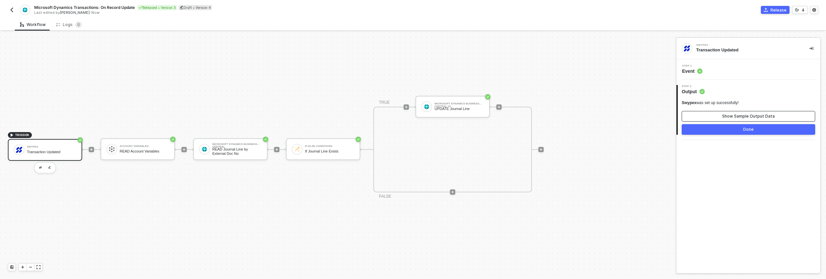
click at [710, 118] on button "Show Sample Output Data" at bounding box center [749, 116] width 134 height 11
type textarea "{ "id": "TRX123", "note": "note1" }"
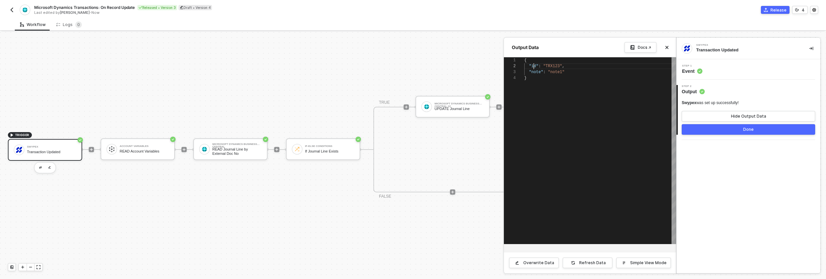
drag, startPoint x: 535, startPoint y: 69, endPoint x: 580, endPoint y: 132, distance: 77.3
click at [634, 149] on div "{ "id" : "TRX123" , "note" : "note1" }" at bounding box center [601, 150] width 152 height 186
click at [461, 157] on div at bounding box center [413, 155] width 826 height 247
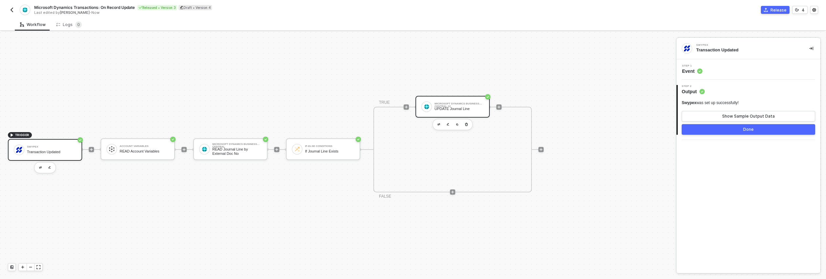
click at [456, 115] on div "Microsoft Dynamics Business Central #2 UPDATE Journal Line" at bounding box center [453, 107] width 74 height 22
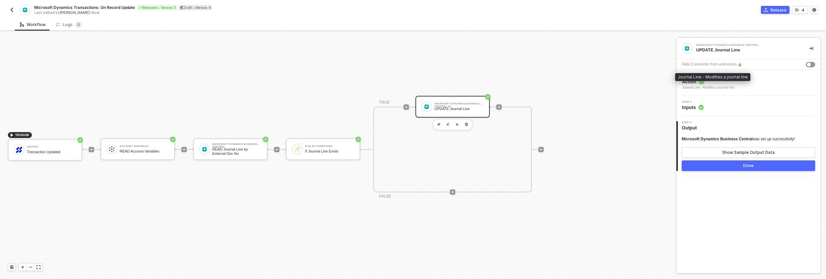
click at [694, 84] on span "Action" at bounding box center [708, 81] width 53 height 7
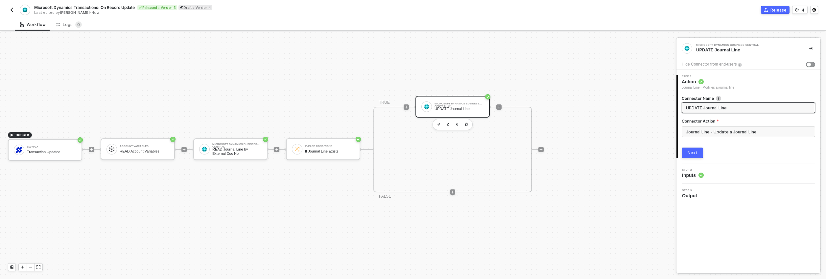
click at [691, 174] on span "Inputs" at bounding box center [693, 175] width 22 height 7
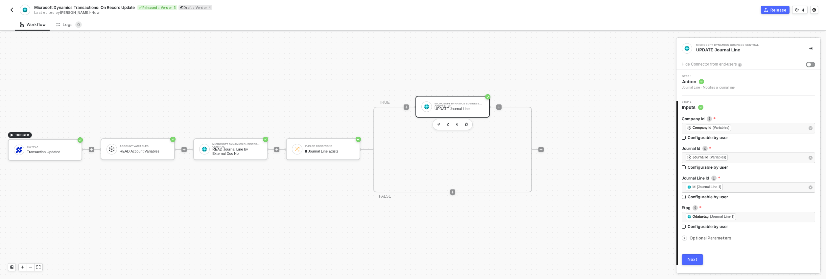
click at [703, 236] on span "Optional Parameters" at bounding box center [711, 237] width 42 height 5
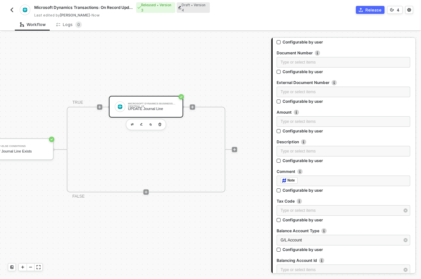
scroll to position [12, 319]
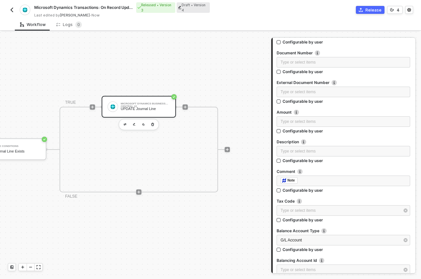
click at [11, 10] on img "button" at bounding box center [11, 9] width 5 height 5
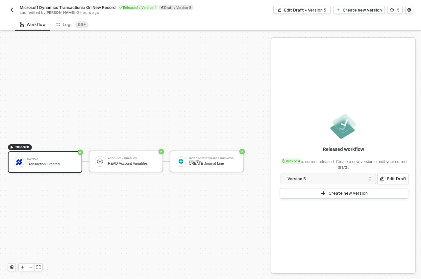
scroll to position [12, 0]
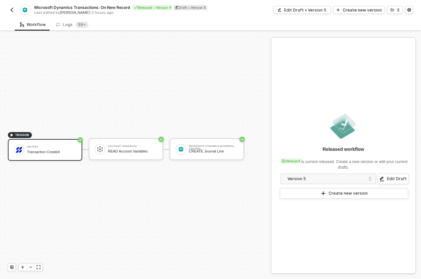
click at [12, 9] on img "button" at bounding box center [11, 9] width 5 height 5
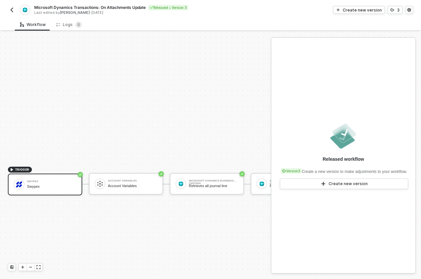
scroll to position [152, 0]
click at [141, 186] on div "Account Variables" at bounding box center [132, 186] width 49 height 4
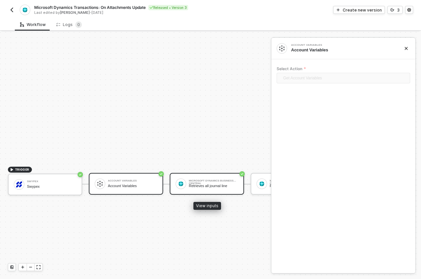
click at [192, 188] on div "Microsoft Dynamics Business Central Retrieves all journal line" at bounding box center [213, 183] width 49 height 12
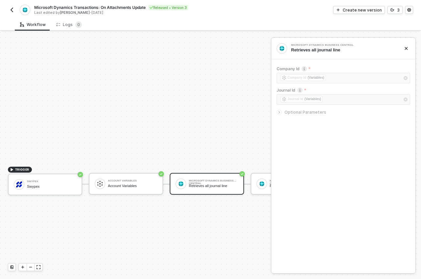
click at [297, 112] on span "Optional Parameters" at bounding box center [305, 112] width 42 height 5
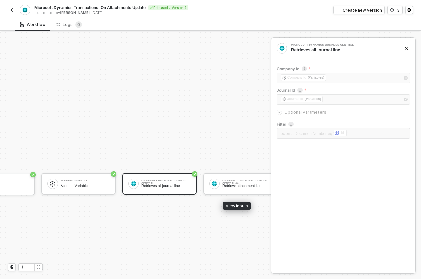
scroll to position [152, 55]
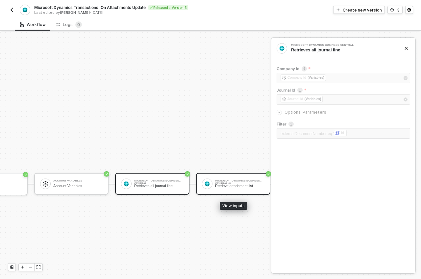
click at [226, 185] on div "Retrieve attachment list" at bounding box center [239, 186] width 49 height 4
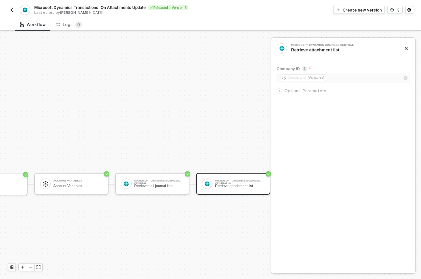
click at [279, 90] on icon "icon-arrow-right-small" at bounding box center [279, 91] width 4 height 4
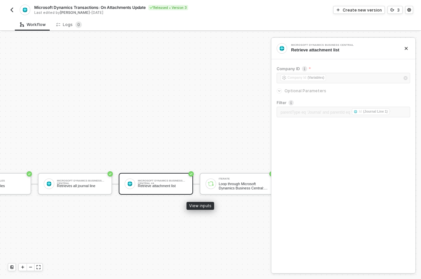
scroll to position [152, 152]
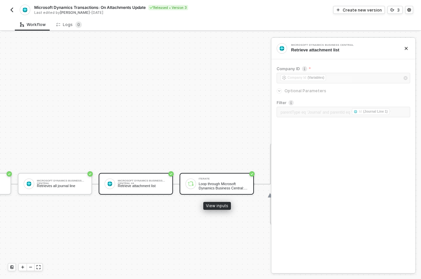
click at [240, 188] on div "Loop through Microsoft Dynamics Business Central: Journal Line" at bounding box center [223, 186] width 49 height 8
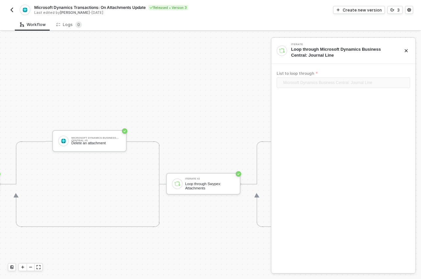
scroll to position [152, 372]
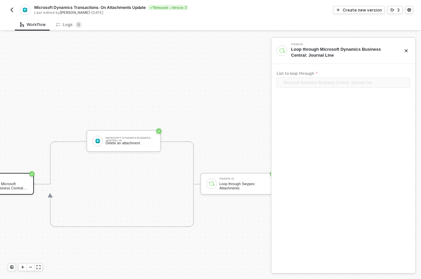
click at [13, 10] on img "button" at bounding box center [11, 9] width 5 height 5
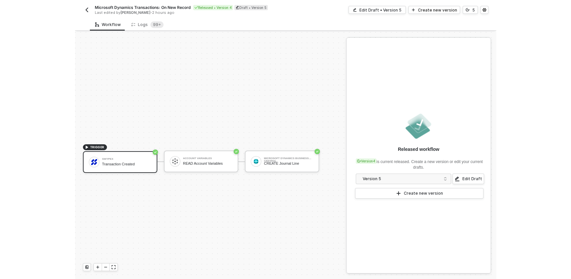
scroll to position [12, 0]
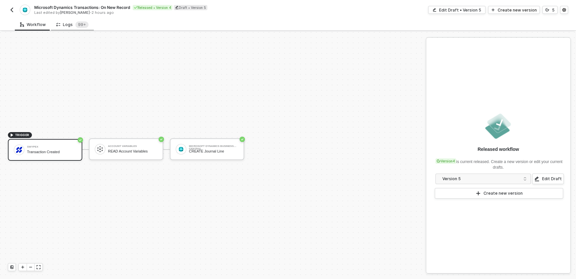
click at [76, 29] on div "Logs 99+" at bounding box center [72, 24] width 43 height 12
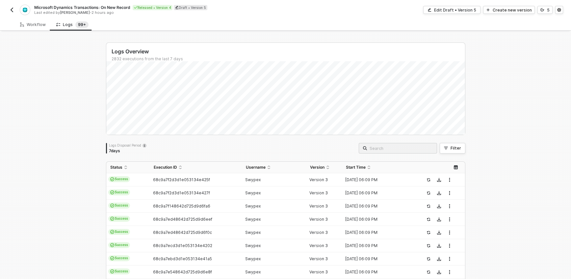
click at [12, 11] on img "button" at bounding box center [11, 9] width 5 height 5
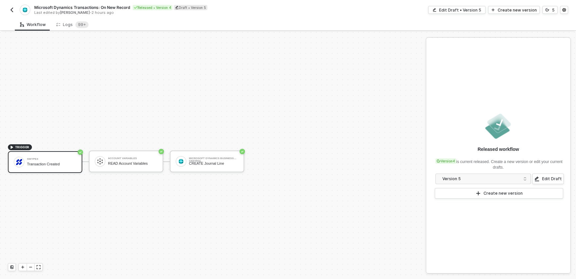
scroll to position [12, 0]
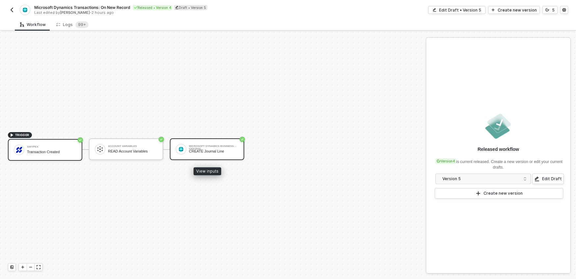
click at [232, 149] on div "CREATE Journal Line" at bounding box center [213, 151] width 49 height 4
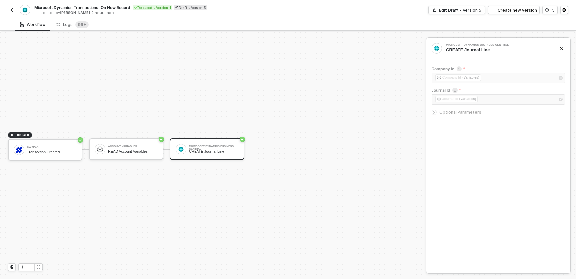
click at [453, 109] on div "Optional Parameters" at bounding box center [498, 112] width 134 height 7
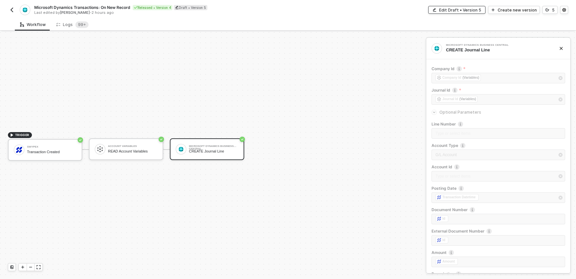
click at [480, 11] on div "Edit Draft • Version 5" at bounding box center [460, 10] width 42 height 6
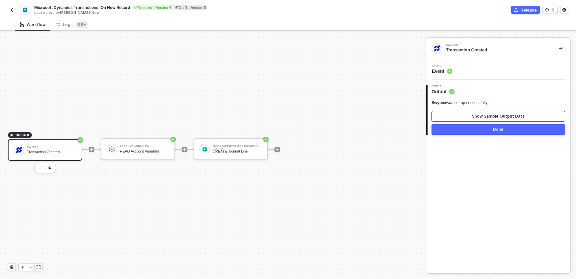
click at [492, 115] on div "Show Sample Output Data" at bounding box center [498, 115] width 53 height 5
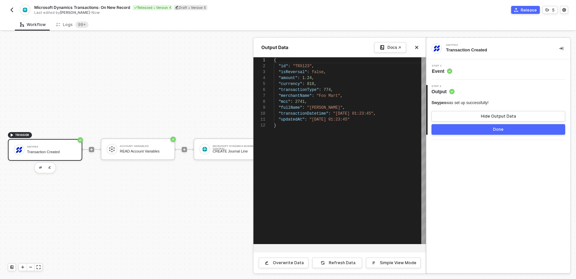
scroll to position [59, 0]
click at [492, 115] on div "Hide Output Data" at bounding box center [497, 115] width 35 height 5
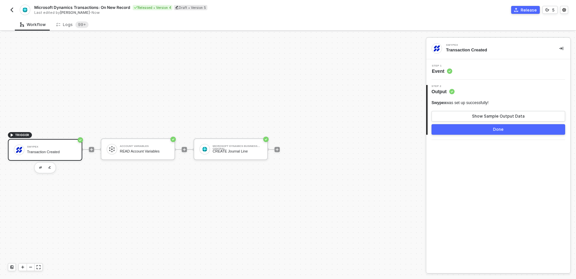
click at [443, 95] on div "Swypex was set up successfully! Show Sample Output Data Done" at bounding box center [498, 115] width 134 height 40
click at [443, 89] on span "Output" at bounding box center [442, 91] width 23 height 7
click at [442, 71] on span "Event" at bounding box center [441, 71] width 20 height 7
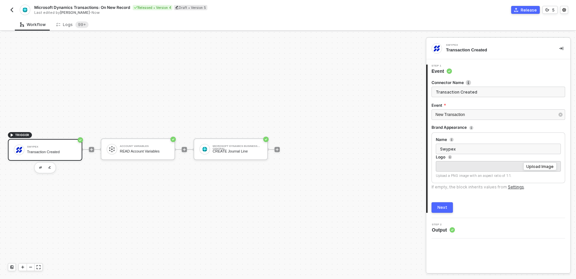
click at [441, 205] on div "Next" at bounding box center [442, 207] width 10 height 5
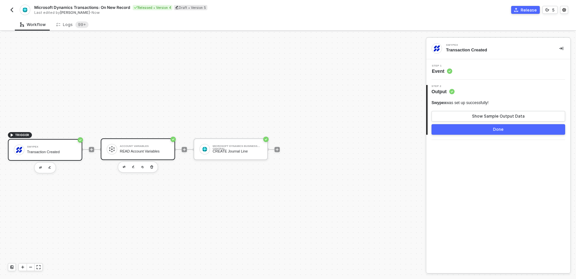
click at [166, 153] on div "READ Account Variables" at bounding box center [144, 151] width 49 height 4
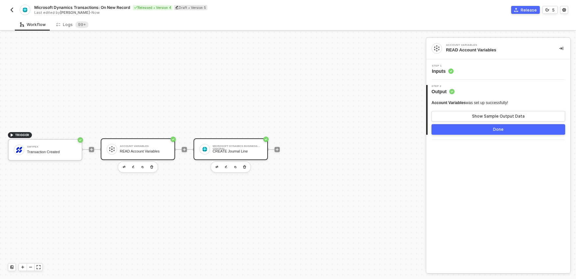
click at [221, 150] on div "CREATE Journal Line" at bounding box center [236, 151] width 49 height 4
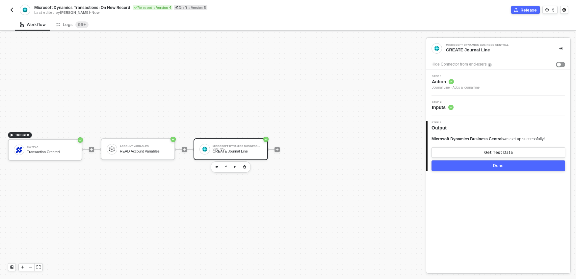
click at [443, 108] on span "Inputs" at bounding box center [442, 107] width 22 height 7
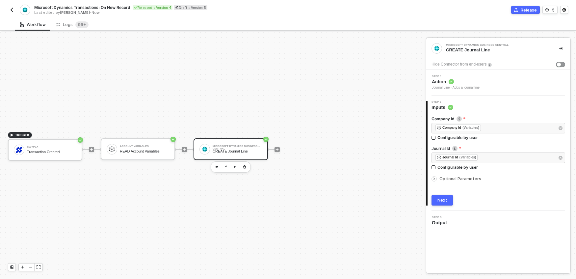
click at [455, 180] on span "Optional Parameters" at bounding box center [460, 178] width 42 height 5
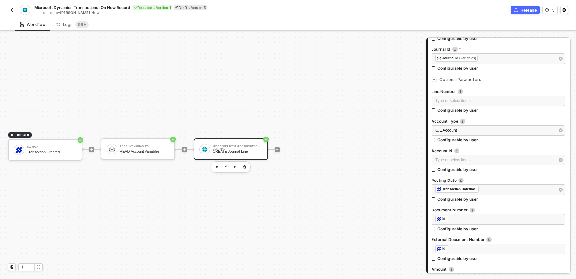
scroll to position [105, 0]
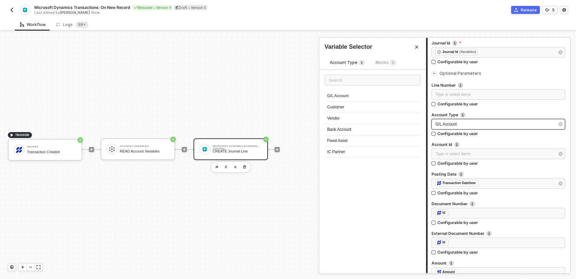
click at [492, 127] on div "G/L Account" at bounding box center [494, 124] width 119 height 6
click at [484, 155] on div "Type or select items ﻿" at bounding box center [494, 154] width 119 height 6
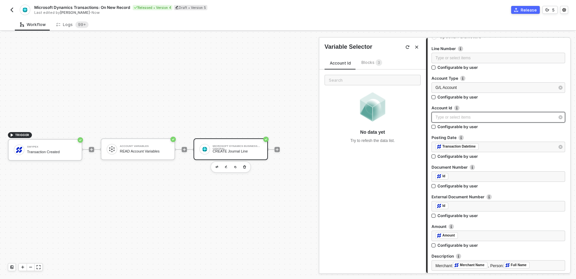
scroll to position [141, 0]
click at [453, 115] on div "Type or select items ﻿" at bounding box center [494, 117] width 119 height 6
click at [369, 63] on span "Blocks 3" at bounding box center [371, 62] width 21 height 5
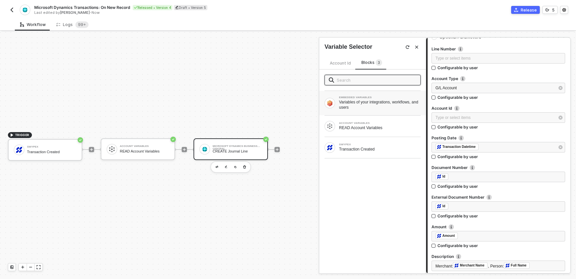
click at [384, 103] on div "Variables of your integrations, workflows, and users" at bounding box center [380, 104] width 82 height 11
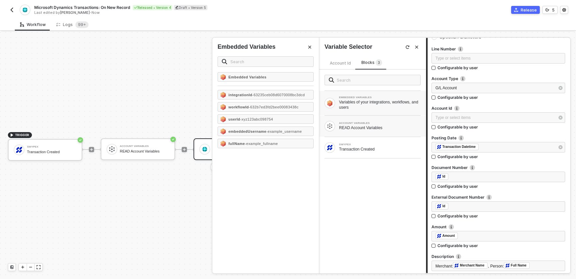
click at [368, 125] on div "READ Account Variables" at bounding box center [380, 127] width 82 height 5
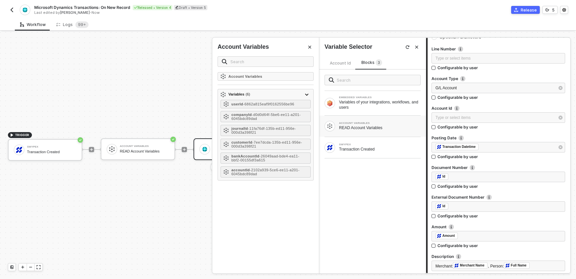
click at [366, 169] on div "EMBEDDED VARIABLES Variables of your integrations, workflows, and users ACCOUNT…" at bounding box center [372, 171] width 107 height 204
click at [414, 49] on button "Close" at bounding box center [416, 47] width 8 height 8
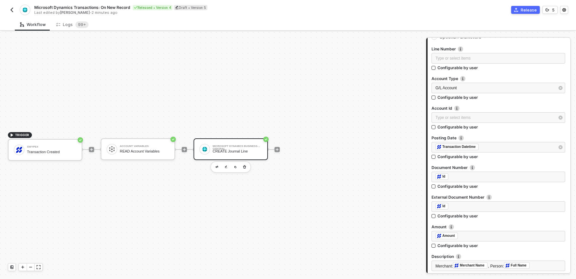
click at [11, 11] on img "button" at bounding box center [11, 9] width 5 height 5
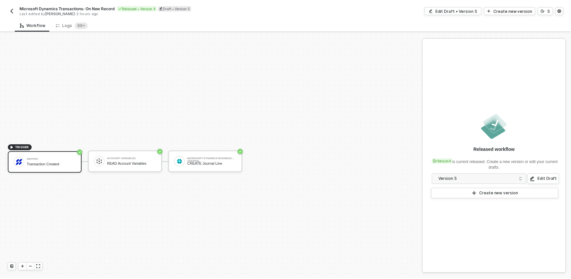
scroll to position [12, 0]
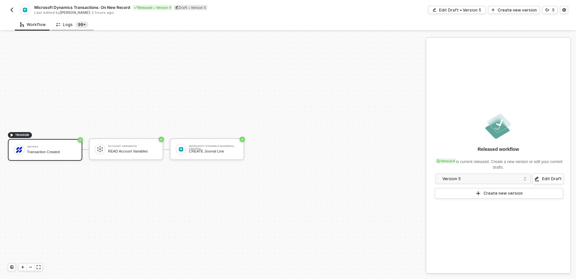
click at [75, 24] on sup "99+" at bounding box center [81, 24] width 13 height 7
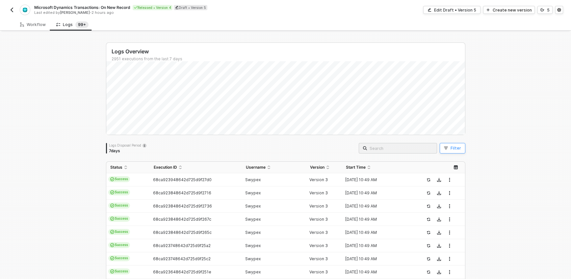
click at [458, 147] on button "Filter" at bounding box center [452, 148] width 26 height 11
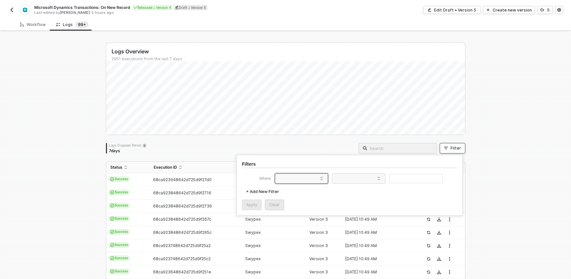
click at [280, 178] on span at bounding box center [303, 178] width 50 height 10
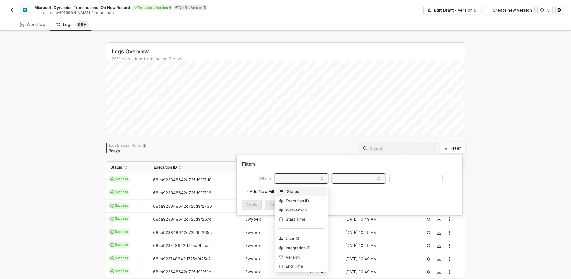
click at [334, 178] on div at bounding box center [358, 178] width 53 height 11
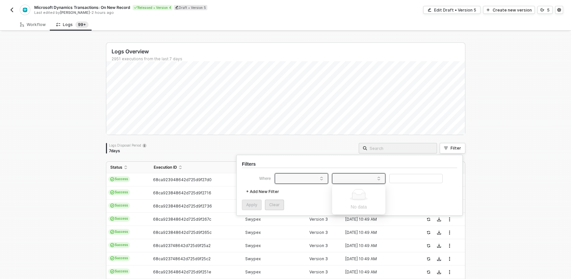
click at [298, 177] on span at bounding box center [303, 178] width 50 height 10
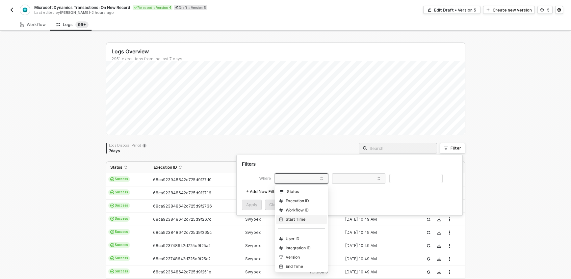
click at [305, 217] on div "Start Time" at bounding box center [292, 218] width 26 height 5
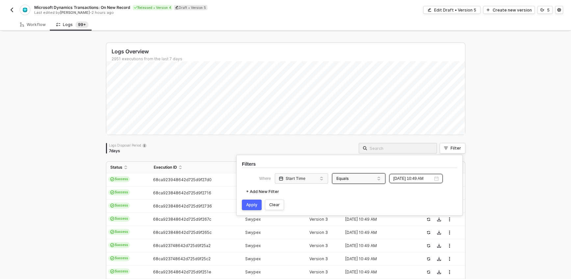
click at [380, 178] on span "Equals" at bounding box center [360, 178] width 50 height 11
click at [369, 199] on div "Greater Than" at bounding box center [358, 200] width 47 height 11
click at [252, 204] on div "Apply" at bounding box center [251, 204] width 11 height 5
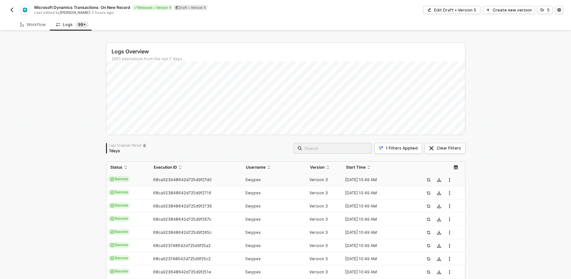
click at [298, 181] on td "Swypex" at bounding box center [274, 179] width 64 height 13
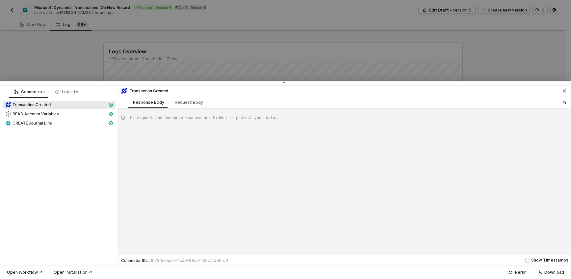
type textarea "{ "json": { "id": "TRX018FE34732480582D506A7ED6FC6A77D", "isReversal": false, "…"
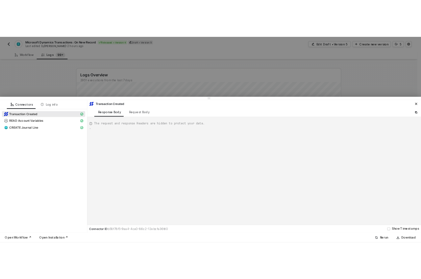
scroll to position [59, 0]
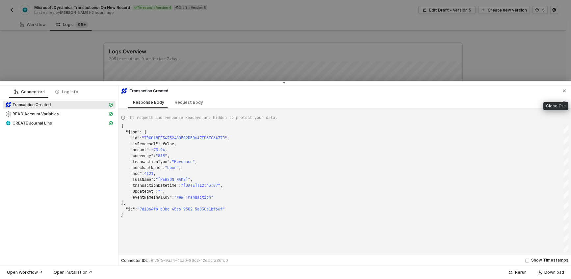
click at [564, 90] on icon "icon-close" at bounding box center [564, 91] width 4 height 4
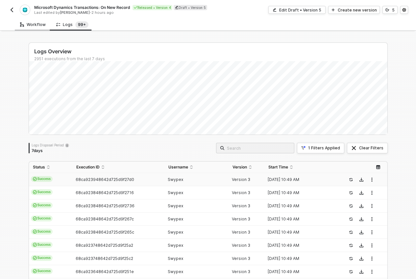
click at [34, 25] on div "Workflow" at bounding box center [33, 24] width 26 height 5
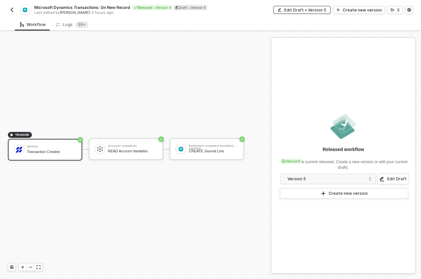
click at [314, 10] on div "Edit Draft • Version 5" at bounding box center [305, 10] width 42 height 6
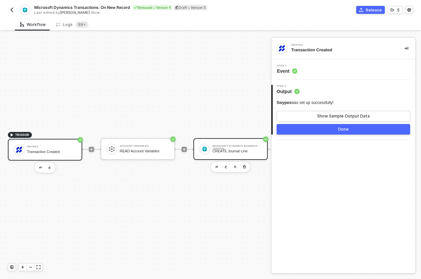
click at [235, 153] on div "CREATE Journal Line" at bounding box center [236, 151] width 49 height 4
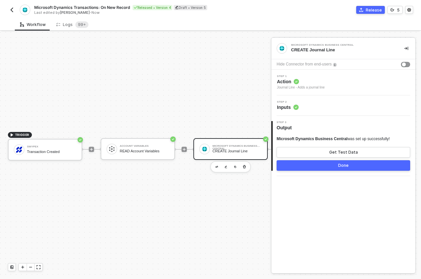
click at [302, 108] on div "Step 2 Inputs" at bounding box center [344, 106] width 142 height 10
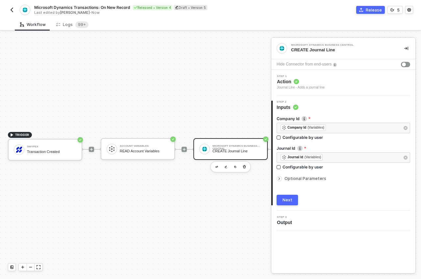
click at [302, 177] on span "Optional Parameters" at bounding box center [305, 178] width 42 height 5
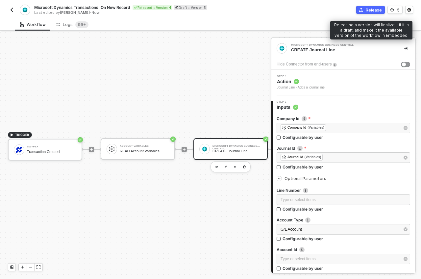
click at [367, 11] on div "Release" at bounding box center [374, 10] width 16 height 6
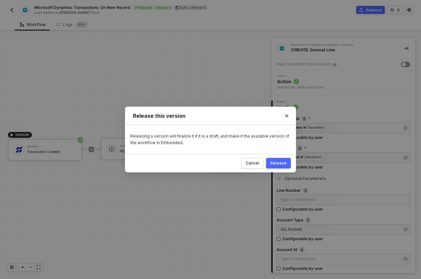
click at [277, 159] on button "Release" at bounding box center [278, 163] width 25 height 11
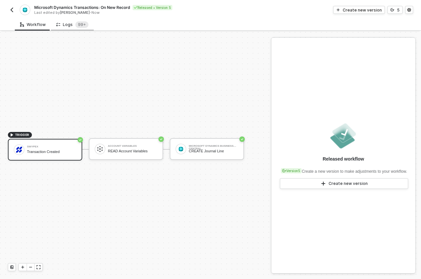
click at [70, 26] on div "Logs 99+" at bounding box center [72, 24] width 32 height 7
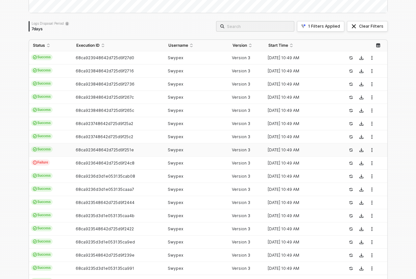
scroll to position [119, 0]
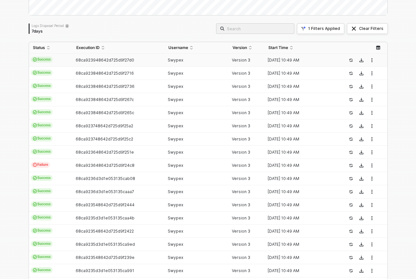
click at [143, 60] on div "68ca923948642d725d9f27d0" at bounding box center [115, 60] width 87 height 5
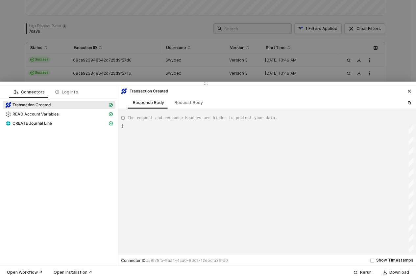
type textarea "{ "json": { "id": "TRX018FE34732480582D506A7ED6FC6A77D", "isReversal": false, "…"
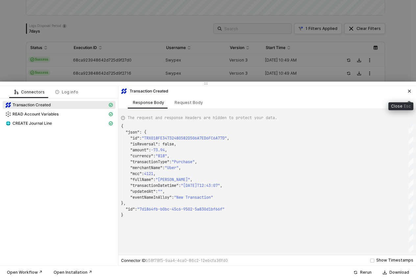
click at [410, 92] on icon "icon-close" at bounding box center [409, 91] width 4 height 4
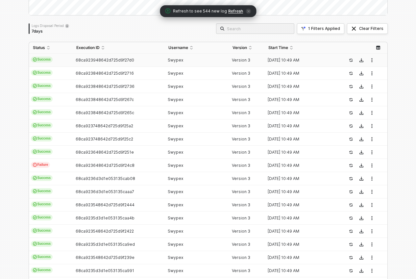
click at [235, 11] on span "Refresh" at bounding box center [235, 11] width 15 height 5
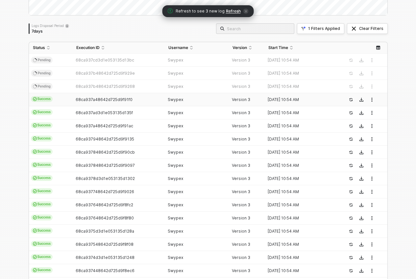
click at [142, 102] on div "68ca937a48642d725d9f91f0" at bounding box center [115, 99] width 87 height 5
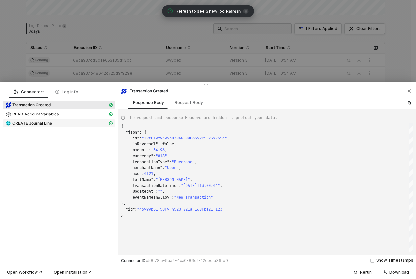
click at [62, 121] on div "CREATE Journal Line" at bounding box center [56, 123] width 102 height 6
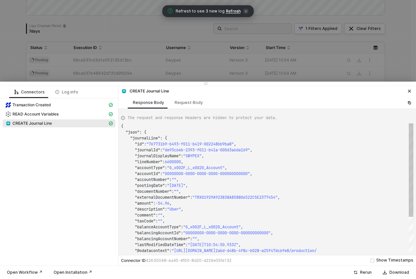
type textarea ""postingDate": "2024-10-17", "documentNumber": "", "externalDocumentNumber": "T…"
click at [205, 198] on span ""TRX01929A923B38A858806522C5E2377454"" at bounding box center [234, 197] width 85 height 5
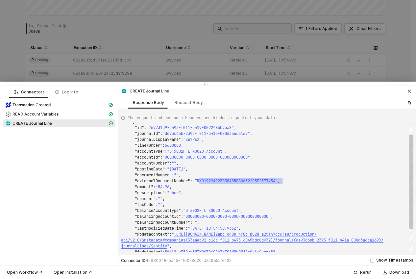
click at [176, 193] on span ""Uber"" at bounding box center [174, 192] width 14 height 5
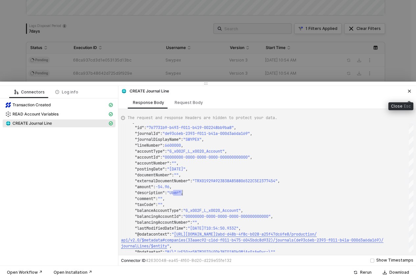
click at [410, 92] on icon "icon-close" at bounding box center [409, 91] width 3 height 3
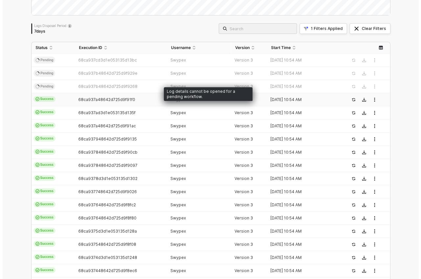
scroll to position [0, 0]
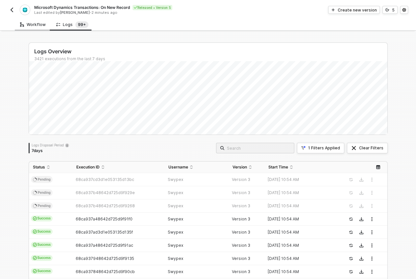
click at [35, 26] on div "Workflow" at bounding box center [33, 24] width 26 height 5
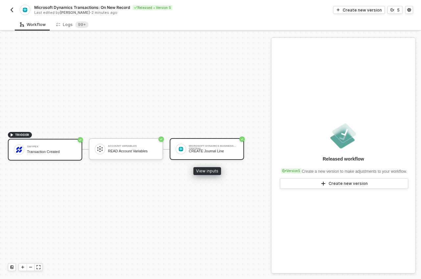
click at [209, 151] on div "CREATE Journal Line" at bounding box center [213, 151] width 49 height 4
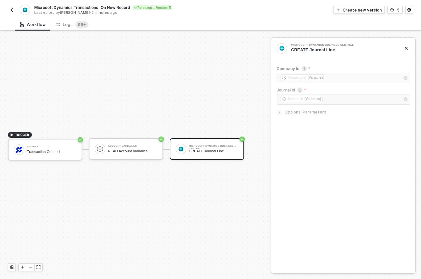
click at [291, 112] on span "Optional Parameters" at bounding box center [305, 112] width 42 height 5
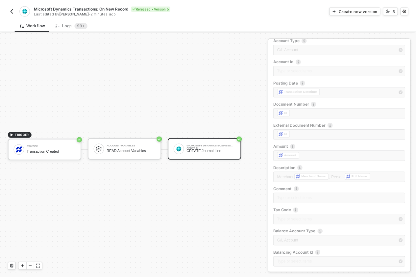
scroll to position [110, 0]
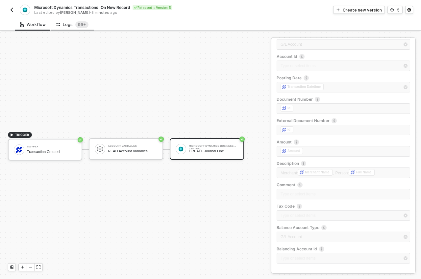
click at [66, 25] on div "Logs 99+" at bounding box center [72, 24] width 32 height 7
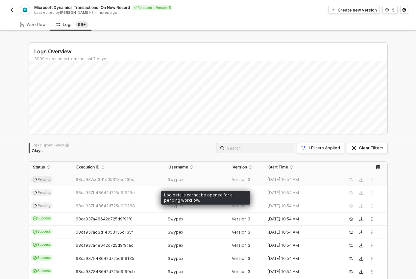
click at [192, 184] on td "Swypex" at bounding box center [196, 179] width 64 height 13
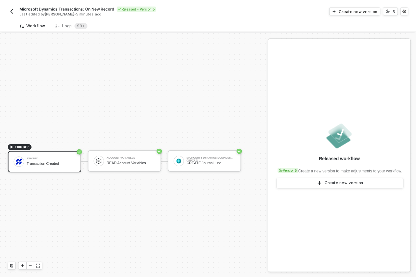
scroll to position [12, 0]
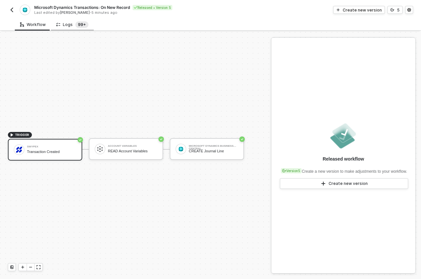
click at [85, 26] on sup "99+" at bounding box center [81, 24] width 13 height 7
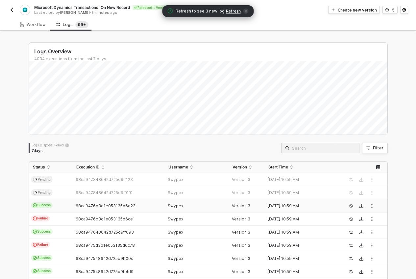
click at [110, 202] on td "68ca9476d3d1e053135d6d23" at bounding box center [118, 205] width 92 height 13
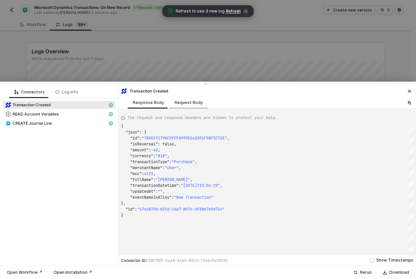
scroll to position [59, 0]
click at [50, 124] on span "CREATE Journal Line" at bounding box center [31, 123] width 39 height 5
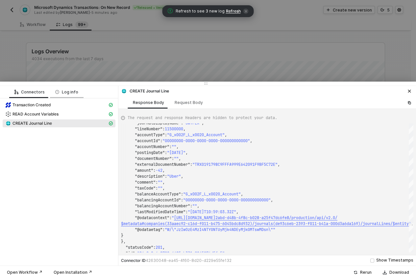
click at [72, 92] on div "Log info" at bounding box center [66, 91] width 23 height 5
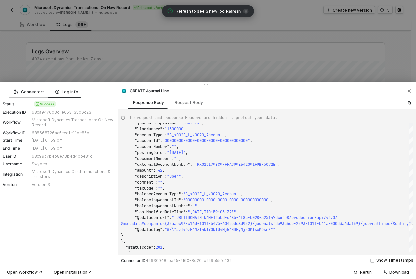
click at [27, 93] on div "Connectors" at bounding box center [29, 91] width 30 height 5
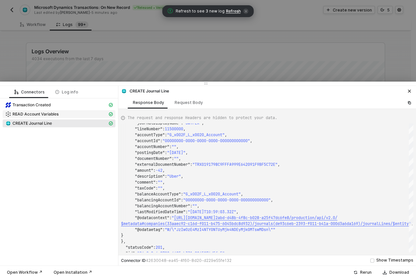
click at [23, 111] on div "READ Account Variables" at bounding box center [56, 114] width 102 height 6
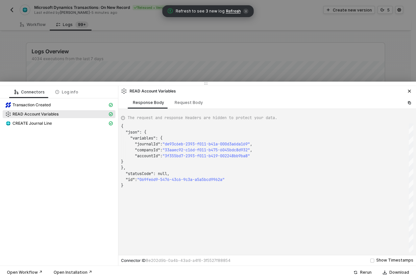
click at [34, 110] on span "READ Account Variables" at bounding box center [59, 114] width 113 height 8
click at [34, 104] on span "Transaction Created" at bounding box center [31, 104] width 38 height 5
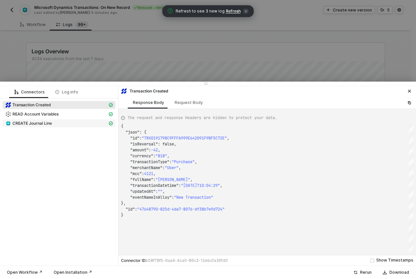
click at [33, 123] on span "CREATE Journal Line" at bounding box center [31, 123] width 39 height 5
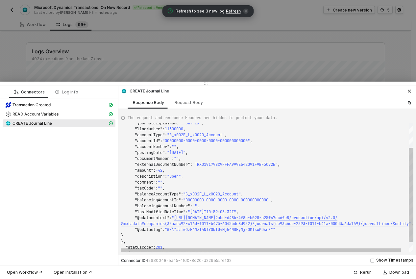
type textarea ""postingDate": "[DATE]", "documentNumber": "", "externalDocumentNumber": "TRX01…"
click at [203, 175] on div ""description" : "Uber" ," at bounding box center [271, 176] width 301 height 6
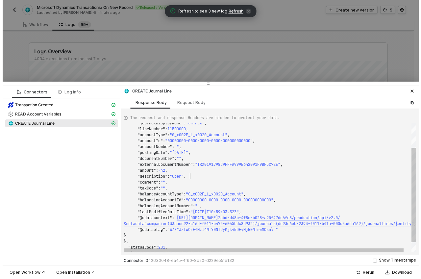
scroll to position [24, 66]
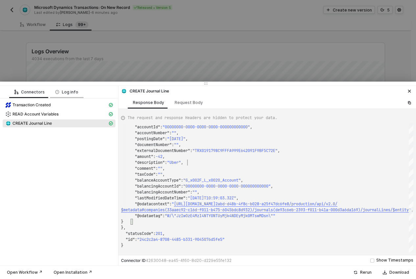
click at [73, 96] on div "Log info" at bounding box center [67, 92] width 34 height 12
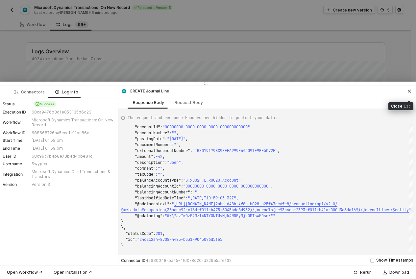
click at [408, 90] on icon "icon-close" at bounding box center [409, 91] width 4 height 4
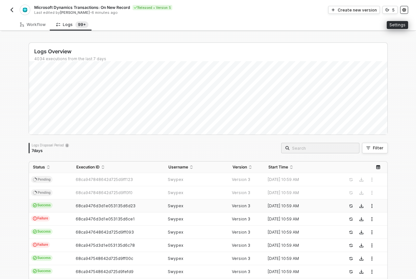
click at [405, 8] on icon "icon-settings" at bounding box center [404, 10] width 4 height 4
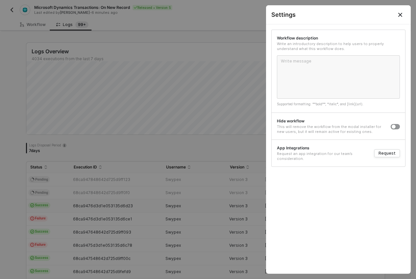
click at [402, 14] on icon "Close" at bounding box center [400, 14] width 5 height 5
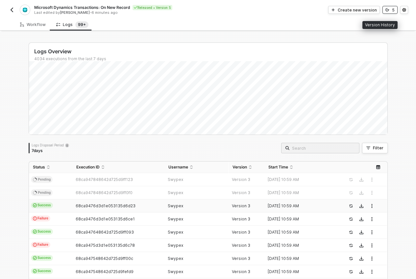
click at [386, 10] on icon "icon-versioning" at bounding box center [387, 9] width 4 height 3
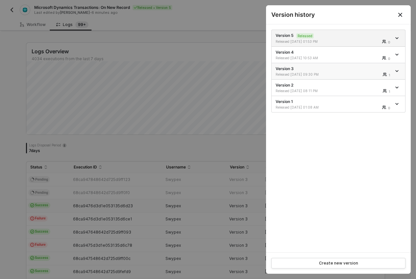
click at [385, 70] on div "Version 3 Released 08/19/2025 09:30 PM 1" at bounding box center [334, 71] width 116 height 11
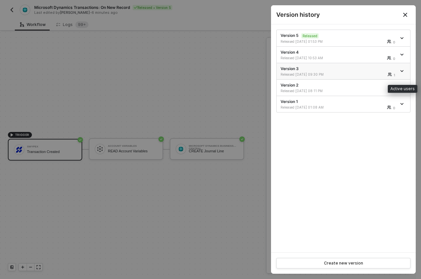
click at [394, 73] on div "1" at bounding box center [394, 74] width 1 height 5
click at [403, 69] on div at bounding box center [402, 71] width 7 height 8
click at [400, 37] on icon "icon-arrow-down" at bounding box center [401, 38] width 3 height 3
click at [385, 36] on div "Version 5 Released Released 09/17/2025 01:53 PM 0" at bounding box center [339, 38] width 116 height 11
click at [389, 42] on icon "icon-users" at bounding box center [388, 41] width 3 height 4
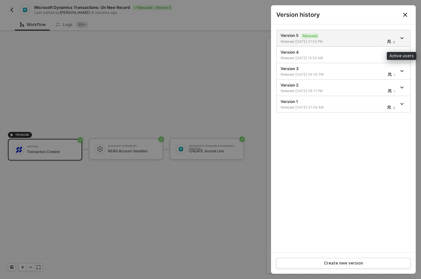
click at [387, 50] on div "Active users" at bounding box center [402, 54] width 30 height 11
click at [384, 59] on div "0" at bounding box center [376, 58] width 40 height 4
click at [386, 71] on div "Version 3 Released 08/19/2025 09:30 PM 1" at bounding box center [339, 71] width 116 height 11
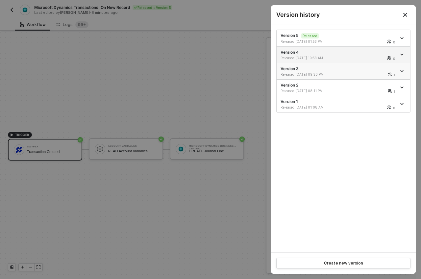
click at [404, 69] on span "icon-arrow-down" at bounding box center [402, 70] width 5 height 3
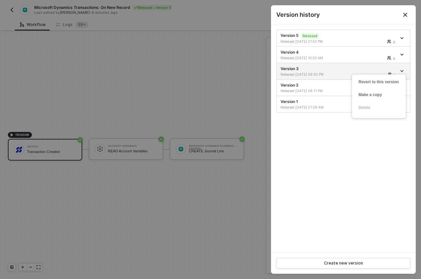
click at [380, 16] on div "Version history" at bounding box center [343, 15] width 134 height 8
click at [406, 14] on icon "Close" at bounding box center [405, 14] width 5 height 5
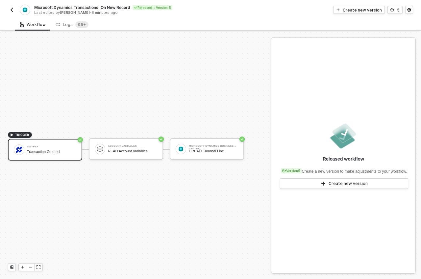
click at [11, 9] on img "button" at bounding box center [11, 9] width 5 height 5
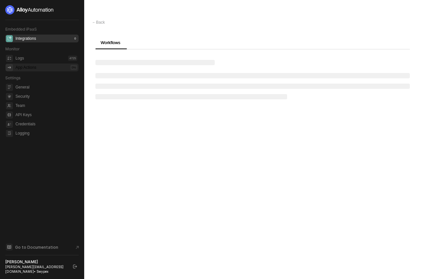
click at [43, 69] on div "App Actions 0 %" at bounding box center [46, 67] width 62 height 8
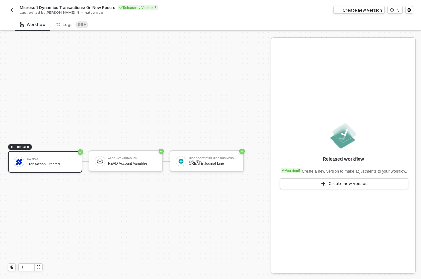
scroll to position [12, 0]
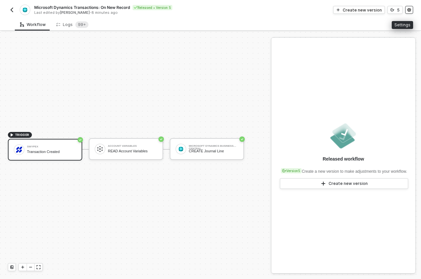
click at [411, 11] on button "button" at bounding box center [409, 10] width 8 height 8
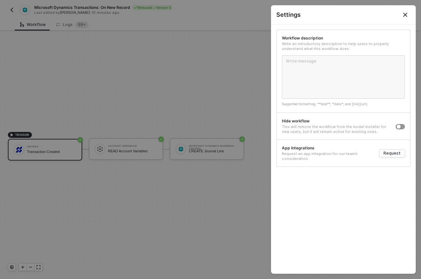
click at [406, 17] on icon "Close" at bounding box center [405, 14] width 5 height 5
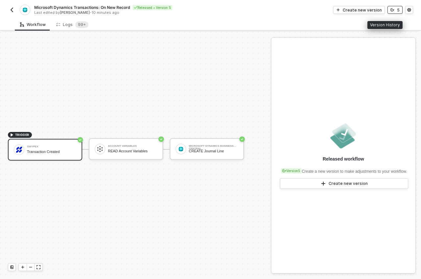
click at [397, 10] on div "5" at bounding box center [398, 10] width 3 height 6
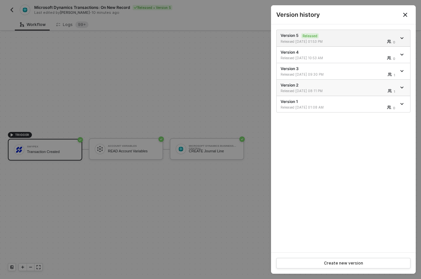
click at [403, 88] on icon "icon-arrow-down" at bounding box center [401, 87] width 3 height 3
click at [383, 82] on li "Version 2 Released [DATE] 08:11 PM 1" at bounding box center [344, 88] width 134 height 16
click at [360, 85] on div "Version 2 Released [DATE] 08:11 PM 1" at bounding box center [339, 87] width 116 height 11
click at [361, 92] on div "1" at bounding box center [376, 91] width 40 height 4
click at [402, 86] on icon "icon-arrow-down" at bounding box center [401, 87] width 3 height 3
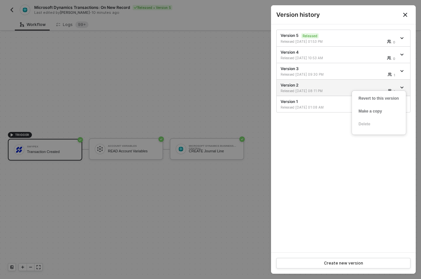
click at [406, 15] on icon "Close" at bounding box center [405, 15] width 4 height 4
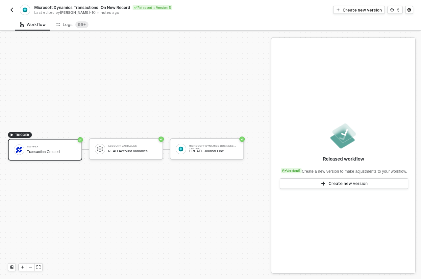
click at [13, 10] on img "button" at bounding box center [11, 9] width 5 height 5
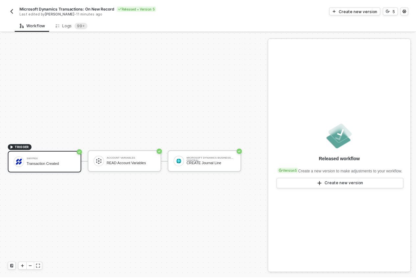
scroll to position [12, 0]
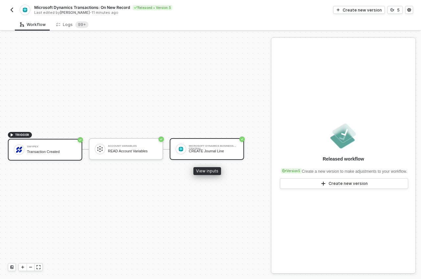
click at [214, 141] on div "Microsoft Dynamics Business Central CREATE Journal Line" at bounding box center [207, 149] width 74 height 22
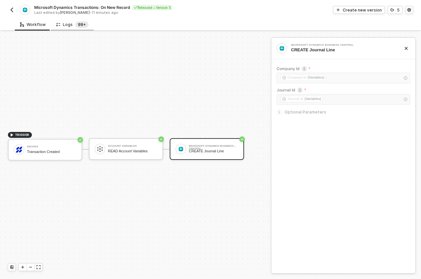
click at [83, 25] on sup "99+" at bounding box center [81, 24] width 13 height 7
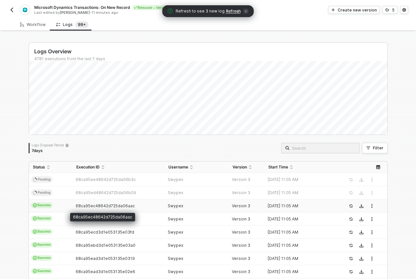
click at [111, 205] on span "68ca95ec48642d725da06aac" at bounding box center [105, 205] width 59 height 5
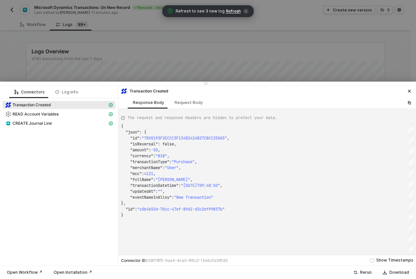
scroll to position [59, 0]
click at [411, 90] on button "button" at bounding box center [410, 91] width 8 height 8
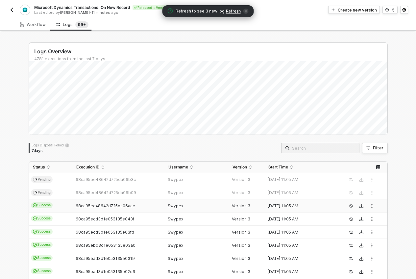
click at [370, 205] on icon "button" at bounding box center [372, 206] width 4 height 4
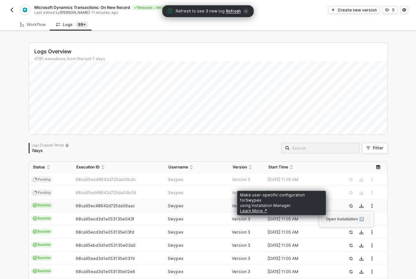
click at [349, 220] on link "Open Installation ↗" at bounding box center [345, 219] width 38 height 5
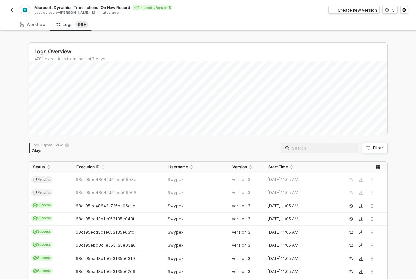
click at [100, 204] on span "68ca95ec48642d725da06aac" at bounding box center [105, 205] width 59 height 5
click at [215, 149] on div "Logs Disposal Period 7 days Filter" at bounding box center [208, 148] width 359 height 11
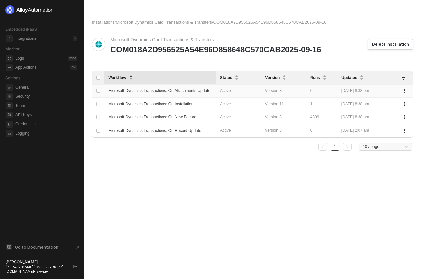
click at [278, 91] on div "Version 3" at bounding box center [283, 91] width 37 height 6
click at [402, 118] on button "button" at bounding box center [405, 117] width 8 height 8
click at [308, 116] on td "4809" at bounding box center [322, 117] width 31 height 13
click at [194, 116] on span "Microsoft Dynamics Transactions: On New Record" at bounding box center [152, 117] width 88 height 5
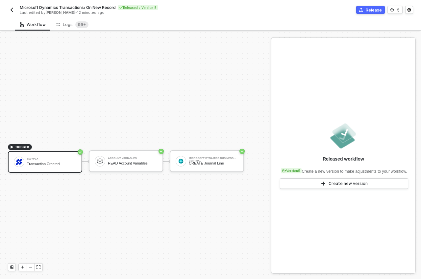
scroll to position [12, 0]
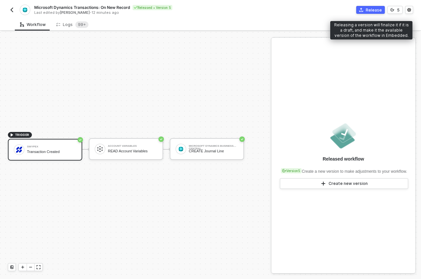
click at [366, 11] on button "Release" at bounding box center [370, 10] width 29 height 8
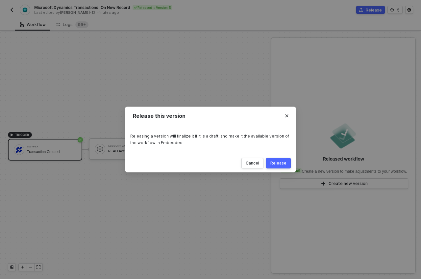
click at [281, 161] on div "Release" at bounding box center [278, 162] width 16 height 5
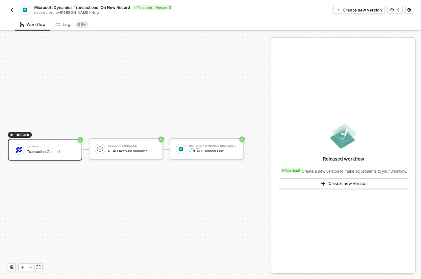
click at [11, 9] on img "button" at bounding box center [11, 9] width 5 height 5
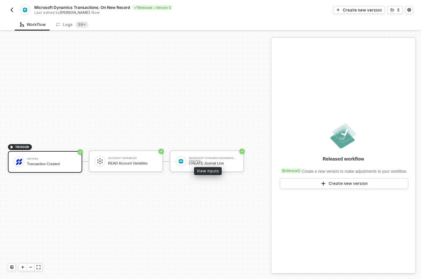
scroll to position [12, 0]
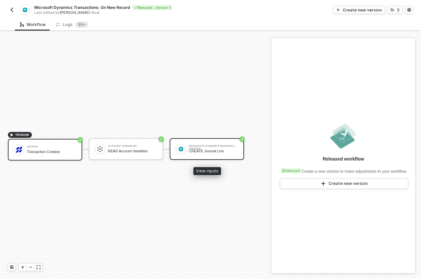
click at [219, 155] on div "Microsoft Dynamics Business Central CREATE Journal Line" at bounding box center [207, 149] width 74 height 22
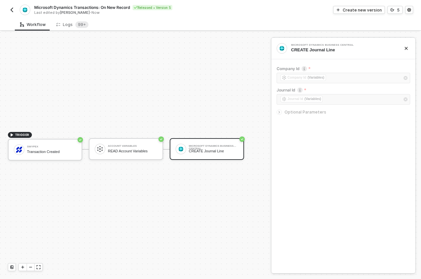
click at [304, 112] on span "Optional Parameters" at bounding box center [305, 112] width 42 height 5
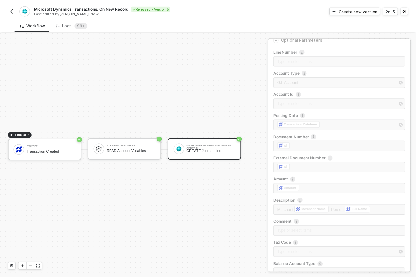
scroll to position [92, 0]
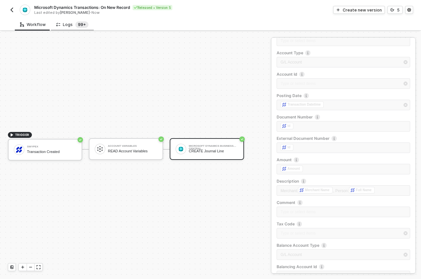
click at [77, 26] on sup "99+" at bounding box center [81, 24] width 13 height 7
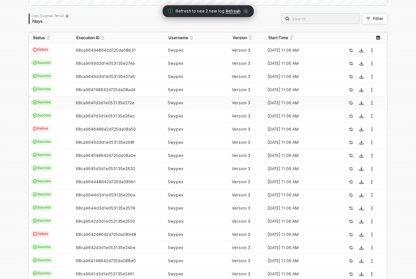
scroll to position [0, 0]
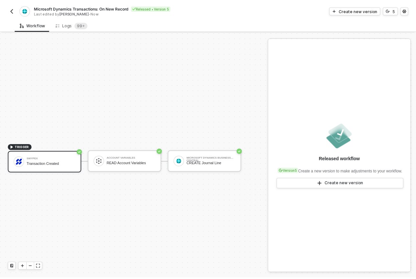
scroll to position [12, 0]
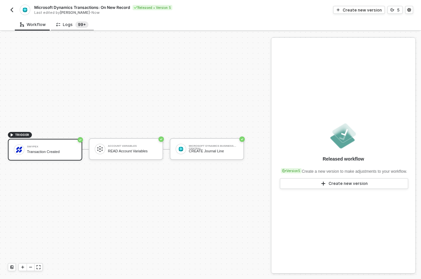
click at [79, 25] on sup "99+" at bounding box center [81, 24] width 13 height 7
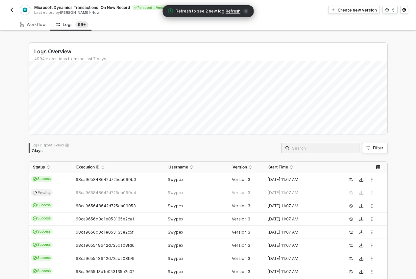
click at [231, 11] on span "Refresh" at bounding box center [233, 11] width 15 height 5
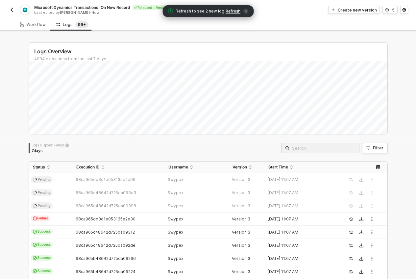
click at [231, 12] on span "Refresh" at bounding box center [233, 11] width 15 height 5
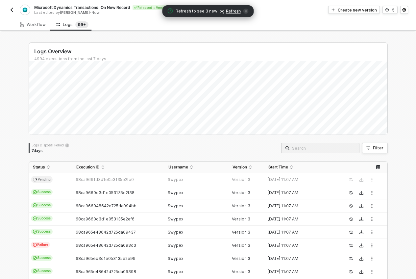
click at [232, 12] on span "Refresh" at bounding box center [233, 11] width 15 height 5
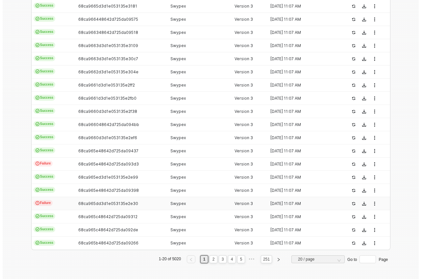
scroll to position [0, 0]
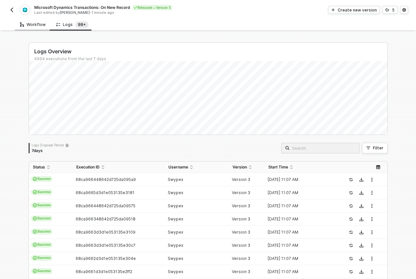
click at [25, 23] on div "Workflow" at bounding box center [33, 24] width 26 height 5
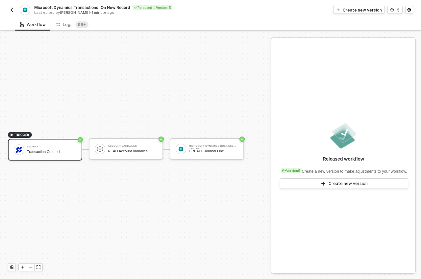
click at [13, 9] on img "button" at bounding box center [11, 9] width 5 height 5
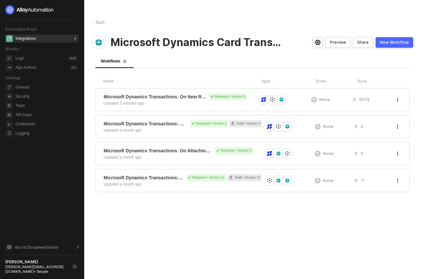
click at [62, 39] on div "Integrations 0" at bounding box center [46, 39] width 62 height 8
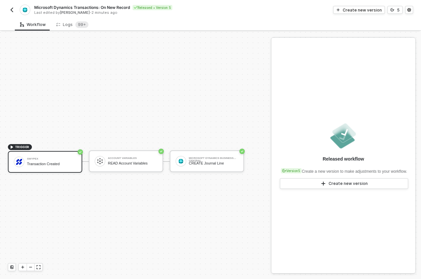
scroll to position [12, 0]
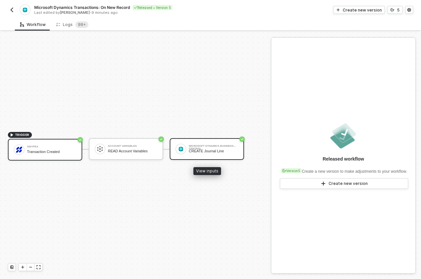
click at [209, 153] on div "CREATE Journal Line" at bounding box center [213, 151] width 49 height 4
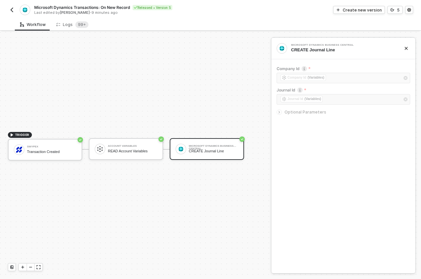
click at [290, 114] on span "Optional Parameters" at bounding box center [305, 112] width 42 height 5
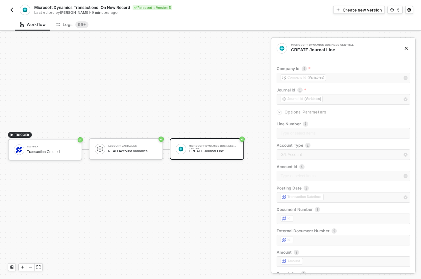
scroll to position [113, 0]
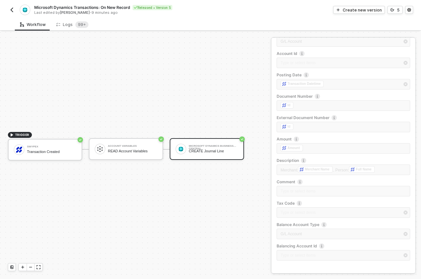
click at [205, 87] on div "TRIGGER Swypex Transaction Created Account Variables READ Account Variables Mic…" at bounding box center [134, 149] width 268 height 259
click at [409, 10] on circle "icon-settings" at bounding box center [409, 10] width 1 height 1
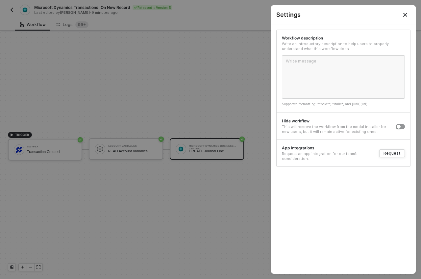
click at [409, 10] on button "Close" at bounding box center [405, 14] width 21 height 19
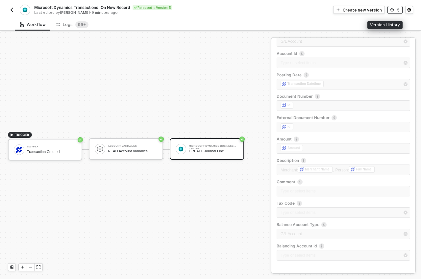
click at [393, 9] on icon "icon-versioning" at bounding box center [392, 10] width 4 height 4
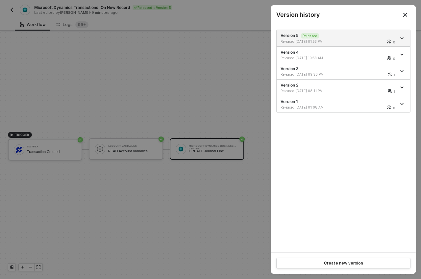
drag, startPoint x: 121, startPoint y: 39, endPoint x: 76, endPoint y: 22, distance: 47.3
click at [119, 38] on div at bounding box center [210, 139] width 421 height 279
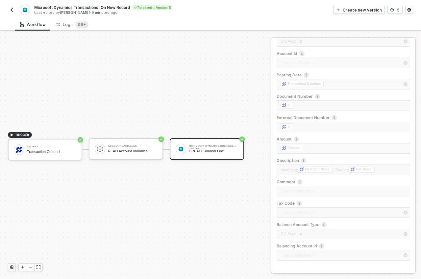
click at [11, 11] on img "button" at bounding box center [11, 9] width 5 height 5
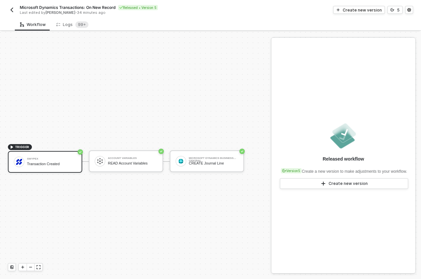
scroll to position [12, 0]
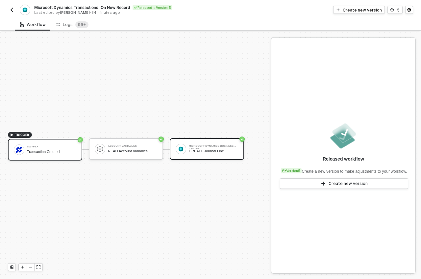
click at [193, 155] on div "Microsoft Dynamics Business Central CREATE Journal Line" at bounding box center [207, 149] width 74 height 22
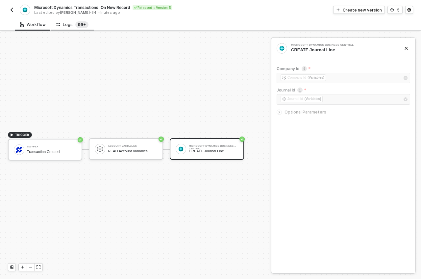
click at [78, 24] on sup "99+" at bounding box center [81, 24] width 13 height 7
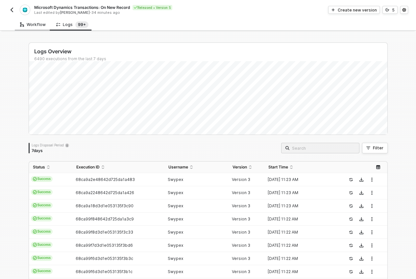
click at [33, 27] on div "Workflow" at bounding box center [33, 24] width 26 height 5
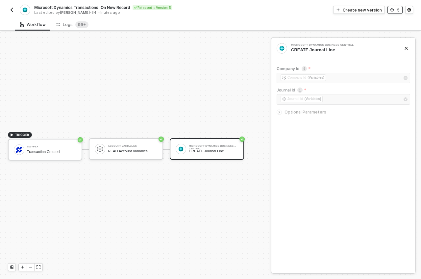
click at [399, 10] on div "5" at bounding box center [398, 10] width 3 height 6
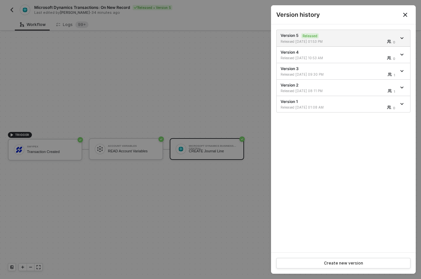
click at [405, 15] on icon "Close" at bounding box center [405, 15] width 4 height 4
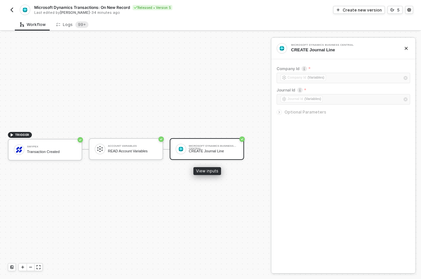
click at [223, 149] on div "CREATE Journal Line" at bounding box center [213, 151] width 49 height 4
click at [294, 111] on span "Optional Parameters" at bounding box center [305, 112] width 42 height 5
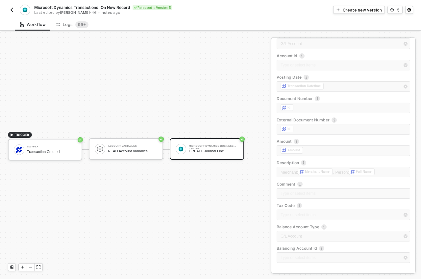
scroll to position [113, 0]
click at [310, 253] on div "Line Number Type or select items ﻿ Account Type G/L Account Account Id Type or …" at bounding box center [344, 136] width 134 height 257
click at [11, 11] on img "button" at bounding box center [11, 9] width 5 height 5
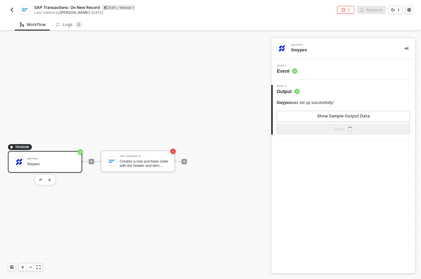
scroll to position [12, 0]
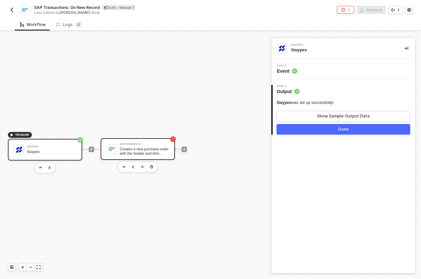
click at [156, 152] on div "Creates a new purchase order with the header and item details passed in the req…" at bounding box center [144, 151] width 49 height 8
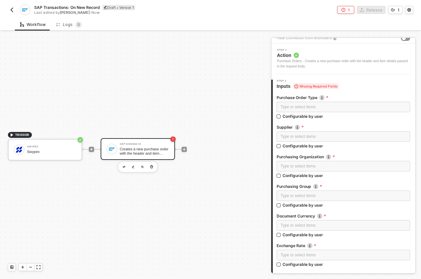
scroll to position [0, 0]
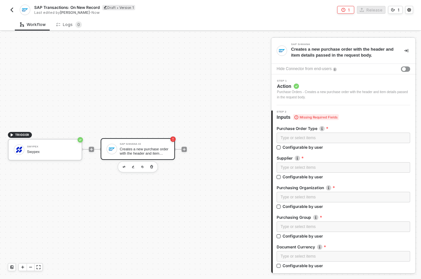
click at [110, 92] on div "TRIGGER Swypex Swypex SAP S/4HANA #2 Creates a new purchase order with the head…" at bounding box center [134, 149] width 268 height 259
click at [12, 11] on img "button" at bounding box center [11, 9] width 5 height 5
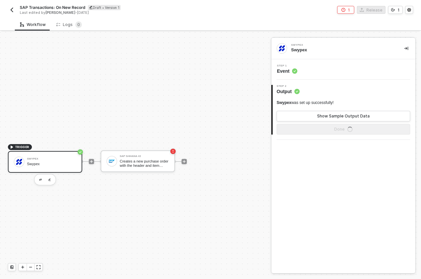
scroll to position [12, 0]
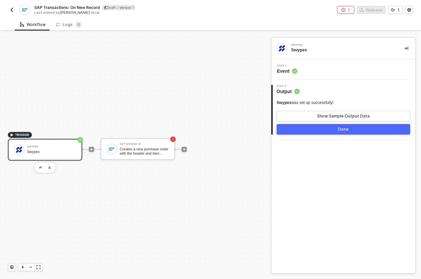
drag, startPoint x: 137, startPoint y: 112, endPoint x: 122, endPoint y: 102, distance: 18.1
click at [12, 10] on img "button" at bounding box center [11, 9] width 5 height 5
